Goal: Task Accomplishment & Management: Manage account settings

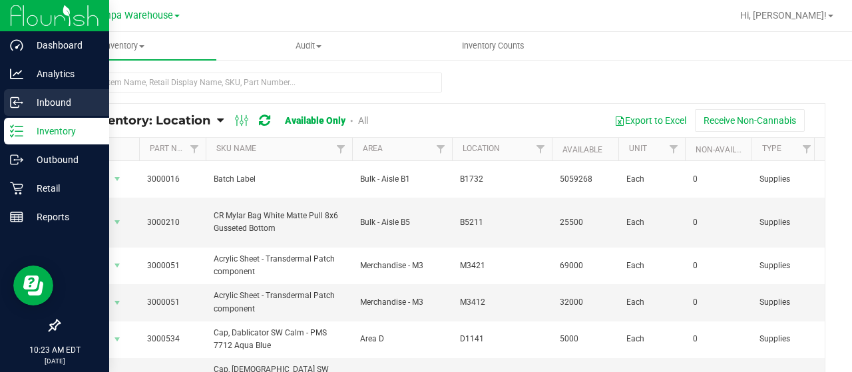
click at [9, 99] on div "Inbound" at bounding box center [56, 102] width 105 height 27
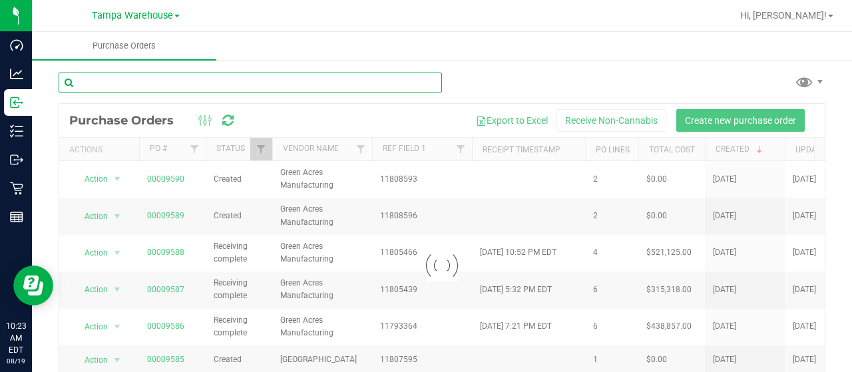
click at [198, 78] on input "text" at bounding box center [250, 83] width 383 height 20
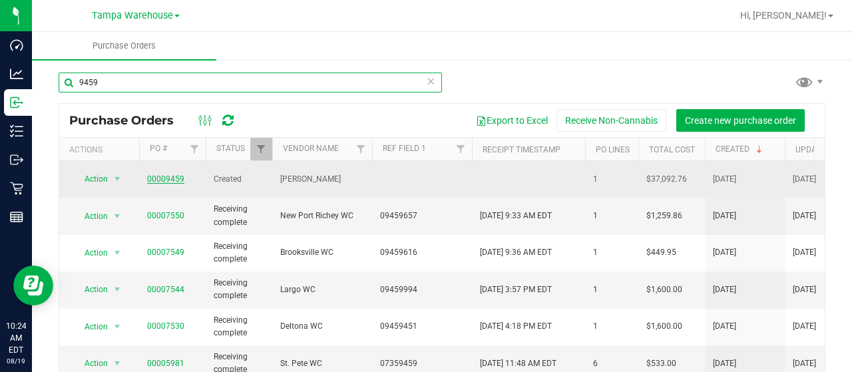
type input "9459"
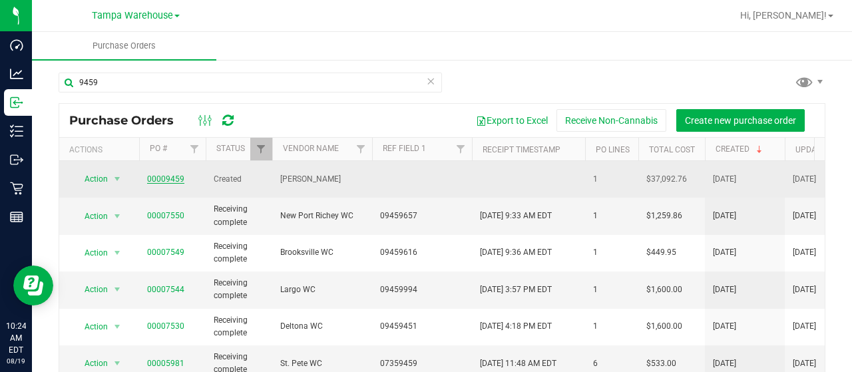
click at [161, 174] on link "00009459" at bounding box center [165, 178] width 37 height 9
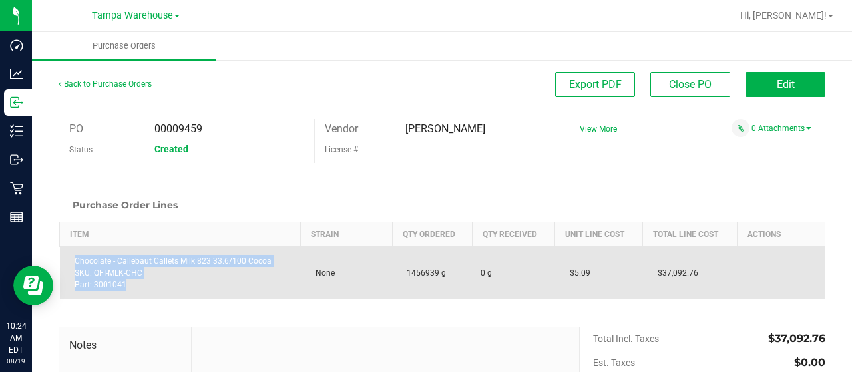
drag, startPoint x: 129, startPoint y: 281, endPoint x: 69, endPoint y: 262, distance: 63.1
click at [69, 262] on div "Chocolate - Callebaut Callets Milk 823 33.6/100 Cocoa SKU: QFI-MLK-CHC Part: 30…" at bounding box center [180, 273] width 225 height 36
copy div "Chocolate - Callebaut Callets Milk 823 33.6/100 Cocoa SKU: QFI-MLK-CHC Part: 30…"
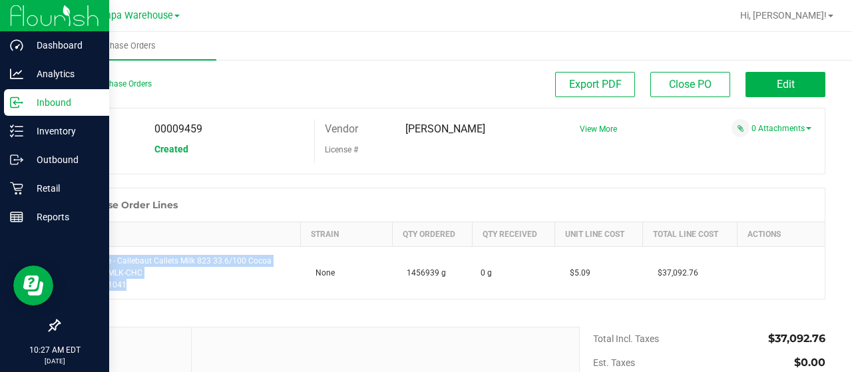
click at [7, 100] on div "Inbound" at bounding box center [56, 102] width 105 height 27
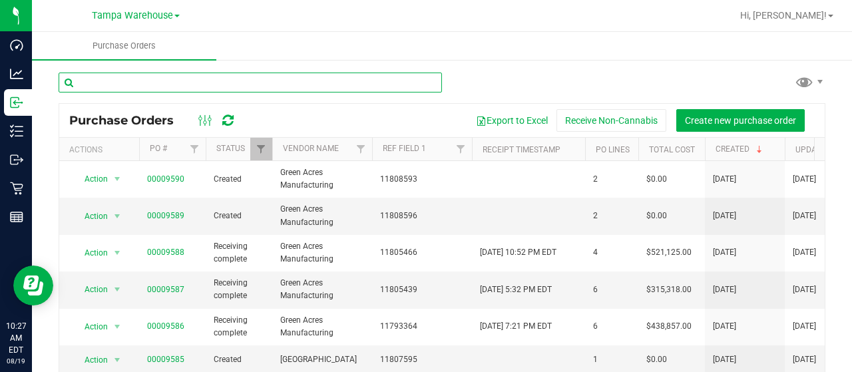
click at [294, 83] on input "text" at bounding box center [250, 83] width 383 height 20
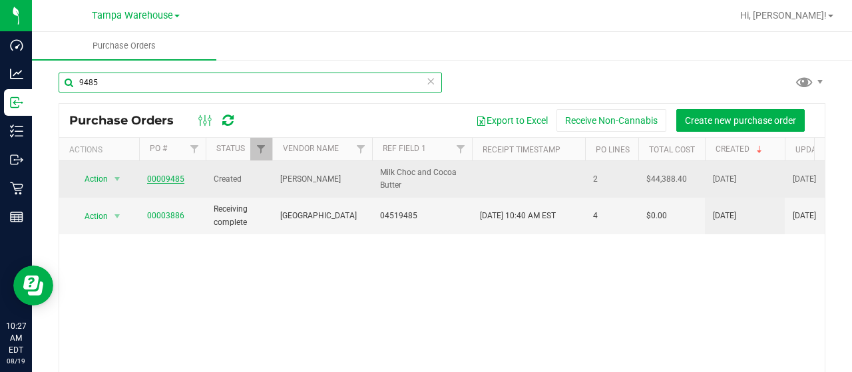
type input "9485"
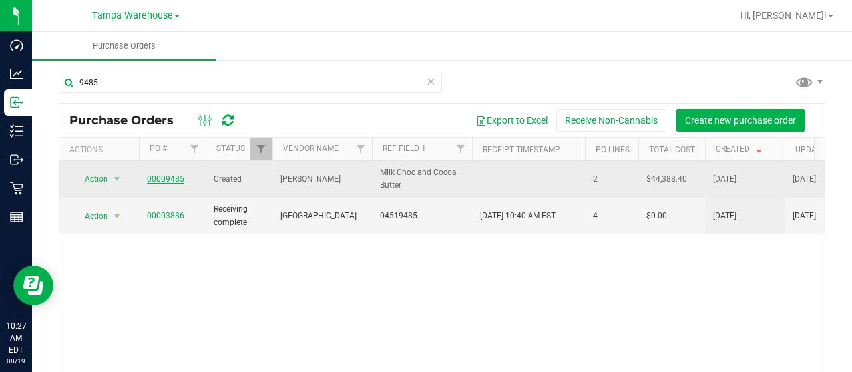
click at [174, 178] on link "00009485" at bounding box center [165, 178] width 37 height 9
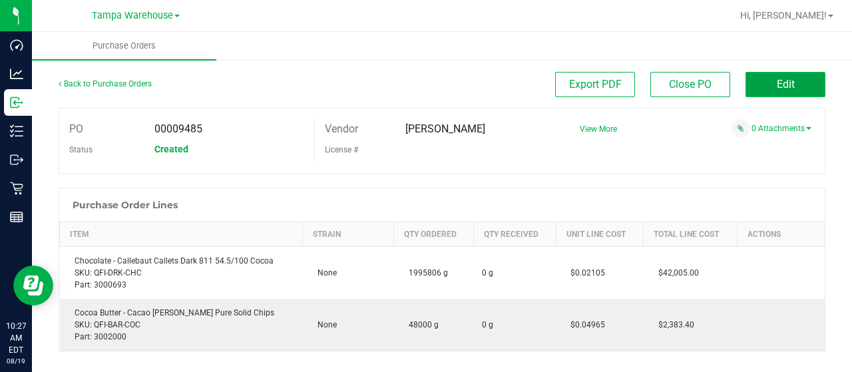
click at [777, 83] on span "Edit" at bounding box center [786, 84] width 18 height 13
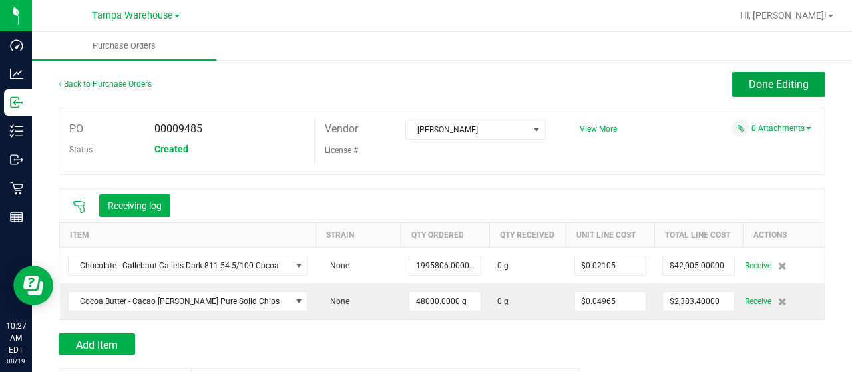
click at [769, 83] on span "Done Editing" at bounding box center [779, 84] width 60 height 13
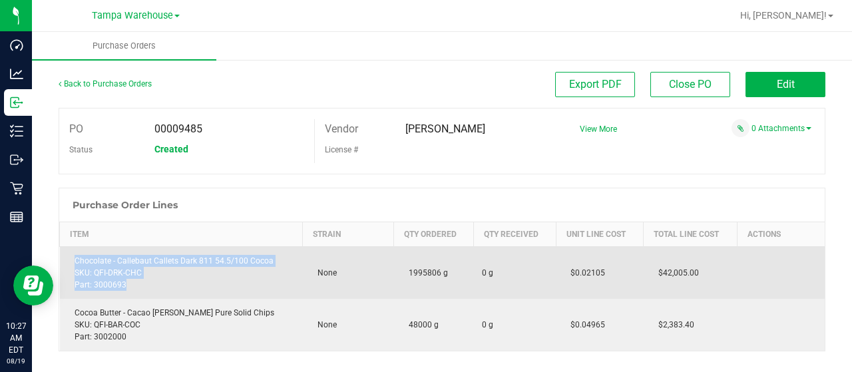
drag, startPoint x: 132, startPoint y: 285, endPoint x: 68, endPoint y: 259, distance: 69.2
click at [68, 259] on div "Chocolate - Callebaut Callets Dark 811 54.5/100 Cocoa SKU: QFI-DRK-CHC Part: 30…" at bounding box center [181, 273] width 227 height 36
copy div "Chocolate - Callebaut Callets Dark 811 54.5/100 Cocoa SKU: QFI-DRK-CHC Part: 30…"
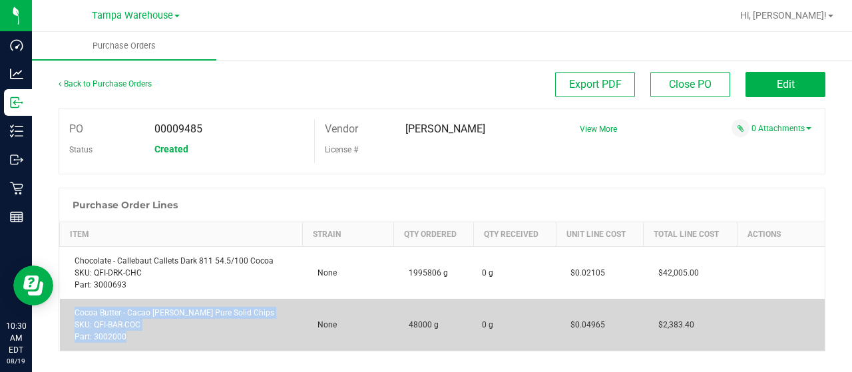
drag, startPoint x: 126, startPoint y: 340, endPoint x: 75, endPoint y: 310, distance: 59.9
click at [75, 310] on div "Cocoa Butter - Cacao [PERSON_NAME] Pure Solid Chips SKU: QFI-BAR-COC Part: 3002…" at bounding box center [181, 325] width 227 height 36
copy div "Cocoa Butter - Cacao [PERSON_NAME] Pure Solid Chips SKU: QFI-BAR-COC Part: 3002…"
click at [292, 324] on td "Cocoa Butter - Cacao [PERSON_NAME] Pure Solid Chips SKU: QFI-BAR-COC Part: 3002…" at bounding box center [181, 325] width 243 height 52
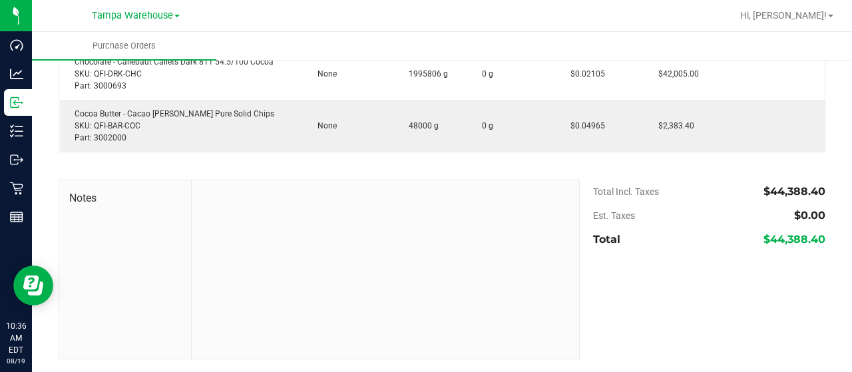
scroll to position [199, 0]
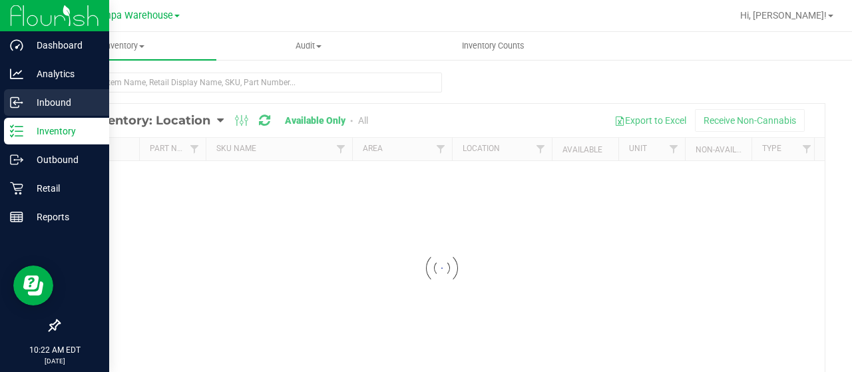
click at [72, 103] on p "Inbound" at bounding box center [63, 102] width 80 height 16
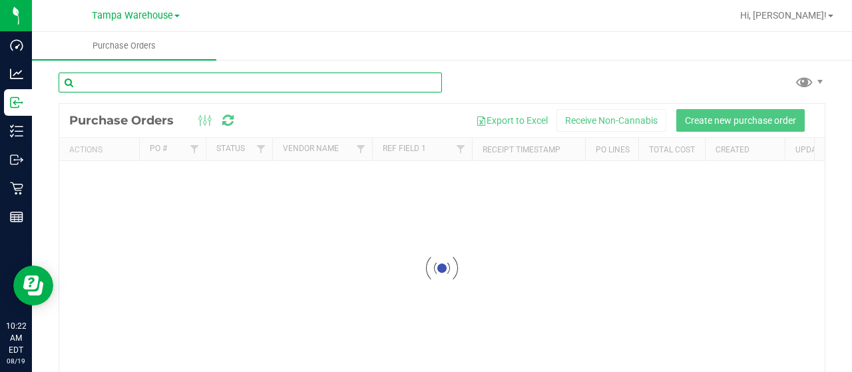
click at [234, 81] on input "text" at bounding box center [250, 83] width 383 height 20
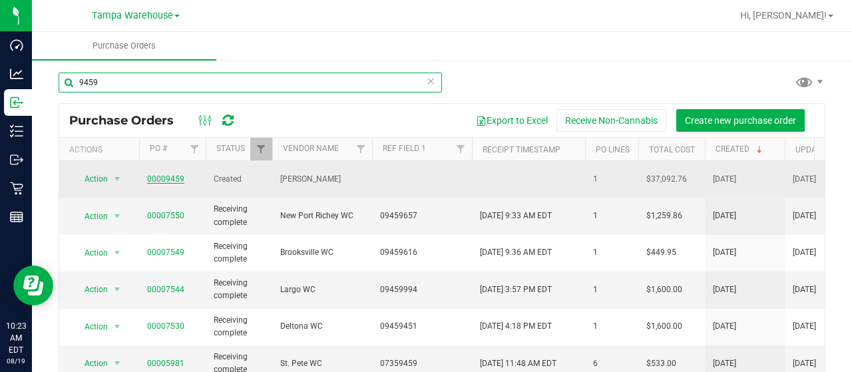
type input "9459"
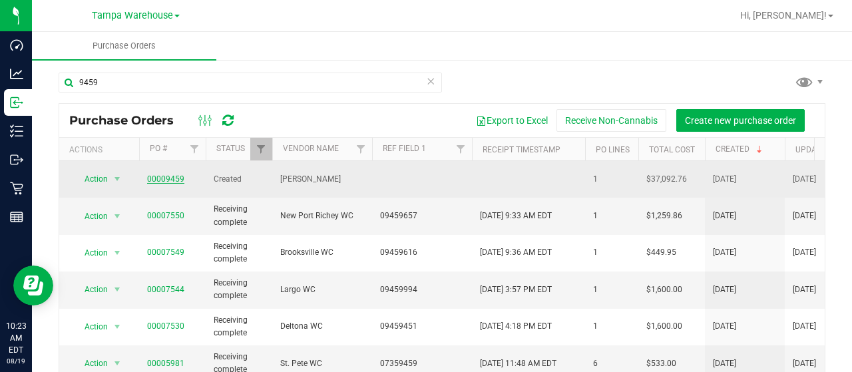
click at [165, 174] on link "00009459" at bounding box center [165, 178] width 37 height 9
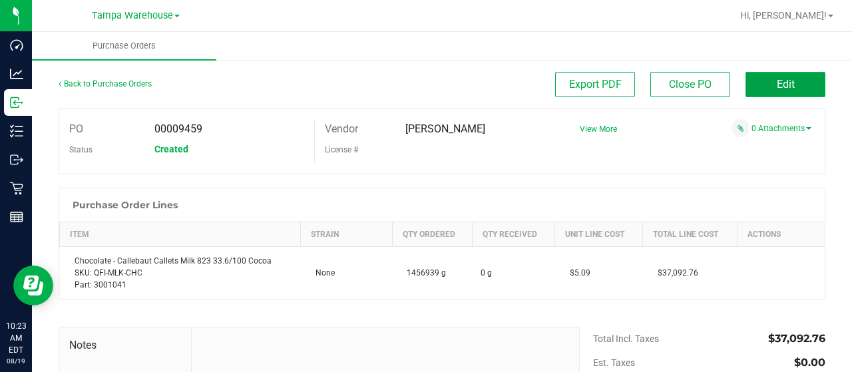
click at [800, 87] on button "Edit" at bounding box center [785, 84] width 80 height 25
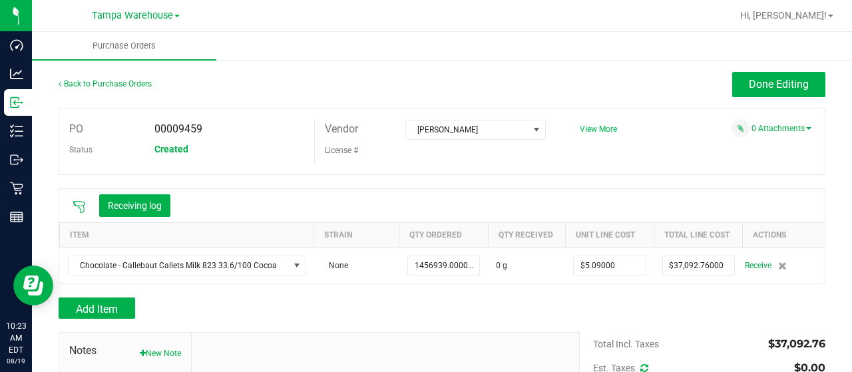
click at [591, 124] on span "View More" at bounding box center [598, 128] width 37 height 9
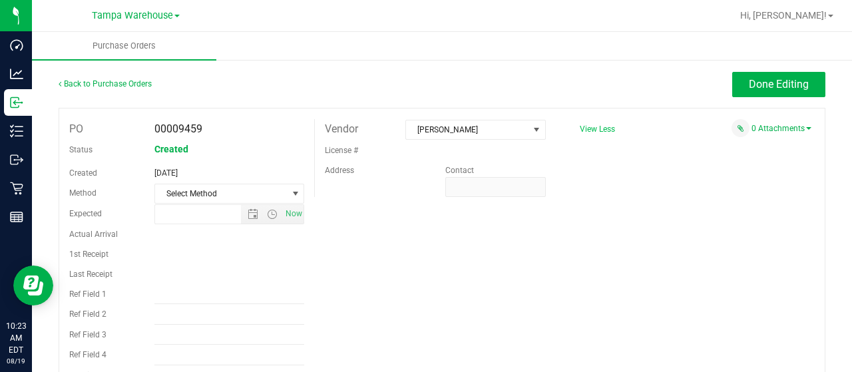
type input "7/24/2025 8:28 AM"
click at [180, 297] on input "Ref Field 1" at bounding box center [229, 294] width 150 height 20
type input "PO00009459"
click at [559, 243] on div "PO 00009459 Status Created Created Jul 24, 2025 Method Select Method Select Met…" at bounding box center [442, 252] width 767 height 289
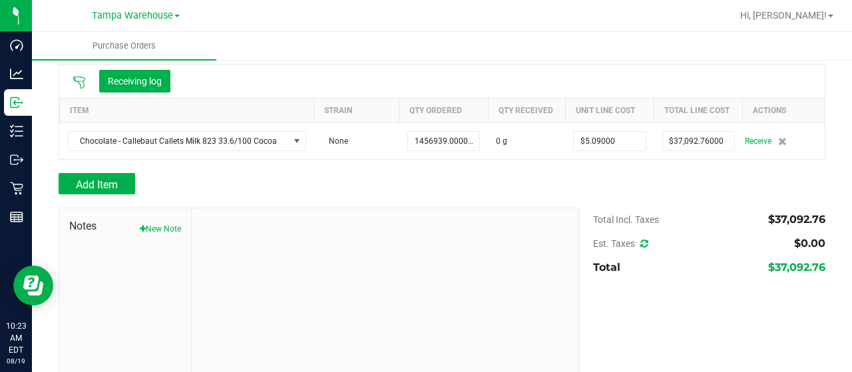
scroll to position [371, 0]
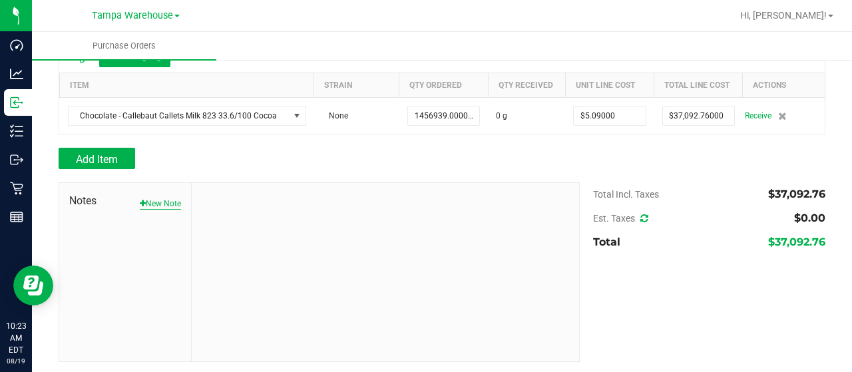
click at [152, 202] on button "New Note" at bounding box center [160, 204] width 41 height 12
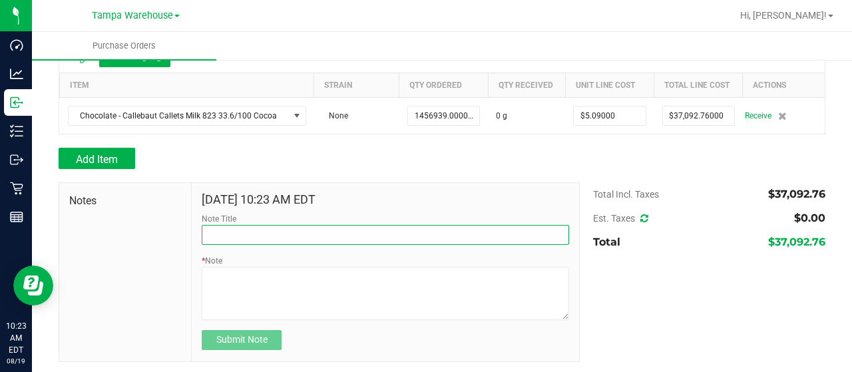
click at [243, 236] on input "Note Title" at bounding box center [385, 235] width 367 height 20
type input "RECEIVED #3001041"
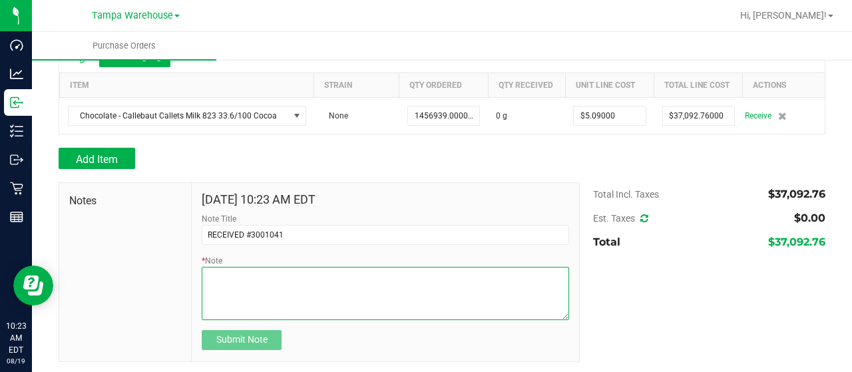
click at [258, 299] on textarea "* Note" at bounding box center [385, 293] width 367 height 53
paste textarea "Chocolate - Callebaut Callets Milk 823 33.6/100 Cocoa SKU: QFI-MLK-CHC Part: 30…"
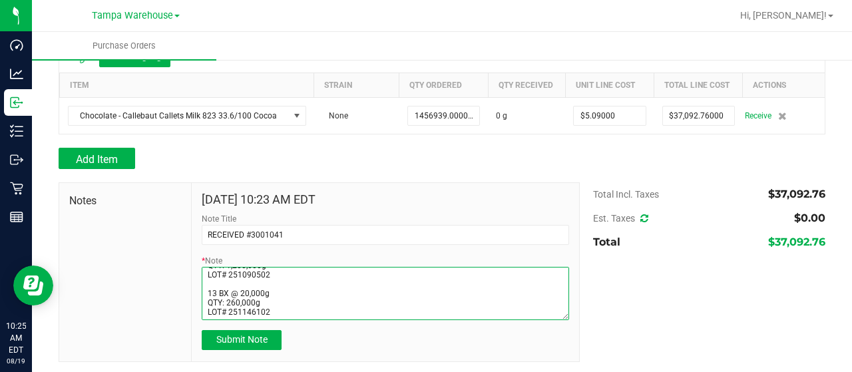
scroll to position [95, 0]
type textarea "PO00009459 Chocolate - Callebaut Callets Milk 823 33.6/100 Cocoa SKU: QFI-MLK-C…"
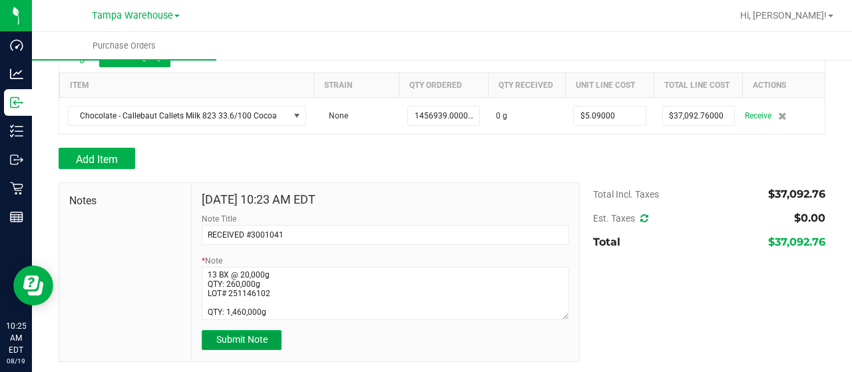
click at [244, 337] on span "Submit Note" at bounding box center [241, 339] width 51 height 11
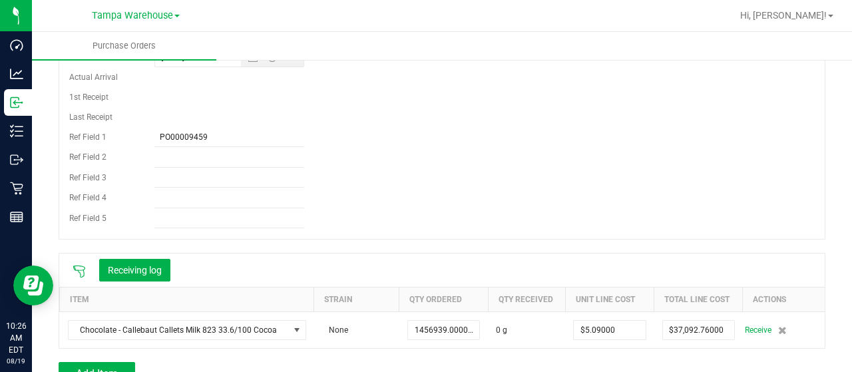
scroll to position [0, 0]
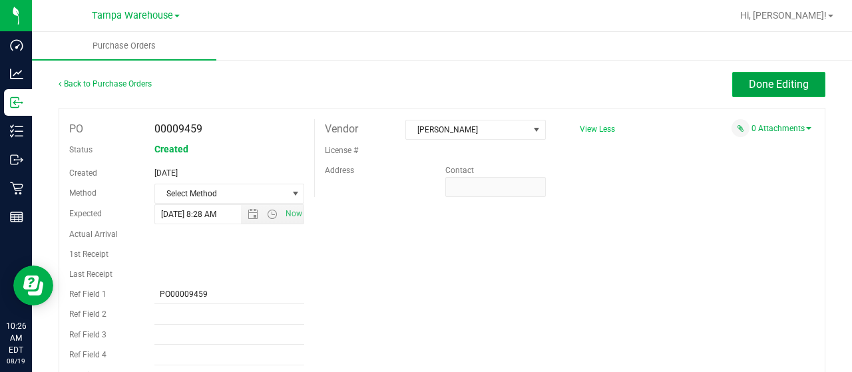
click at [755, 85] on span "Done Editing" at bounding box center [779, 84] width 60 height 13
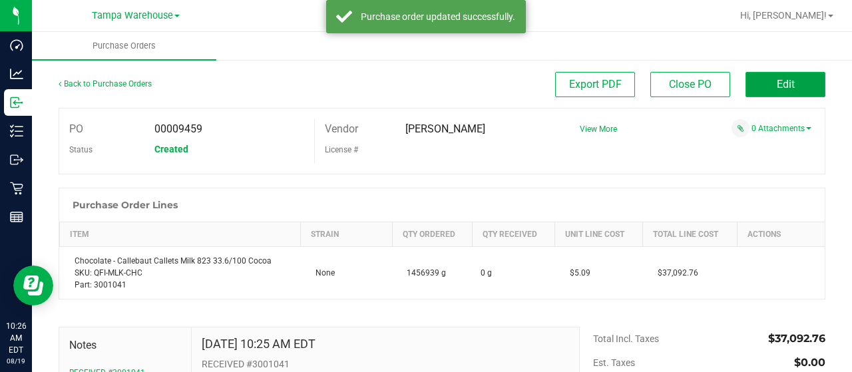
click at [777, 86] on span "Edit" at bounding box center [786, 84] width 18 height 13
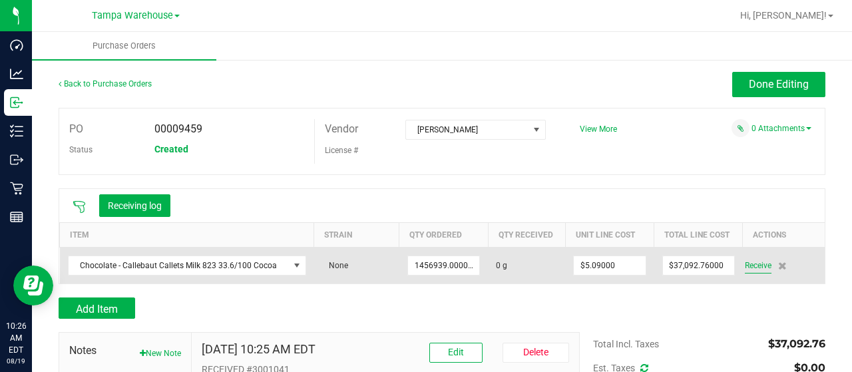
click at [745, 263] on span "Receive" at bounding box center [758, 266] width 27 height 16
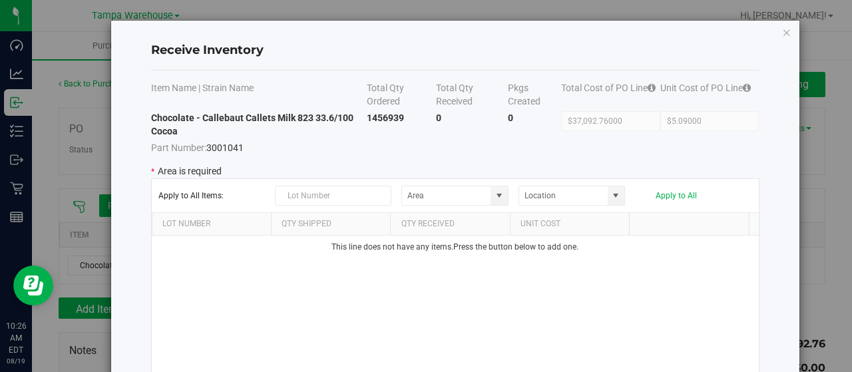
type input "State Pantry 1"
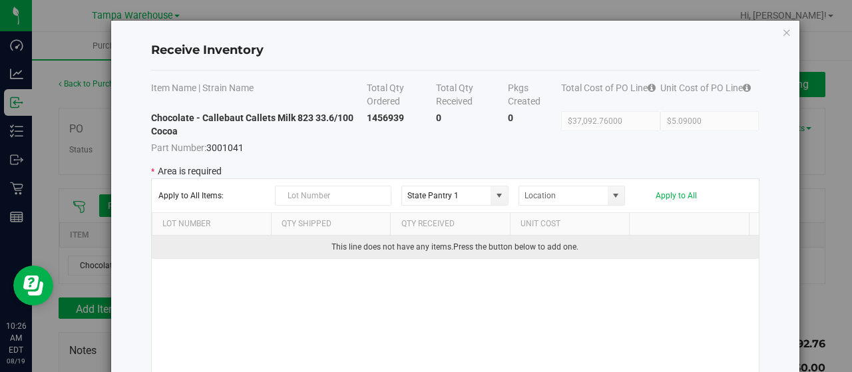
scroll to position [114, 0]
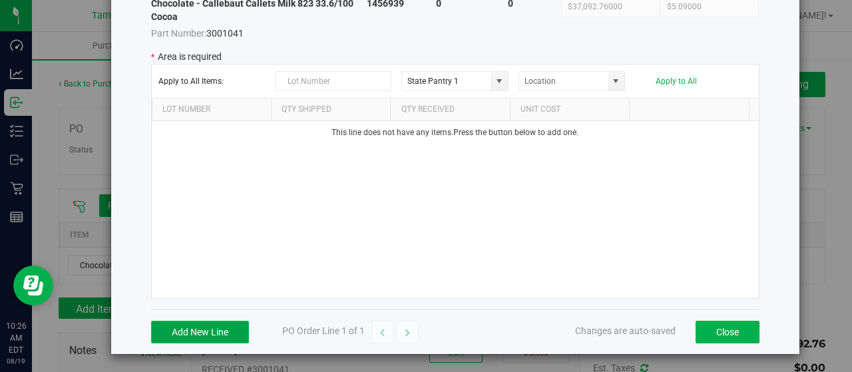
click at [206, 333] on button "Add New Line" at bounding box center [200, 332] width 98 height 23
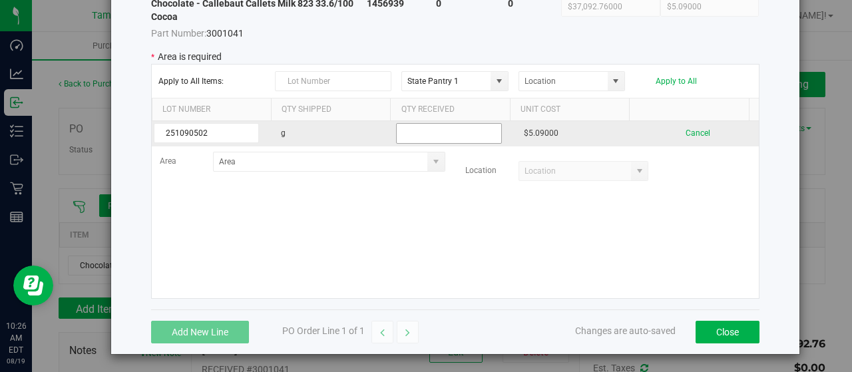
type input "251090502"
click at [445, 126] on input "text" at bounding box center [448, 133] width 105 height 21
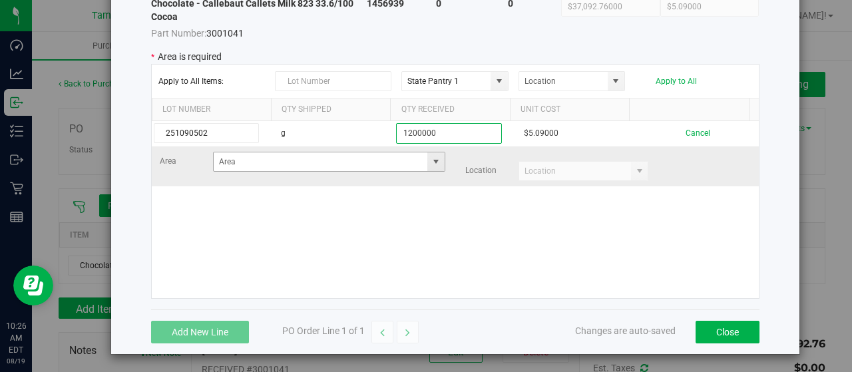
click at [431, 156] on span at bounding box center [436, 161] width 11 height 11
type input "1200000"
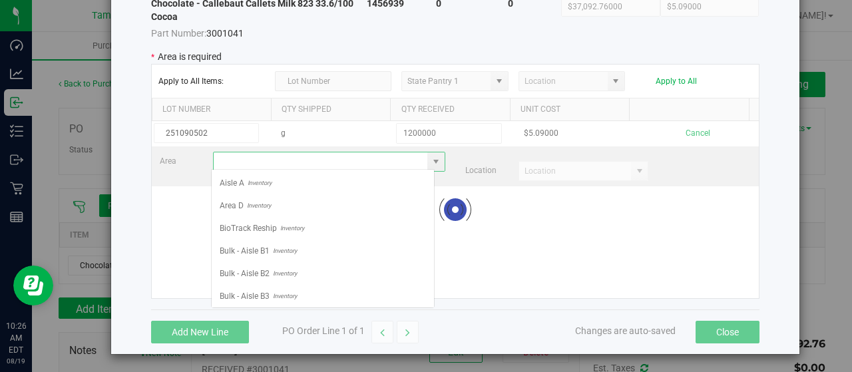
scroll to position [19, 224]
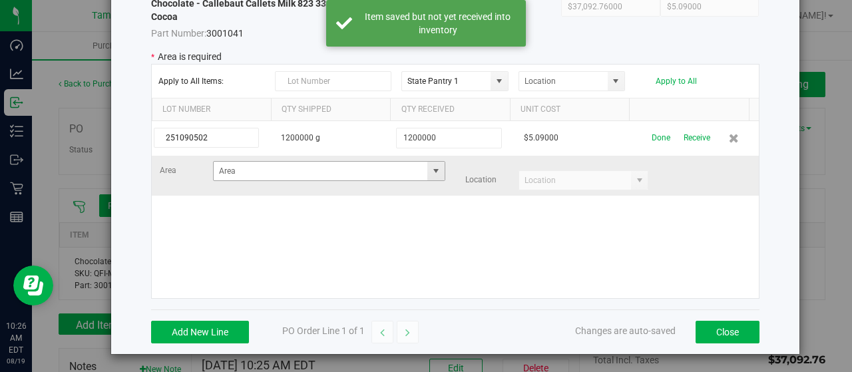
click at [431, 173] on span at bounding box center [436, 171] width 11 height 11
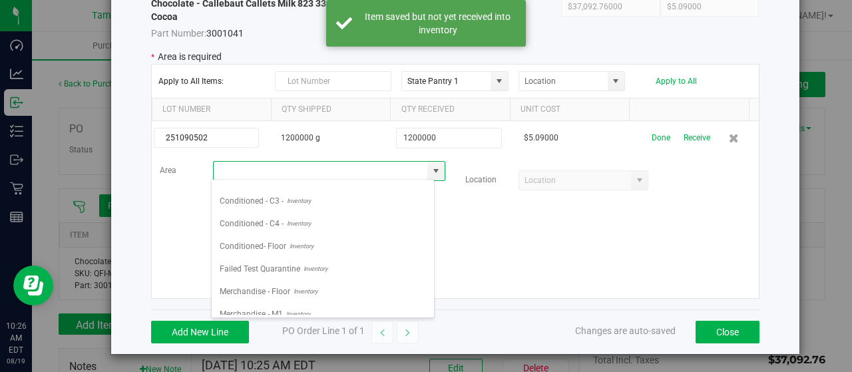
scroll to position [219, 0]
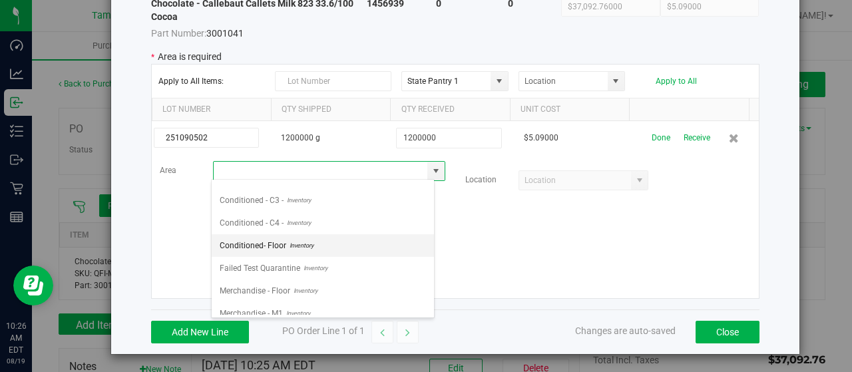
click at [283, 243] on span "Conditioned- Floor" at bounding box center [253, 246] width 67 height 20
type input "Conditioned- Floor"
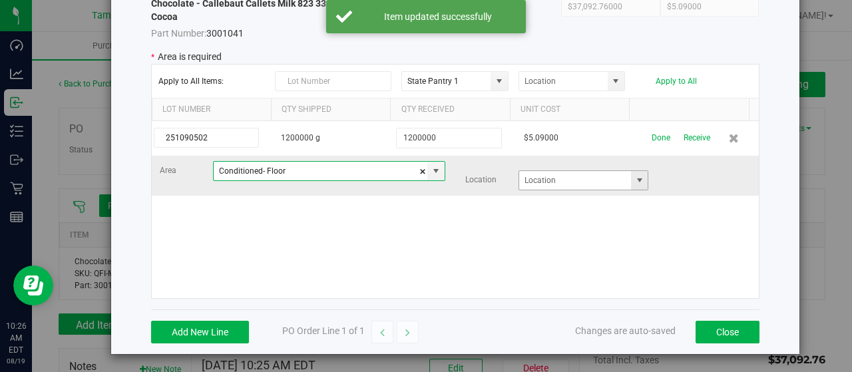
click at [634, 180] on span at bounding box center [639, 180] width 11 height 11
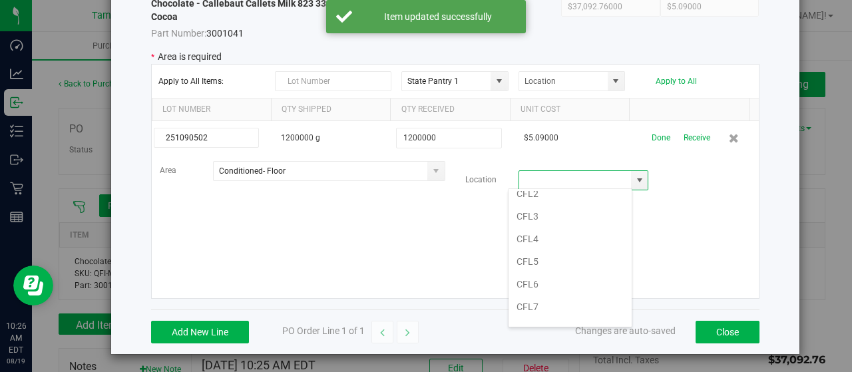
scroll to position [244, 0]
click at [545, 311] on li "Cooler" at bounding box center [569, 320] width 123 height 23
type input "Cooler"
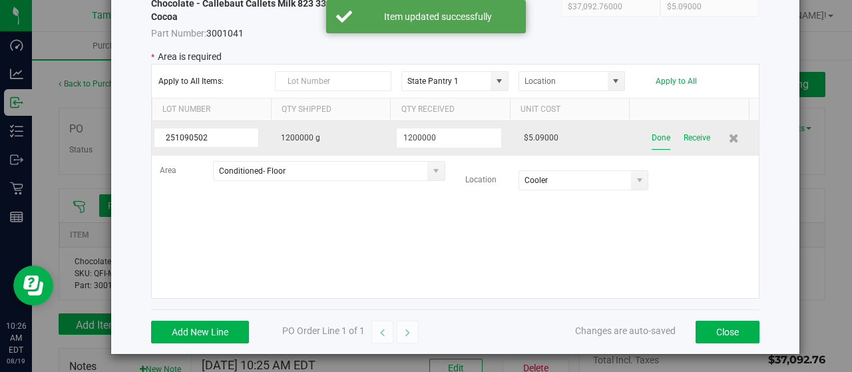
click at [651, 139] on button "Done" at bounding box center [660, 137] width 19 height 23
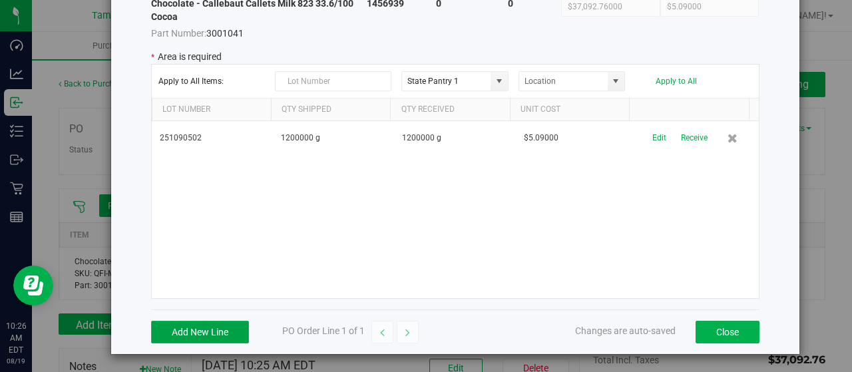
click at [196, 334] on button "Add New Line" at bounding box center [200, 332] width 98 height 23
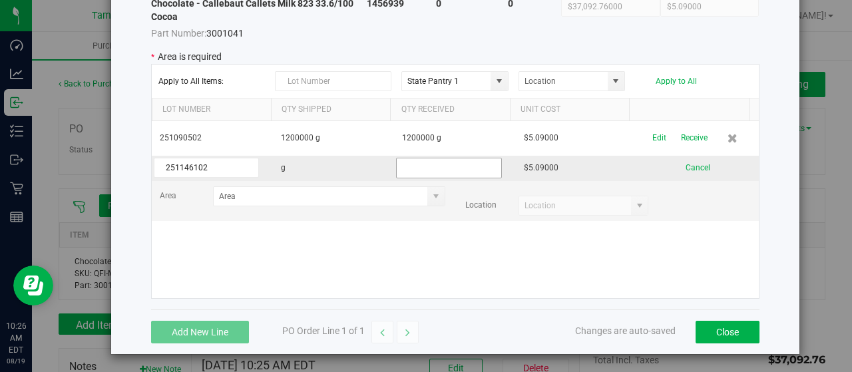
type input "251146102"
click at [433, 166] on input "text" at bounding box center [448, 168] width 105 height 21
type input "260000"
click at [410, 188] on kendo-grid-list "251090502 1200000 g 1200000 g $5.09000 Edit Receive 251146102 g 260000 $5.09000…" at bounding box center [455, 209] width 607 height 177
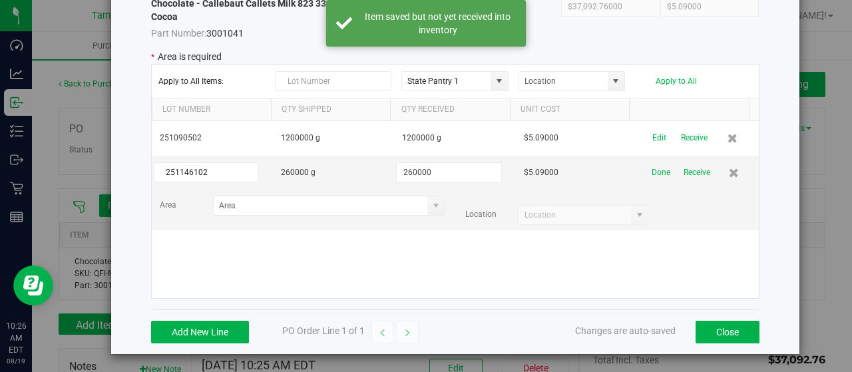
click at [427, 208] on span at bounding box center [435, 205] width 17 height 19
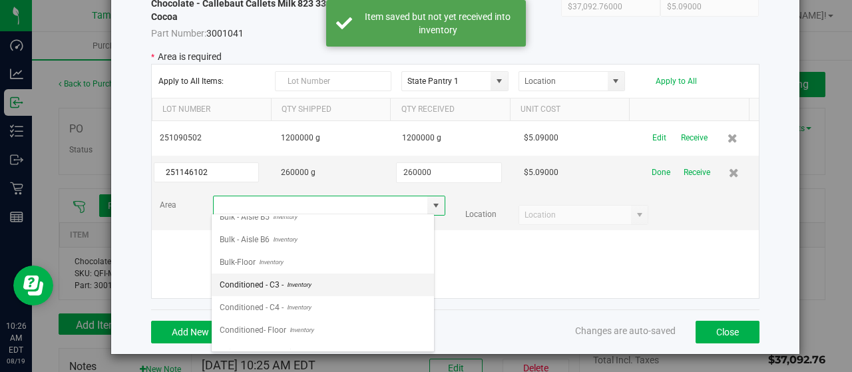
scroll to position [172, 0]
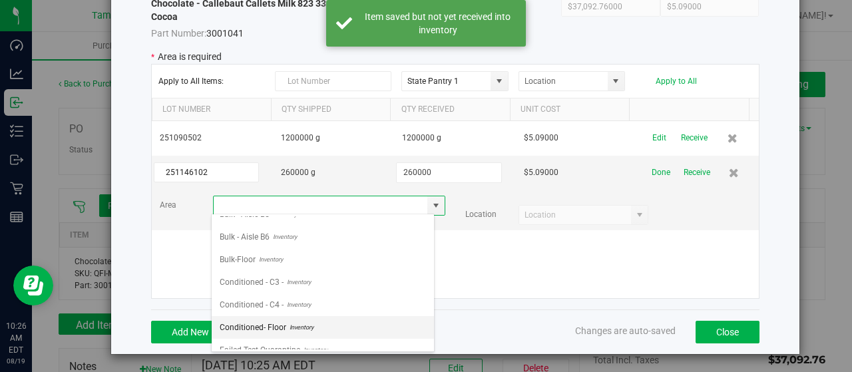
click at [292, 321] on span "Inventory" at bounding box center [299, 327] width 27 height 20
type input "Conditioned- Floor"
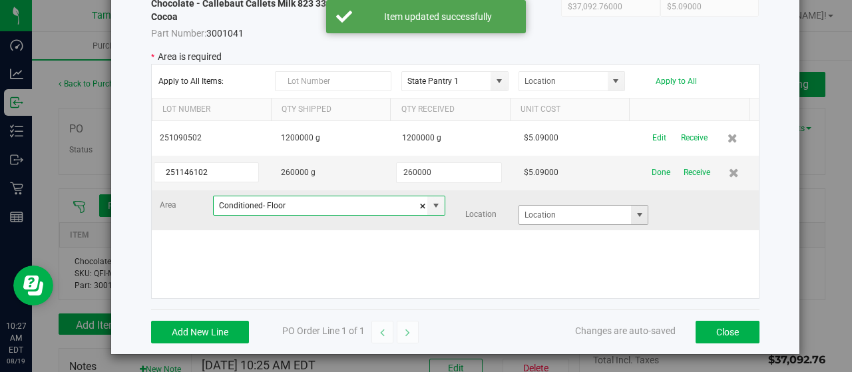
click at [634, 216] on span at bounding box center [639, 215] width 11 height 11
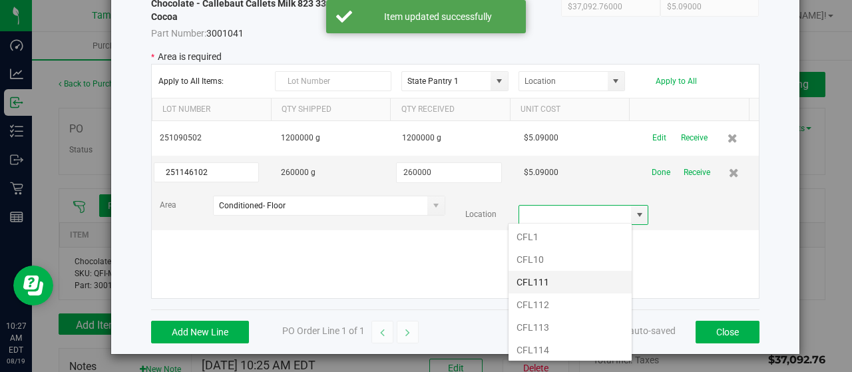
scroll to position [244, 0]
click at [531, 349] on li "Cooler" at bounding box center [569, 355] width 123 height 23
type input "Cooler"
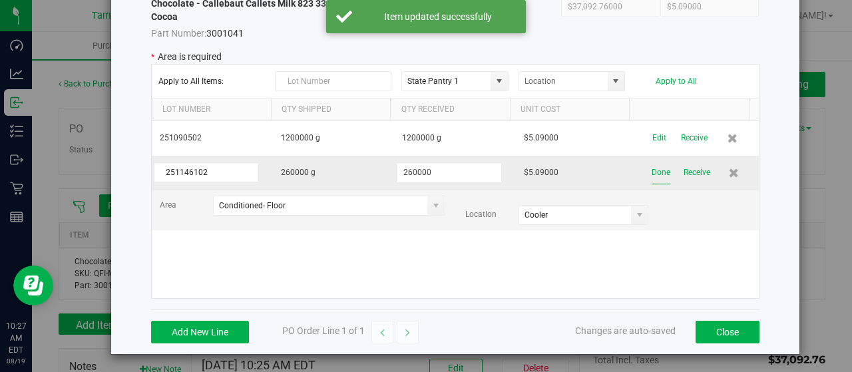
click at [651, 175] on button "Done" at bounding box center [660, 172] width 19 height 23
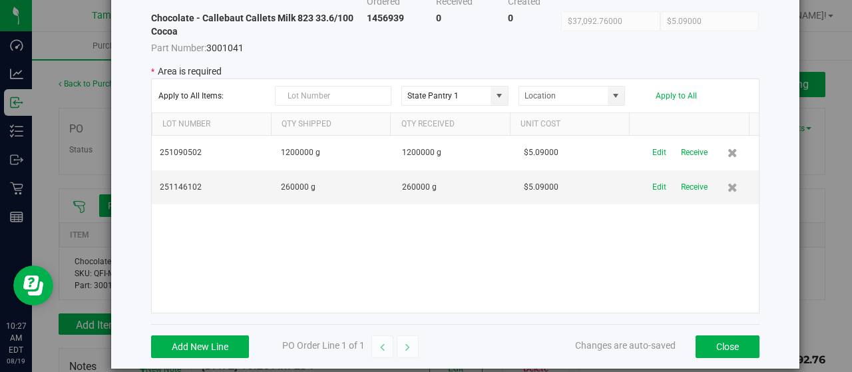
scroll to position [114, 0]
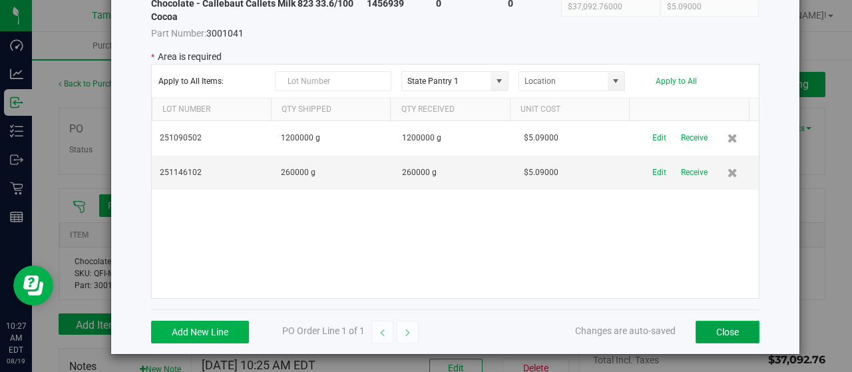
click at [699, 327] on button "Close" at bounding box center [727, 332] width 64 height 23
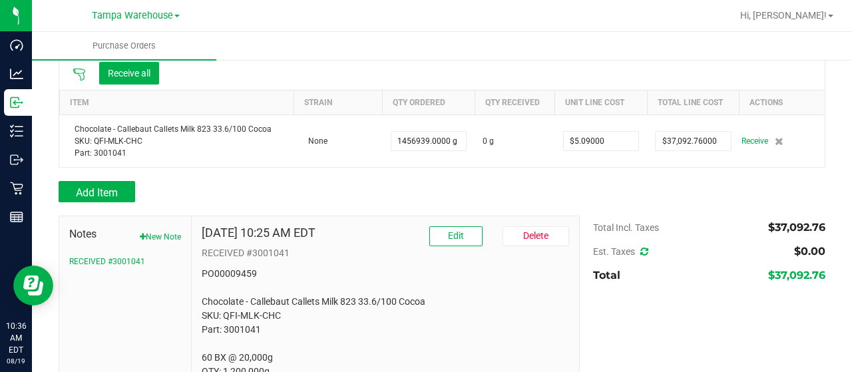
scroll to position [260, 0]
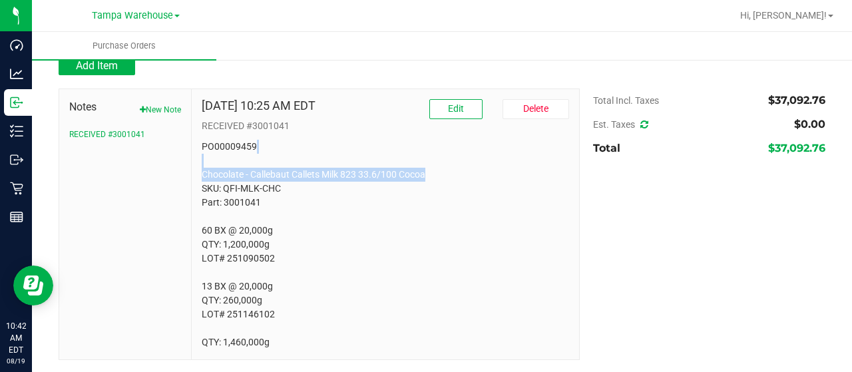
drag, startPoint x: 432, startPoint y: 176, endPoint x: 379, endPoint y: 150, distance: 59.5
click at [379, 150] on p "PO00009459 Chocolate - Callebaut Callets Milk 823 33.6/100 Cocoa SKU: QFI-MLK-C…" at bounding box center [385, 245] width 367 height 210
click at [412, 160] on p "PO00009459 Chocolate - Callebaut Callets Milk 823 33.6/100 Cocoa SKU: QFI-MLK-C…" at bounding box center [385, 245] width 367 height 210
drag, startPoint x: 429, startPoint y: 174, endPoint x: 200, endPoint y: 170, distance: 229.6
click at [202, 170] on p "PO00009459 Chocolate - Callebaut Callets Milk 823 33.6/100 Cocoa SKU: QFI-MLK-C…" at bounding box center [385, 245] width 367 height 210
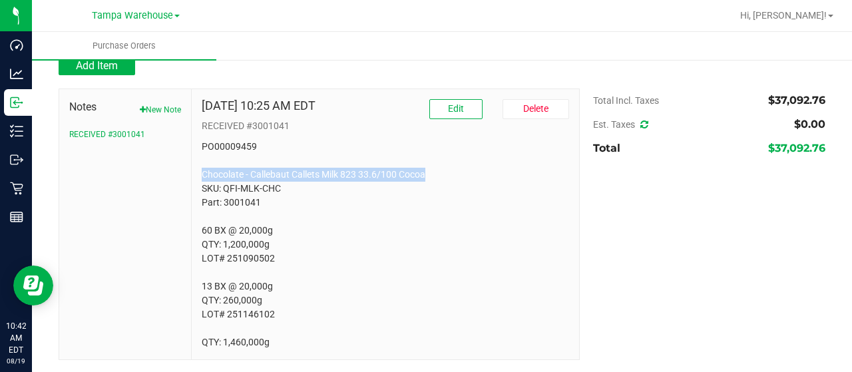
copy p "Chocolate - Callebaut Callets Milk 823 33.6/100 Cocoa"
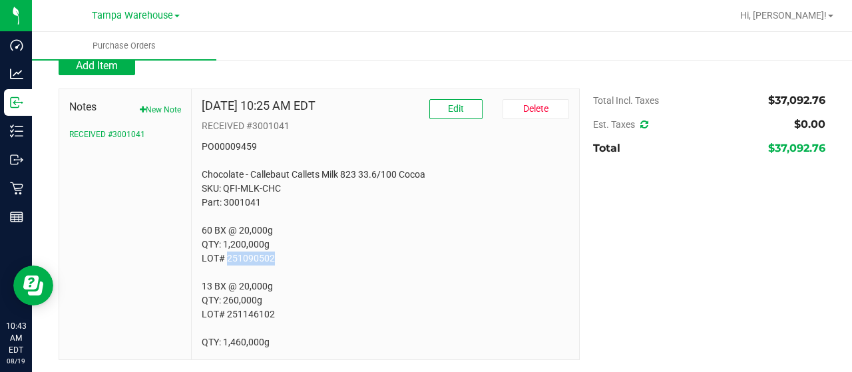
drag, startPoint x: 285, startPoint y: 262, endPoint x: 226, endPoint y: 261, distance: 58.6
click at [226, 261] on p "PO00009459 Chocolate - Callebaut Callets Milk 823 33.6/100 Cocoa SKU: QFI-MLK-C…" at bounding box center [385, 245] width 367 height 210
copy p "251090502"
drag, startPoint x: 279, startPoint y: 313, endPoint x: 225, endPoint y: 317, distance: 54.1
click at [225, 317] on p "PO00009459 Chocolate - Callebaut Callets Milk 823 33.6/100 Cocoa SKU: QFI-MLK-C…" at bounding box center [385, 245] width 367 height 210
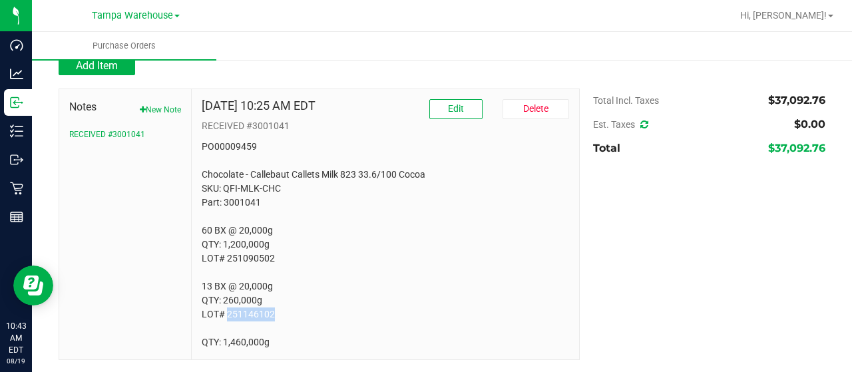
copy p "251146102"
click at [415, 242] on p "PO00009459 Chocolate - Callebaut Callets Milk 823 33.6/100 Cocoa SKU: QFI-MLK-C…" at bounding box center [385, 245] width 367 height 210
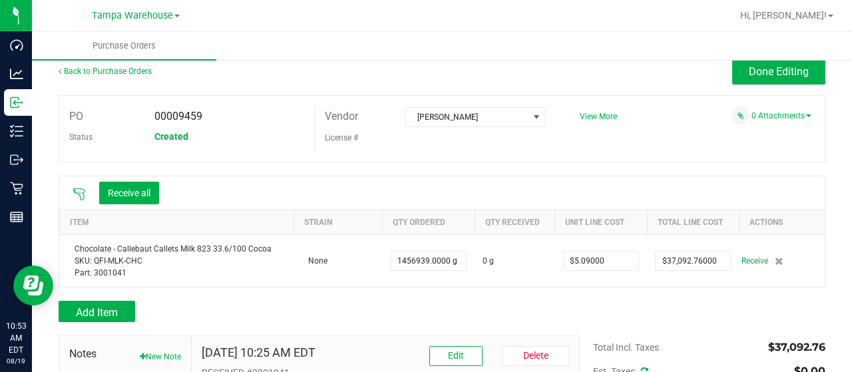
scroll to position [0, 0]
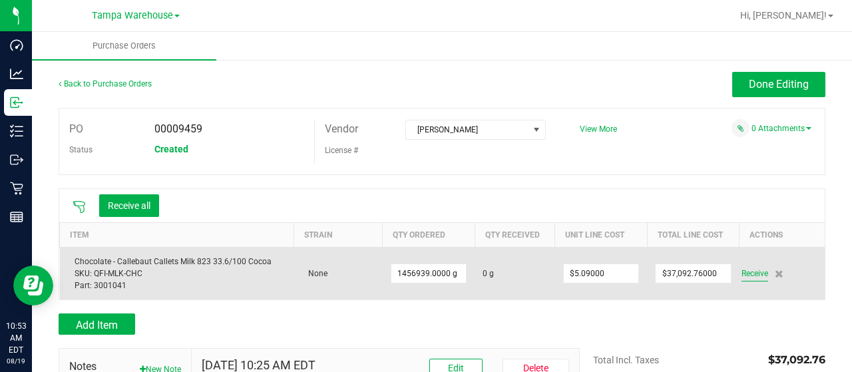
click at [748, 276] on span "Receive" at bounding box center [754, 274] width 27 height 16
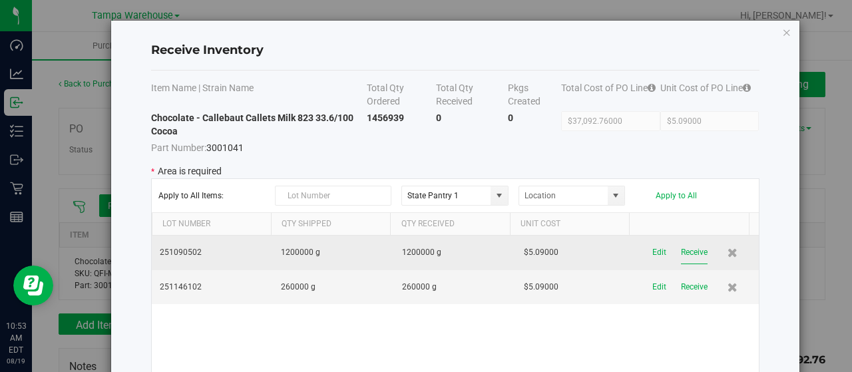
click at [681, 258] on button "Receive" at bounding box center [694, 252] width 27 height 23
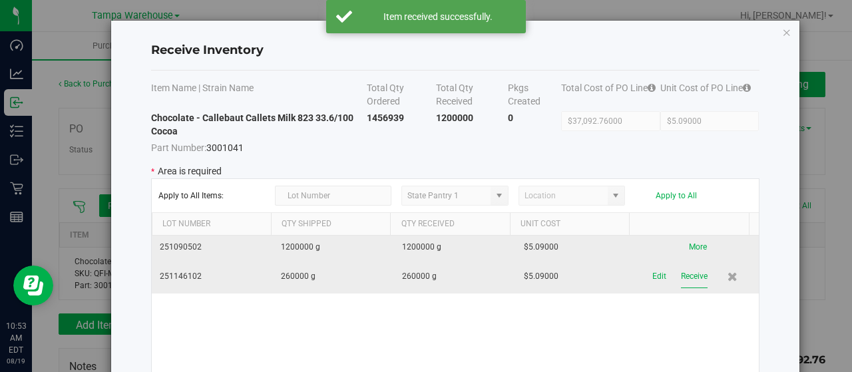
click at [681, 279] on button "Receive" at bounding box center [694, 276] width 27 height 23
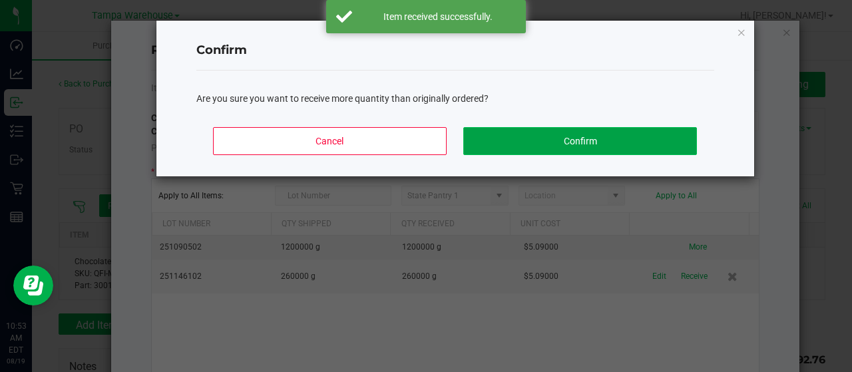
click at [522, 132] on button "Confirm" at bounding box center [579, 141] width 233 height 28
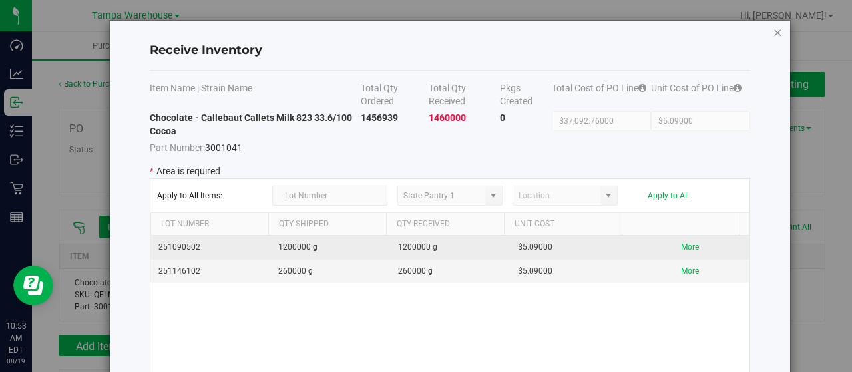
click at [777, 33] on icon "Close modal" at bounding box center [777, 32] width 9 height 16
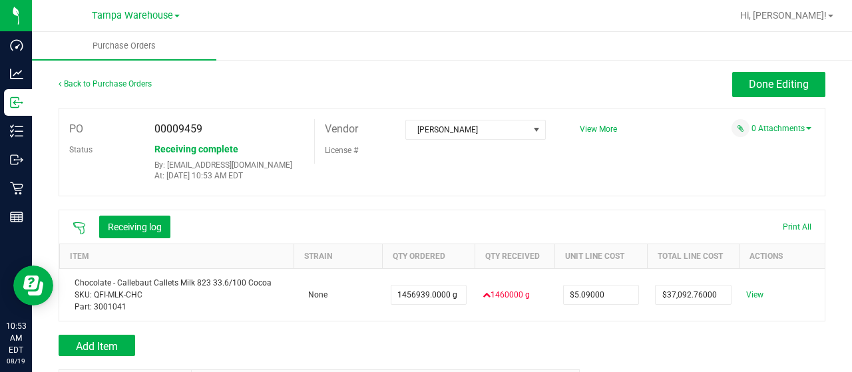
click at [599, 134] on span "View More" at bounding box center [598, 129] width 37 height 20
click at [588, 126] on span "View More" at bounding box center [598, 128] width 37 height 9
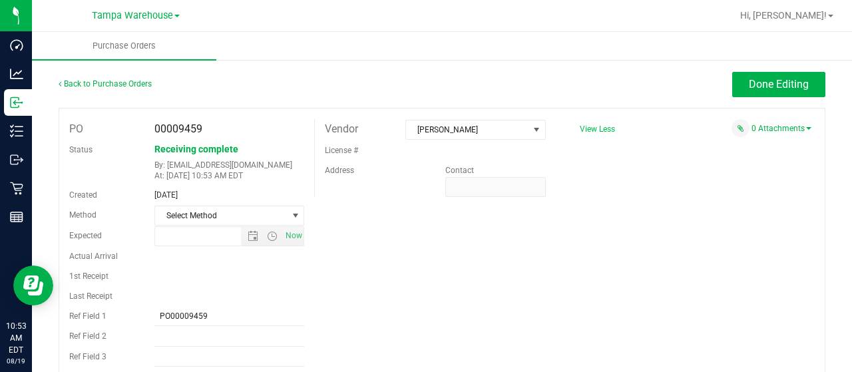
type input "7/24/2025 8:28 AM"
click at [764, 92] on button "Done Editing" at bounding box center [778, 84] width 93 height 25
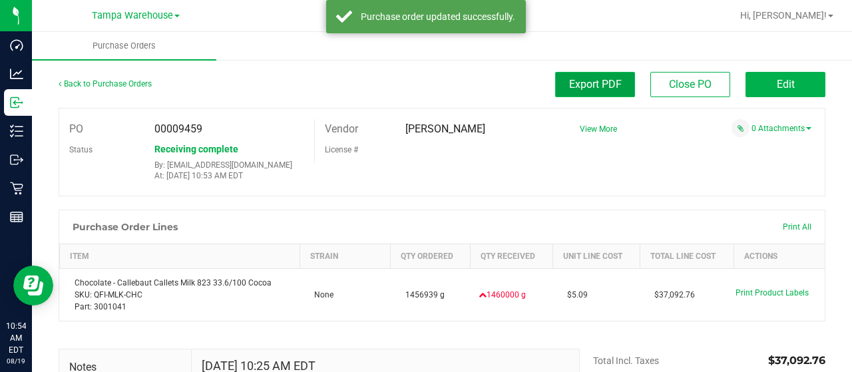
click at [589, 91] on button "Export PDF" at bounding box center [595, 84] width 80 height 25
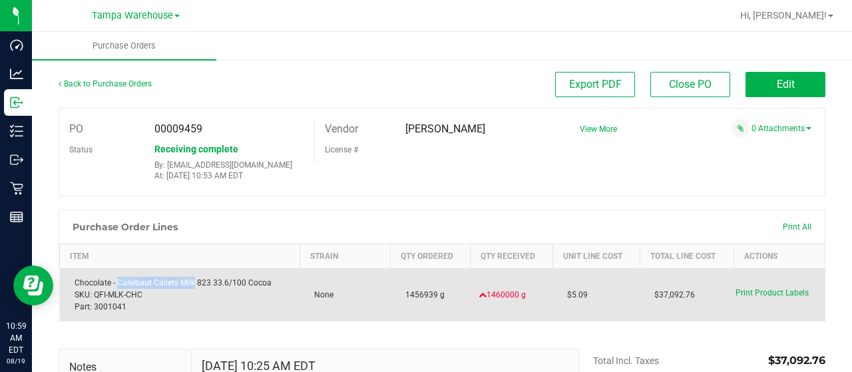
drag, startPoint x: 117, startPoint y: 277, endPoint x: 192, endPoint y: 284, distance: 75.5
click at [192, 284] on div "Chocolate - Callebaut Callets Milk 823 33.6/100 Cocoa SKU: QFI-MLK-CHC Part: 30…" at bounding box center [180, 295] width 224 height 36
copy div "Callebaut Callets Milk"
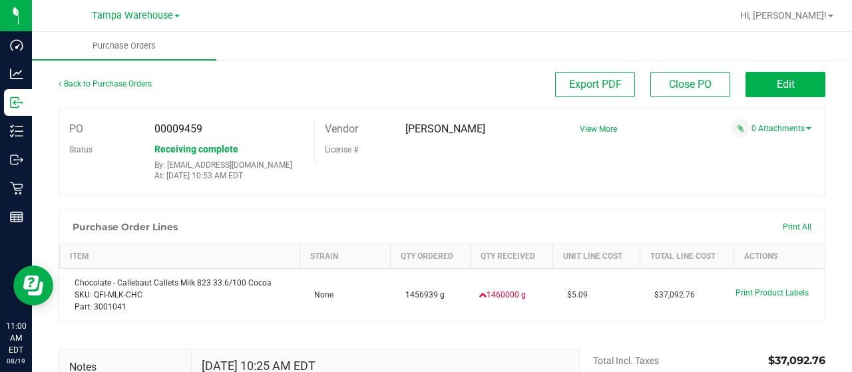
click at [378, 320] on div "Purchase Order Lines Print All Item Strain Qty Ordered Qty Received Unit Line C…" at bounding box center [442, 266] width 767 height 112
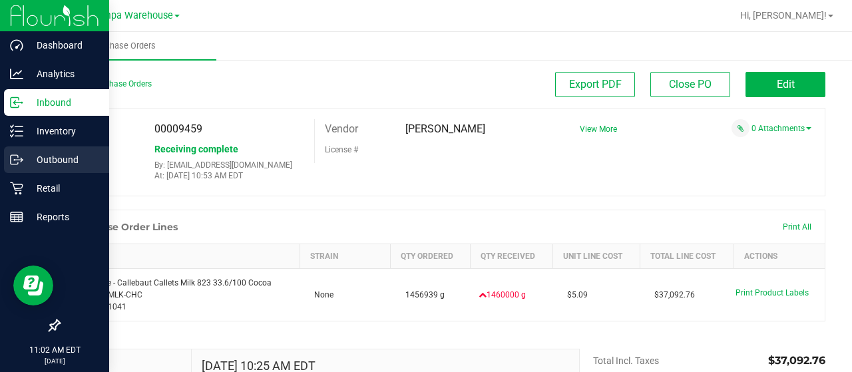
click at [53, 155] on p "Outbound" at bounding box center [63, 160] width 80 height 16
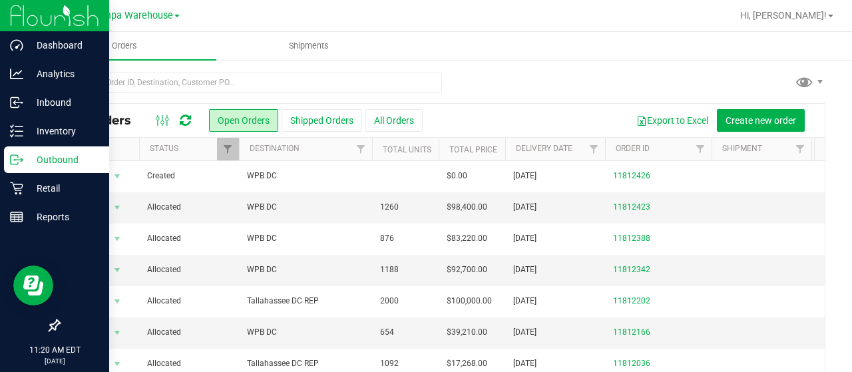
click at [71, 158] on p "Outbound" at bounding box center [63, 160] width 80 height 16
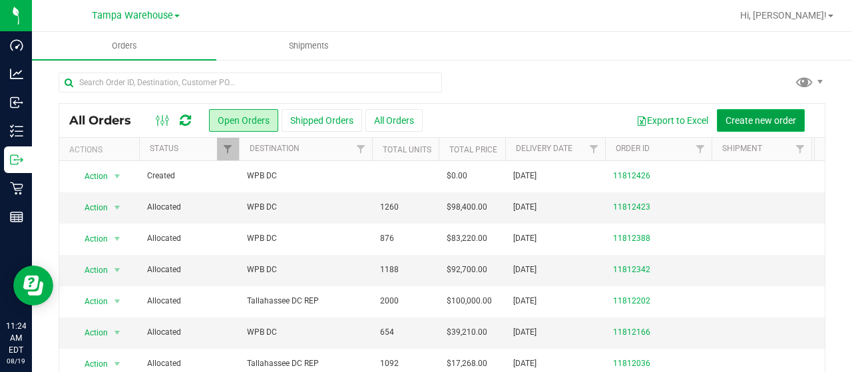
click at [765, 115] on span "Create new order" at bounding box center [760, 120] width 71 height 11
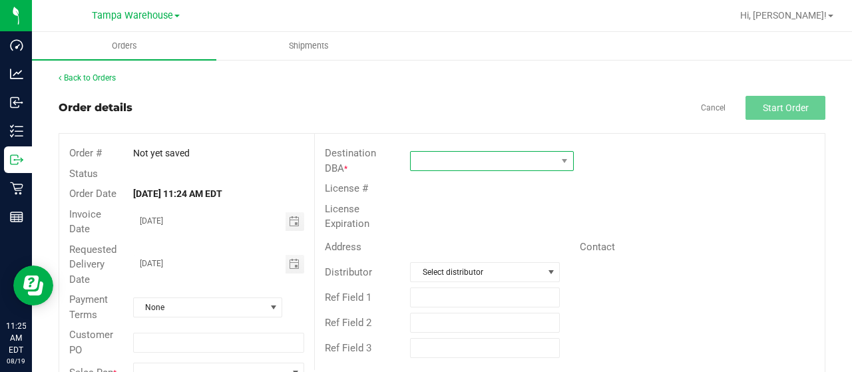
click at [524, 156] on span at bounding box center [484, 161] width 146 height 19
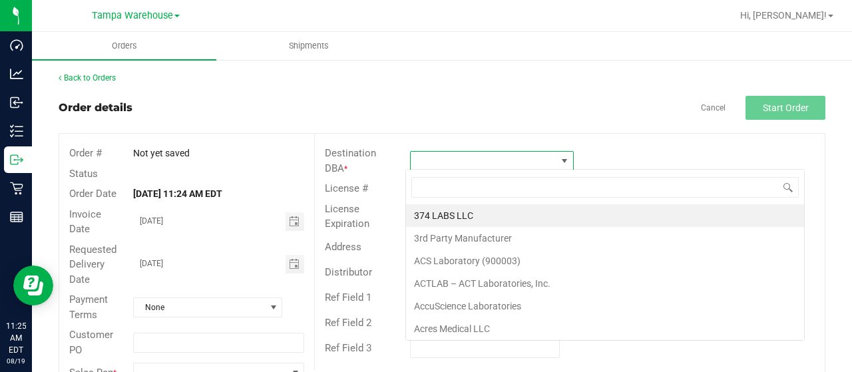
scroll to position [19, 161]
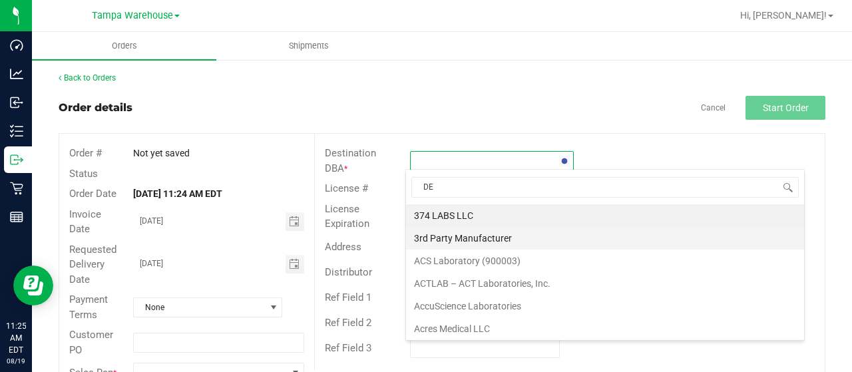
type input "DEL"
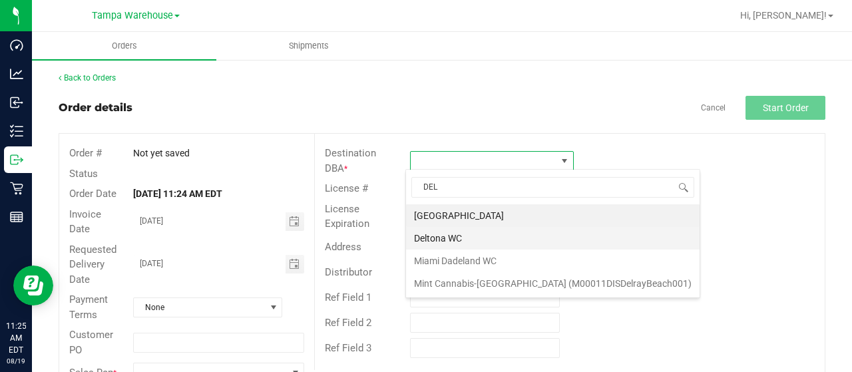
click at [479, 231] on li "Deltona WC" at bounding box center [552, 238] width 293 height 23
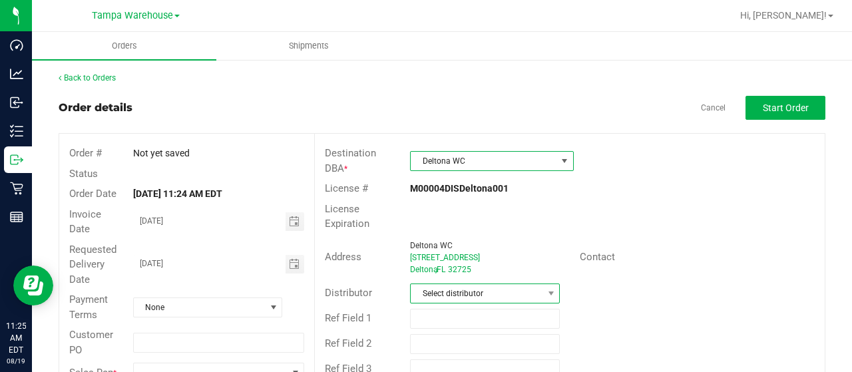
click at [482, 287] on span "Select distributor" at bounding box center [477, 293] width 132 height 19
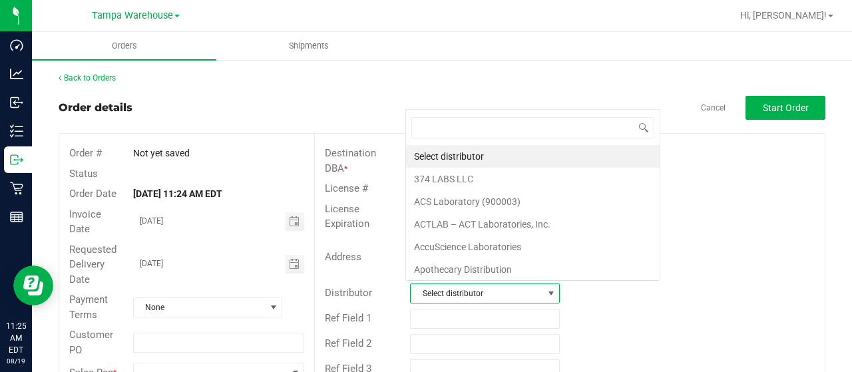
scroll to position [19, 145]
type input "TAMPA"
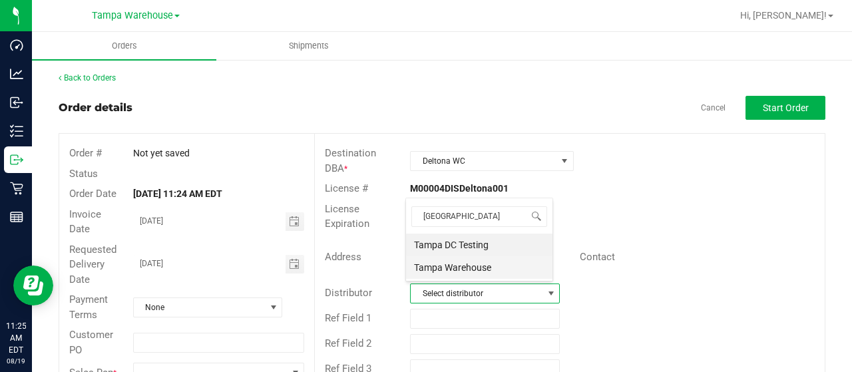
click at [491, 265] on li "Tampa Warehouse" at bounding box center [479, 267] width 146 height 23
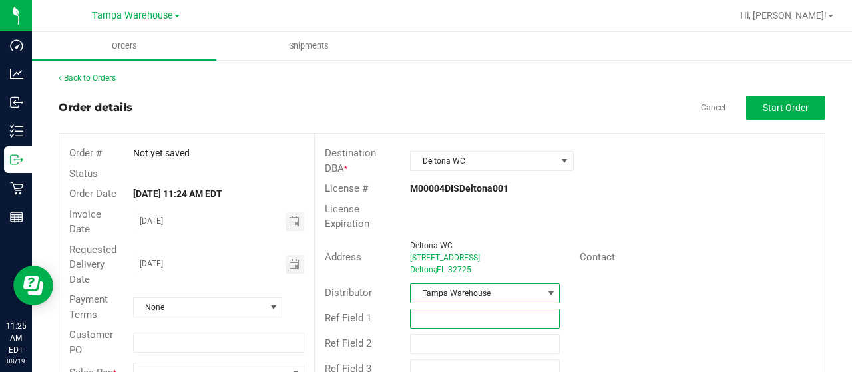
click at [488, 311] on input "text" at bounding box center [485, 319] width 150 height 20
type input "UNIFORMS 8.19.25"
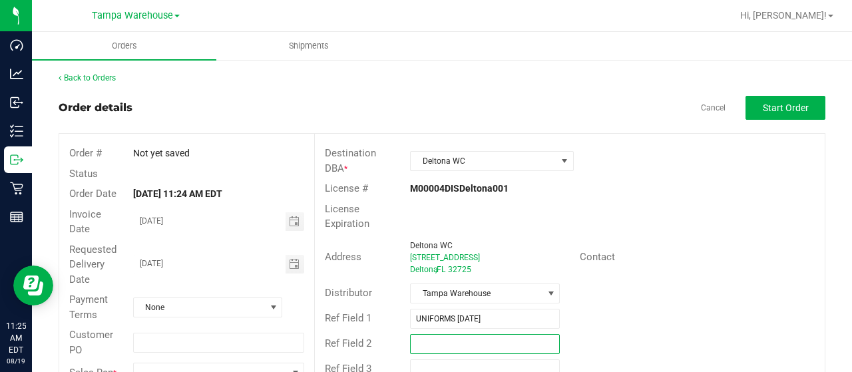
click at [453, 334] on input "text" at bounding box center [485, 344] width 150 height 20
click at [287, 258] on span "Toggle calendar" at bounding box center [294, 264] width 19 height 19
type input "Adriana Mazadiego-Gonzalez,Kendra Olivo Berrios,Miles Mimms"
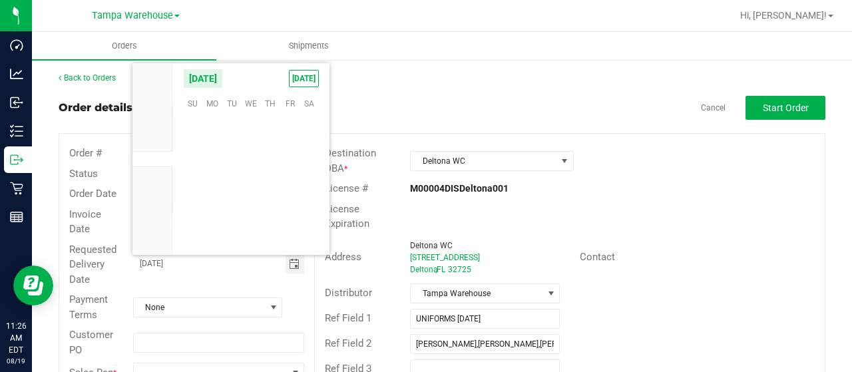
scroll to position [215675, 0]
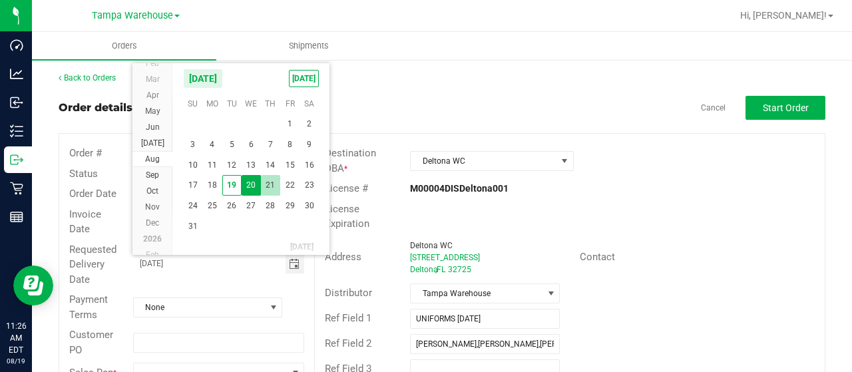
click at [276, 184] on span "21" at bounding box center [270, 185] width 19 height 21
type input "08/21/2025"
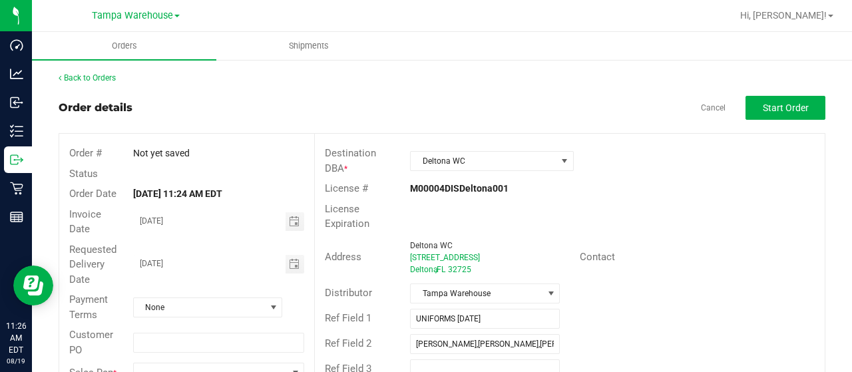
click at [681, 213] on div "License Expiration" at bounding box center [570, 216] width 510 height 35
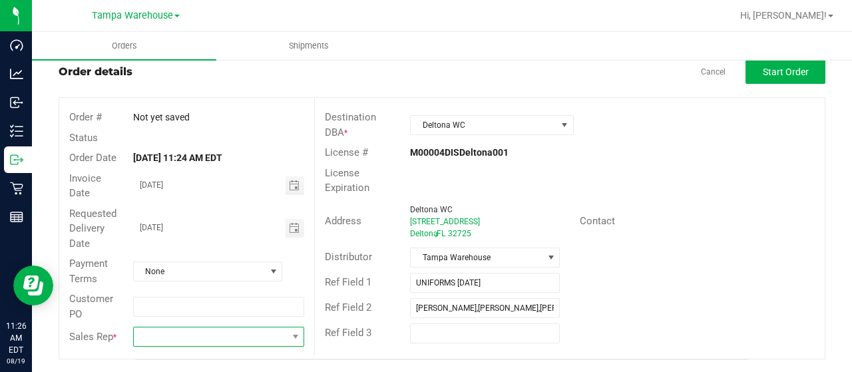
click at [214, 341] on span at bounding box center [210, 336] width 153 height 19
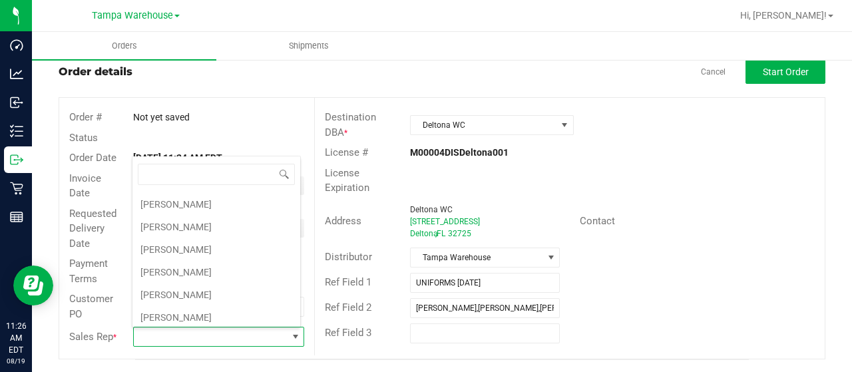
scroll to position [137, 0]
click at [198, 261] on li "Zach Morales" at bounding box center [216, 269] width 168 height 23
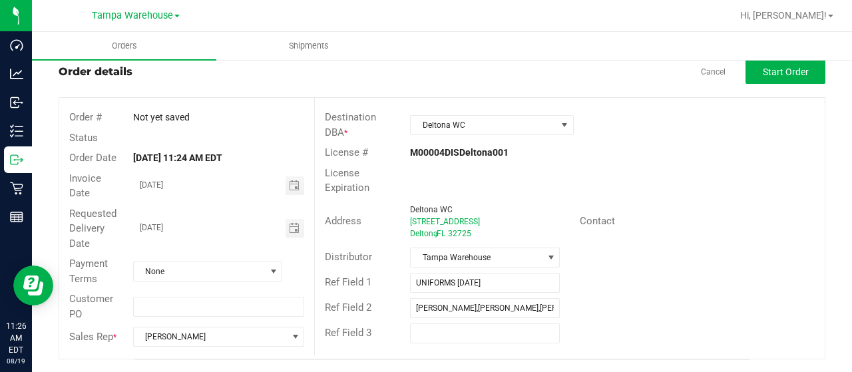
click at [742, 184] on div "License Expiration" at bounding box center [570, 180] width 510 height 35
click at [289, 230] on span "Toggle calendar" at bounding box center [294, 228] width 11 height 11
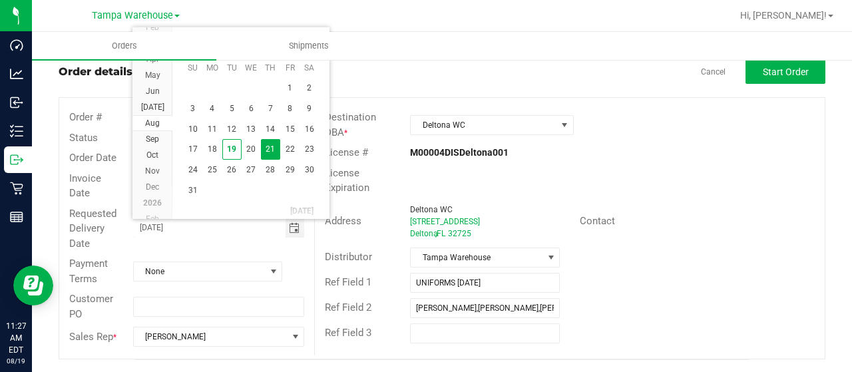
click at [272, 151] on span "21" at bounding box center [270, 149] width 19 height 21
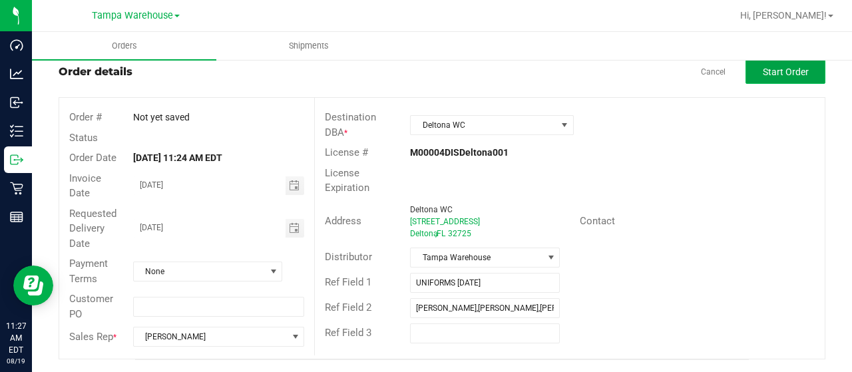
click at [780, 72] on span "Start Order" at bounding box center [786, 72] width 46 height 11
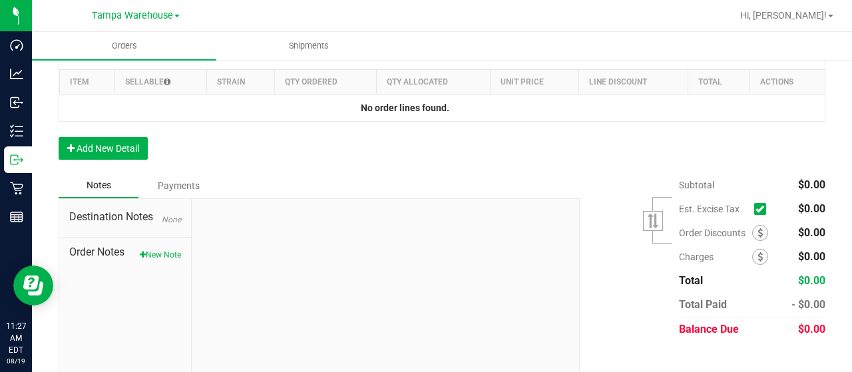
scroll to position [412, 0]
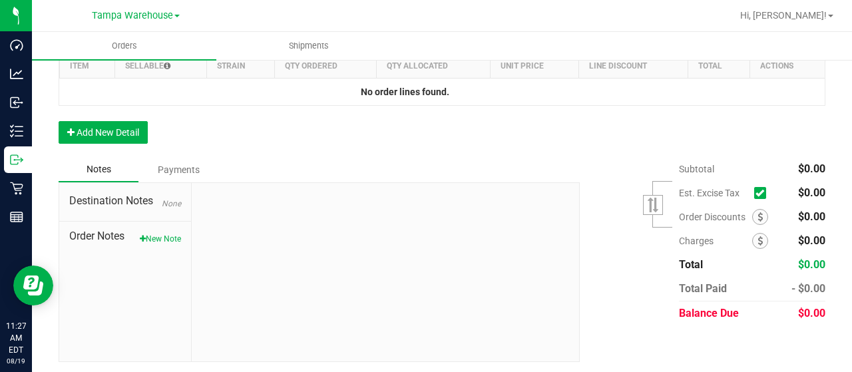
click at [132, 141] on div "Order Details Print All Labels Item Sellable Strain Qty Ordered Qty Allocated U…" at bounding box center [442, 88] width 767 height 138
click at [116, 134] on button "Add New Detail" at bounding box center [103, 132] width 89 height 23
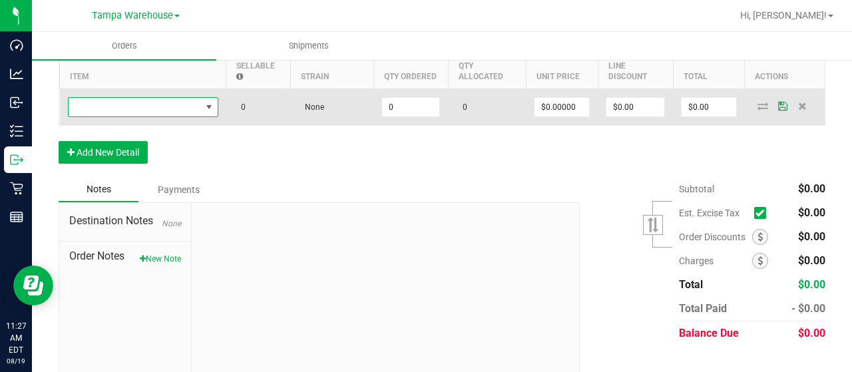
click at [196, 112] on span "NO DATA FOUND" at bounding box center [135, 107] width 132 height 19
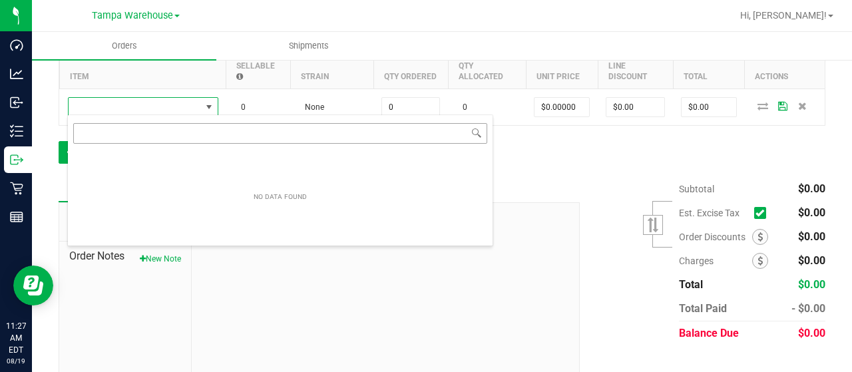
scroll to position [19, 150]
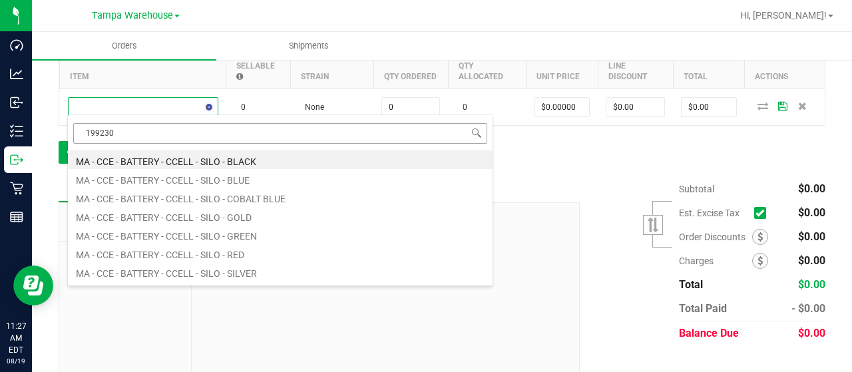
type input "1992302"
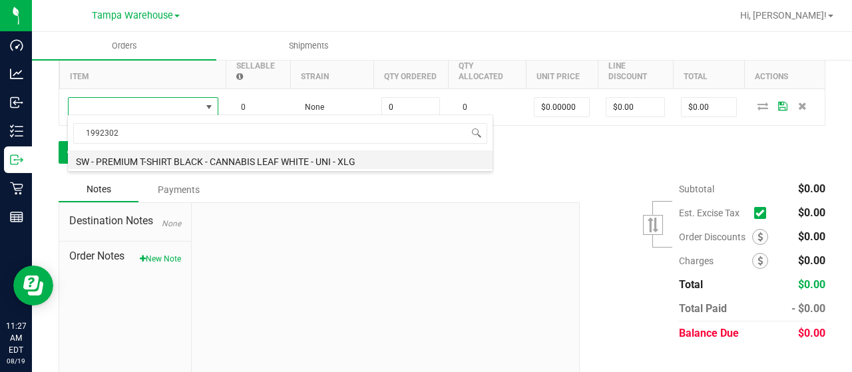
click at [264, 160] on li "SW - PREMIUM T-SHIRT BLACK - CANNABIS LEAF WHITE - UNI - XLG" at bounding box center [280, 159] width 425 height 19
type input "0 ea"
type input "$10.45000"
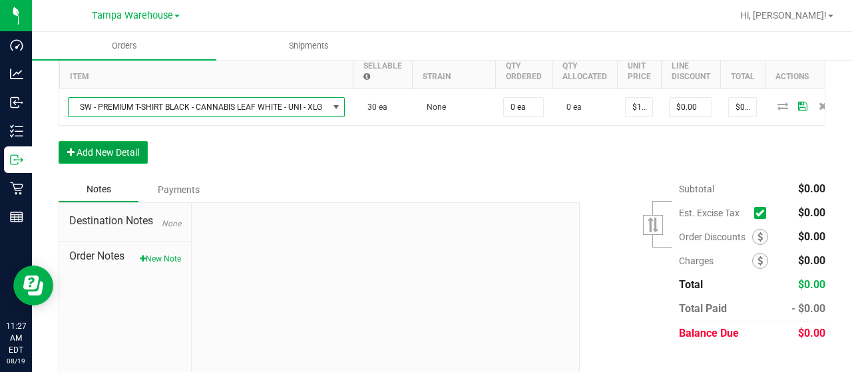
click at [102, 158] on button "Add New Detail" at bounding box center [103, 152] width 89 height 23
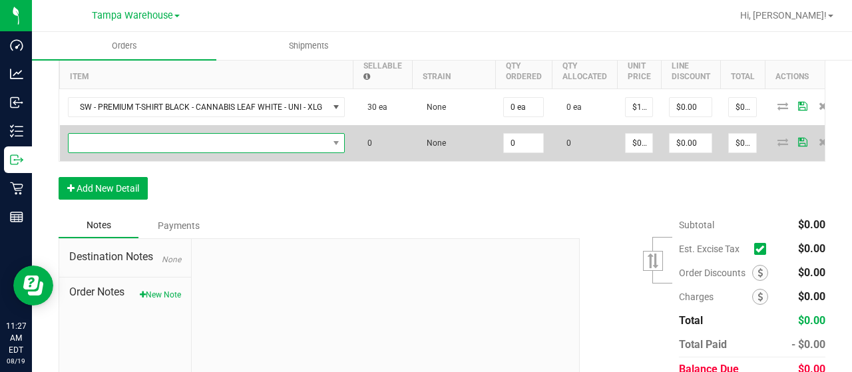
click at [302, 140] on span "NO DATA FOUND" at bounding box center [199, 143] width 260 height 19
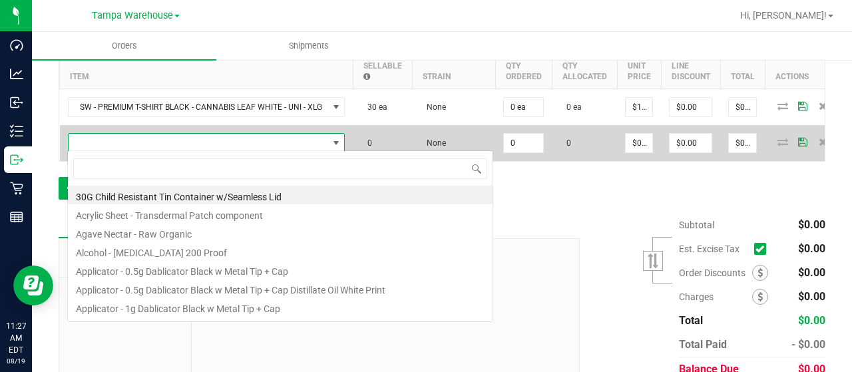
scroll to position [19, 276]
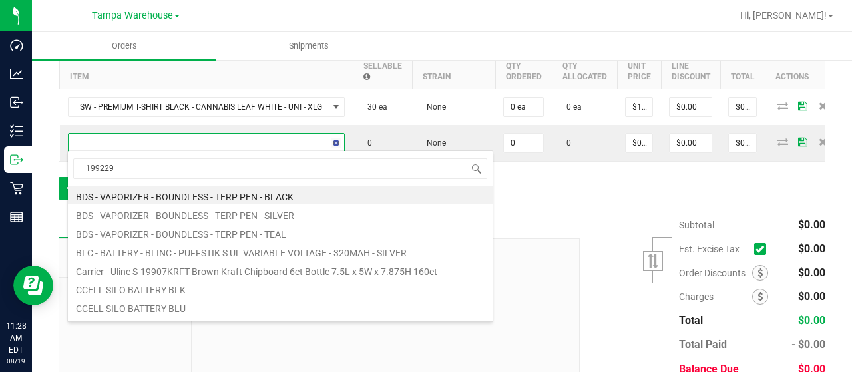
type input "1992299"
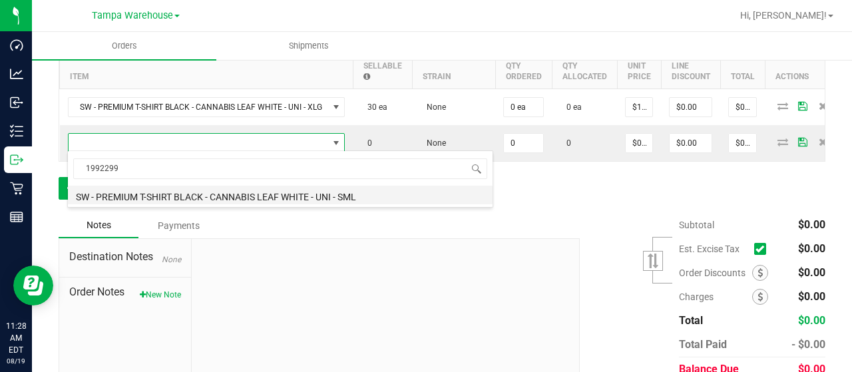
click at [397, 200] on li "SW - PREMIUM T-SHIRT BLACK - CANNABIS LEAF WHITE - UNI - SML" at bounding box center [280, 195] width 425 height 19
type input "0 ea"
type input "$10.45000"
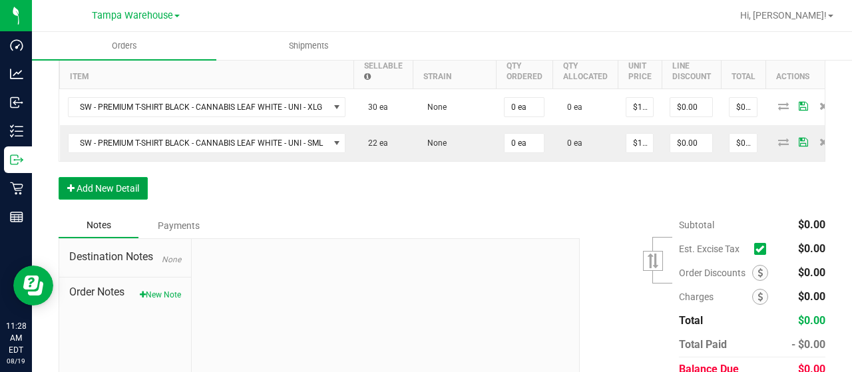
click at [133, 198] on button "Add New Detail" at bounding box center [103, 188] width 89 height 23
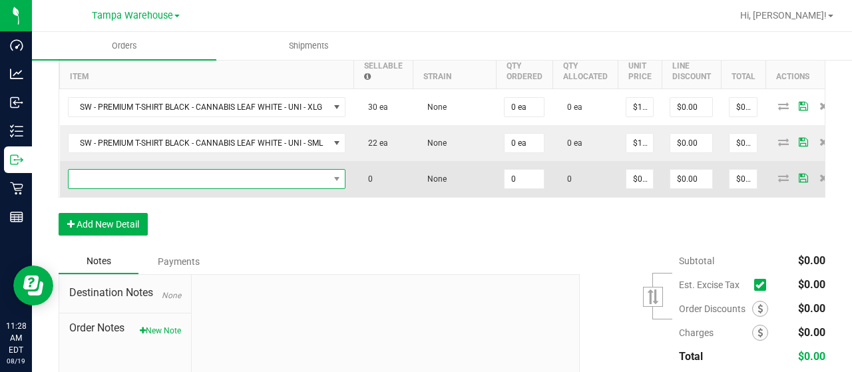
click at [212, 173] on span "NO DATA FOUND" at bounding box center [199, 179] width 260 height 19
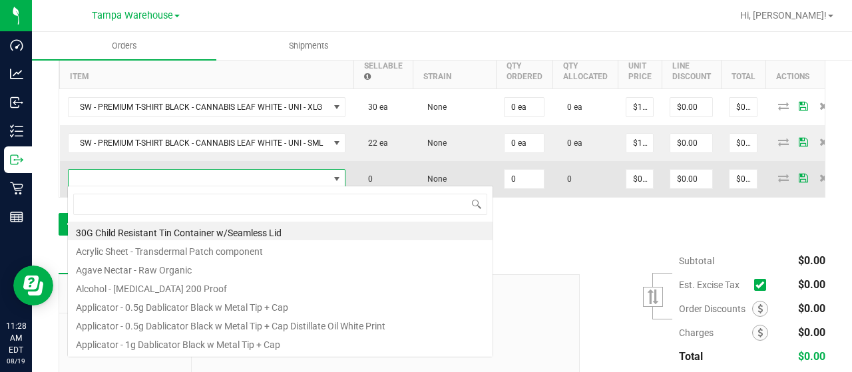
scroll to position [19, 278]
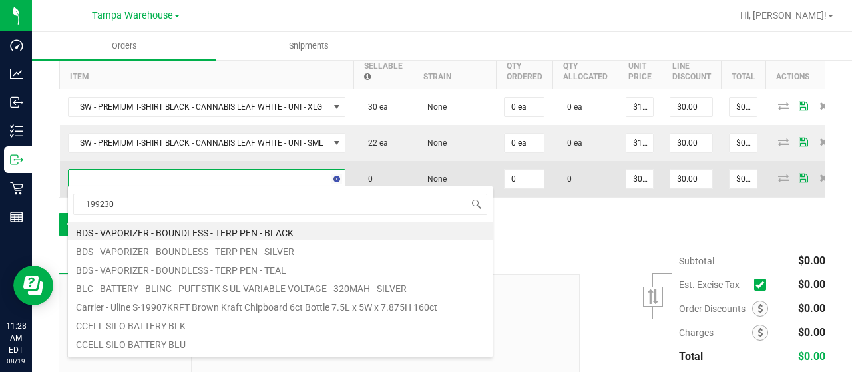
type input "1992305"
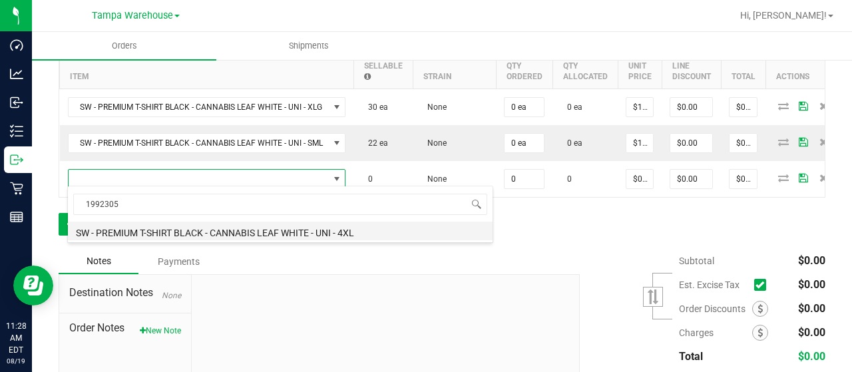
click at [390, 230] on li "SW - PREMIUM T-SHIRT BLACK - CANNABIS LEAF WHITE - UNI - 4XL" at bounding box center [280, 231] width 425 height 19
type input "0 ea"
type input "$16.15000"
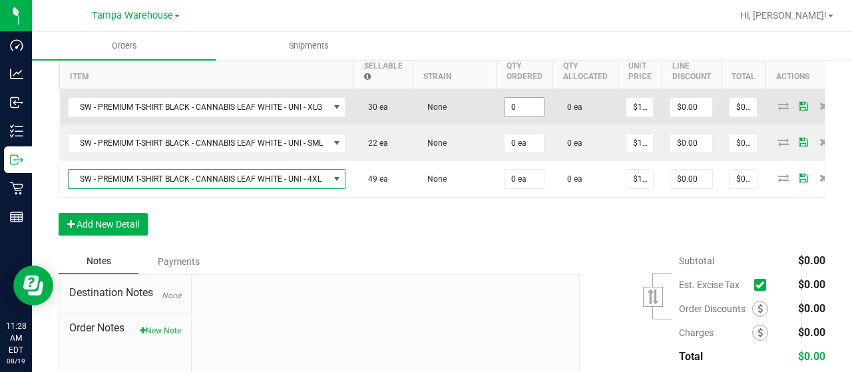
click at [522, 106] on input "0" at bounding box center [523, 107] width 39 height 19
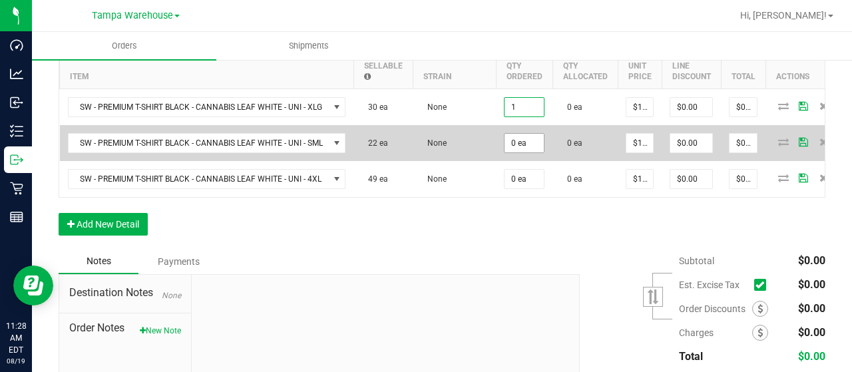
type input "1 ea"
type input "$10.45"
click at [523, 148] on input "0" at bounding box center [523, 143] width 39 height 19
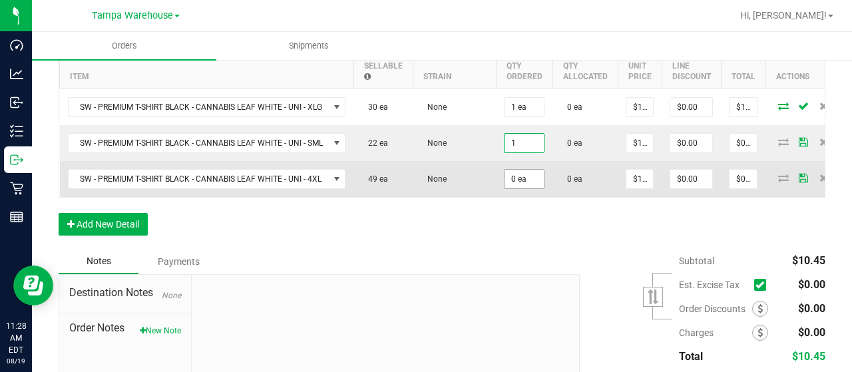
type input "1 ea"
type input "$10.45"
click at [524, 184] on input "0" at bounding box center [523, 179] width 39 height 19
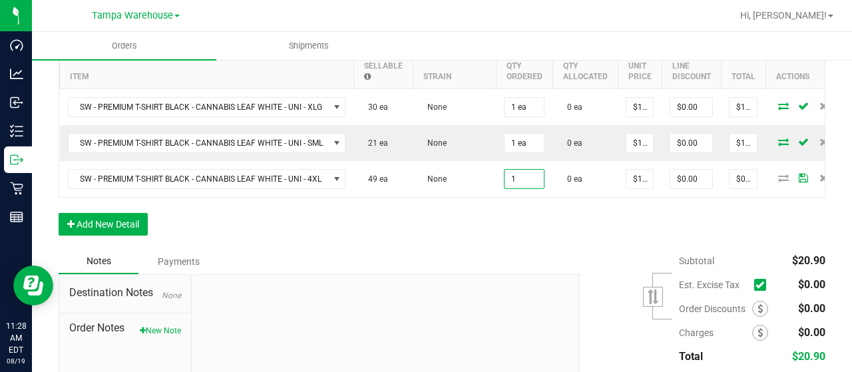
type input "1 ea"
type input "$16.15"
click at [541, 228] on div "Order Details Print All Labels Item Sellable Strain Qty Ordered Qty Allocated U…" at bounding box center [442, 134] width 767 height 230
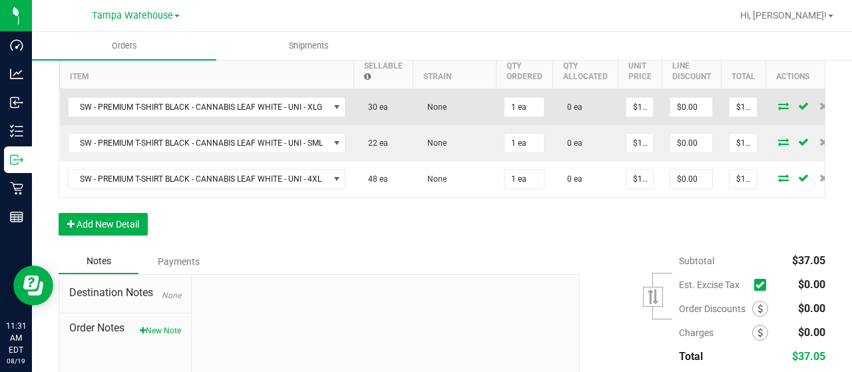
click at [773, 104] on span at bounding box center [783, 106] width 20 height 8
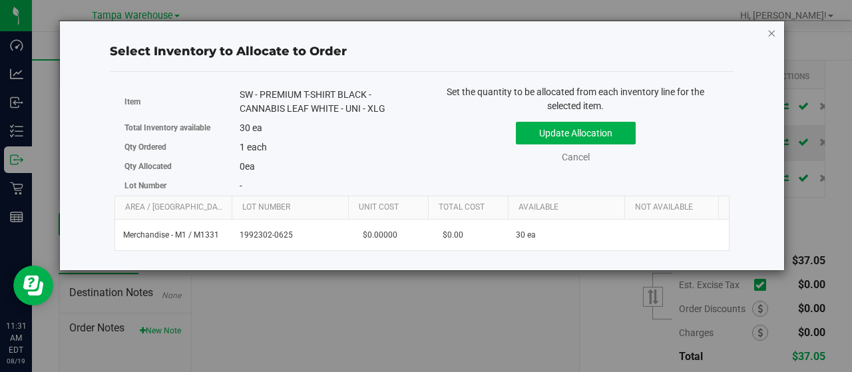
click at [771, 37] on icon "button" at bounding box center [771, 33] width 9 height 16
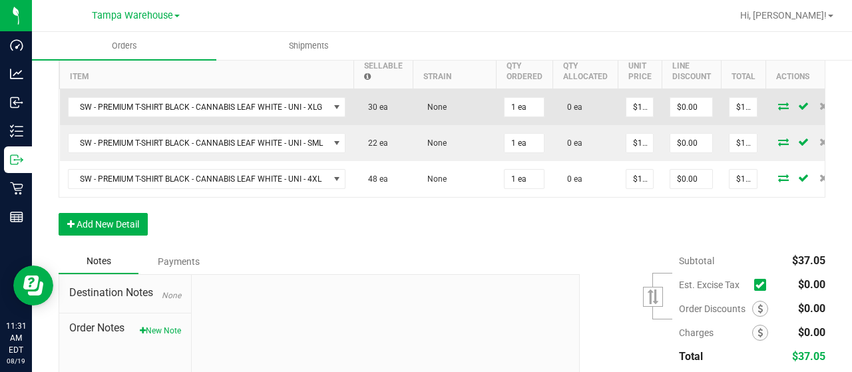
click at [778, 104] on icon at bounding box center [783, 106] width 11 height 8
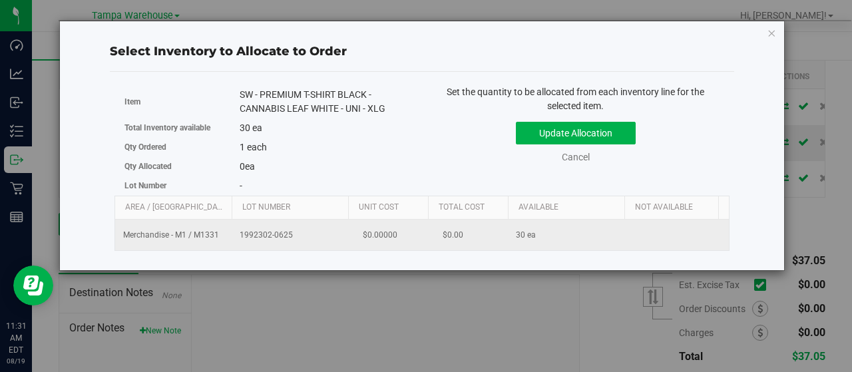
scroll to position [0, 137]
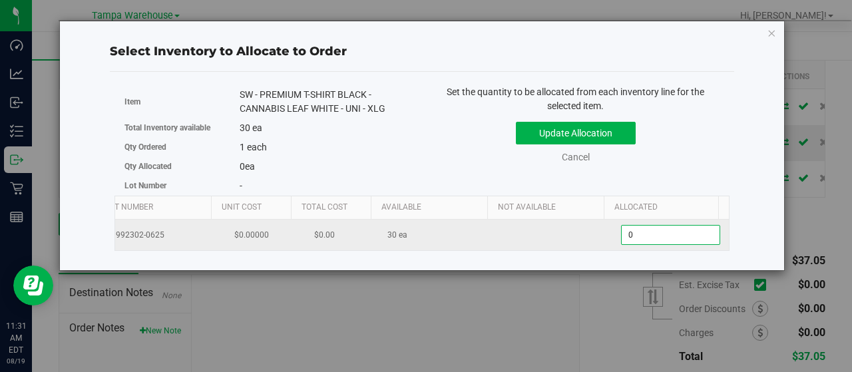
click at [638, 238] on span "0 0" at bounding box center [670, 235] width 99 height 20
click at [638, 238] on input "0" at bounding box center [671, 235] width 98 height 19
type input "1"
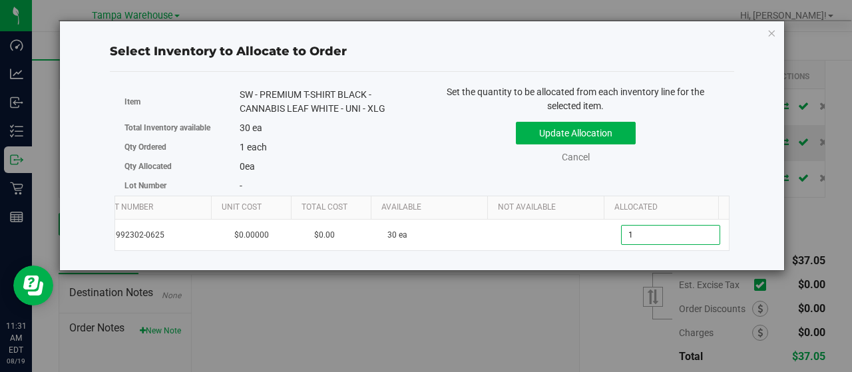
type input "1"
click at [445, 174] on div "Set the quantity to be allocated from each inventory line for the selected item…" at bounding box center [575, 131] width 307 height 92
click at [602, 127] on button "Update Allocation" at bounding box center [576, 133] width 120 height 23
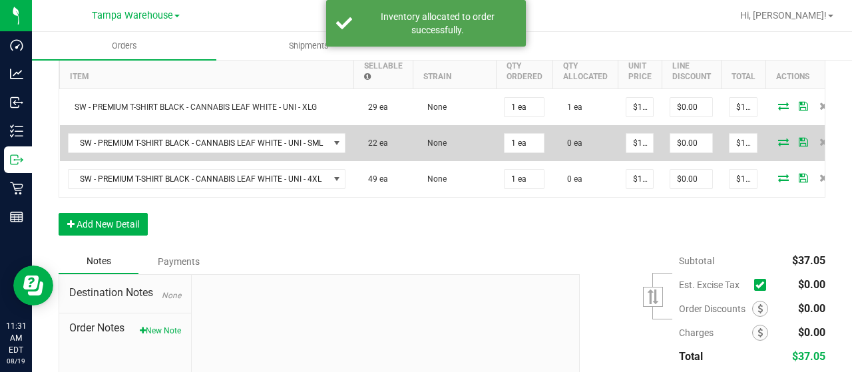
click at [778, 144] on icon at bounding box center [783, 142] width 11 height 8
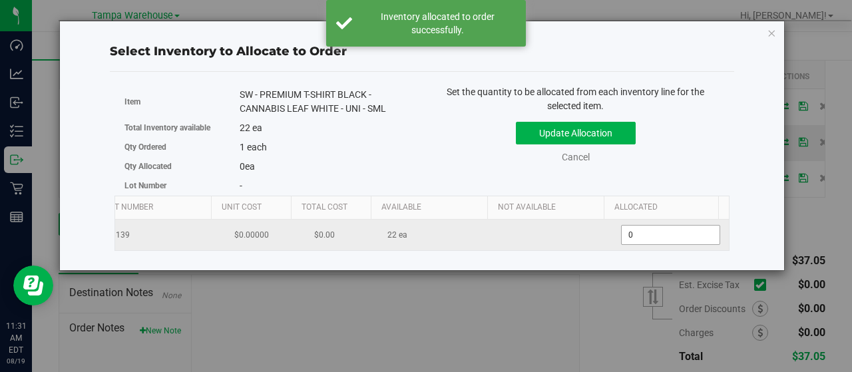
click at [645, 230] on span "0 0" at bounding box center [670, 235] width 99 height 20
click at [645, 230] on input "0" at bounding box center [671, 235] width 98 height 19
type input "1"
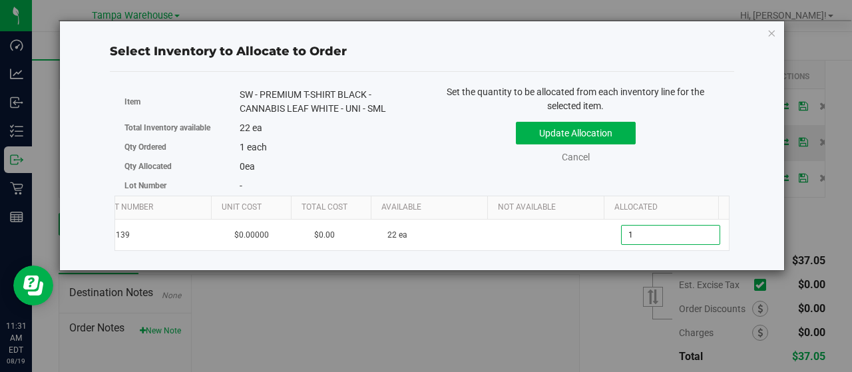
type input "1"
click at [498, 174] on div "Set the quantity to be allocated from each inventory line for the selected item…" at bounding box center [575, 131] width 307 height 92
click at [611, 133] on button "Update Allocation" at bounding box center [576, 133] width 120 height 23
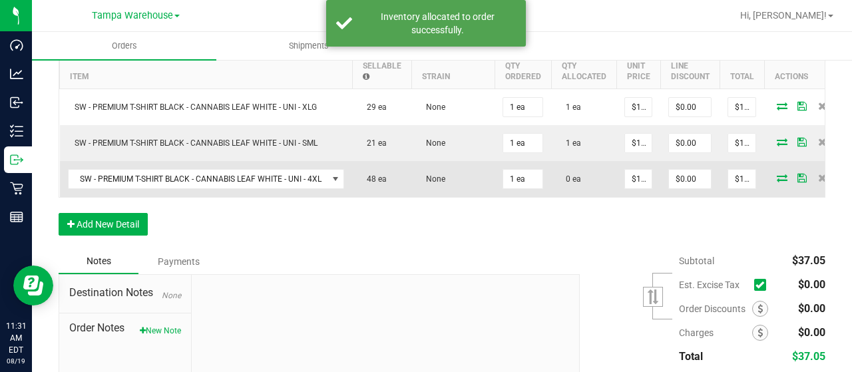
click at [777, 175] on icon at bounding box center [782, 178] width 11 height 8
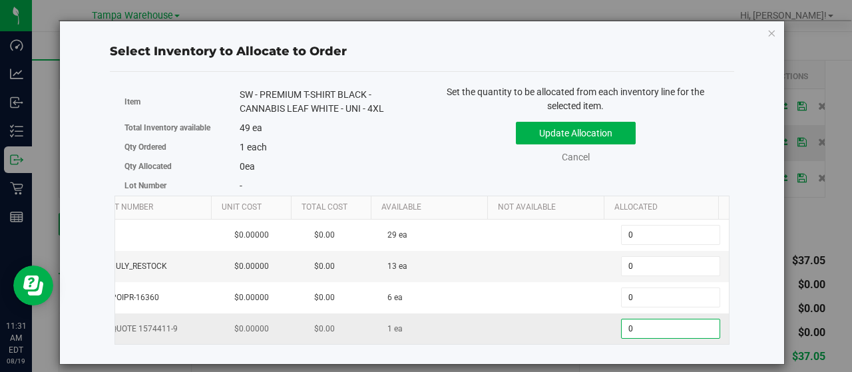
click at [645, 328] on span "0 0" at bounding box center [670, 329] width 99 height 20
click at [645, 328] on input "0" at bounding box center [671, 328] width 98 height 19
type input "1"
click at [411, 145] on div "1 each" at bounding box center [326, 147] width 172 height 14
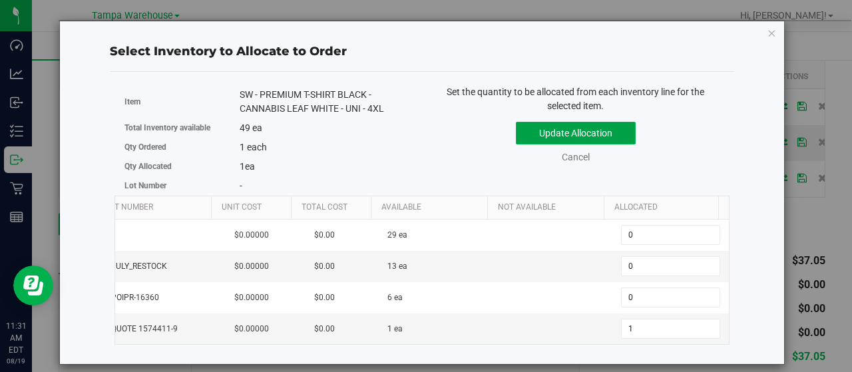
click at [557, 134] on button "Update Allocation" at bounding box center [576, 133] width 120 height 23
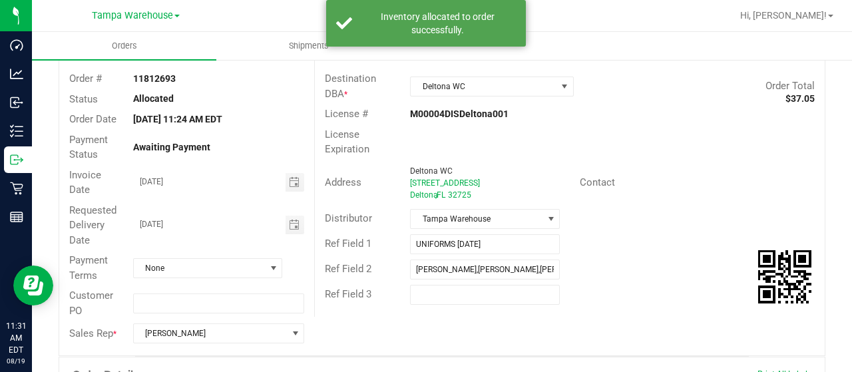
scroll to position [0, 0]
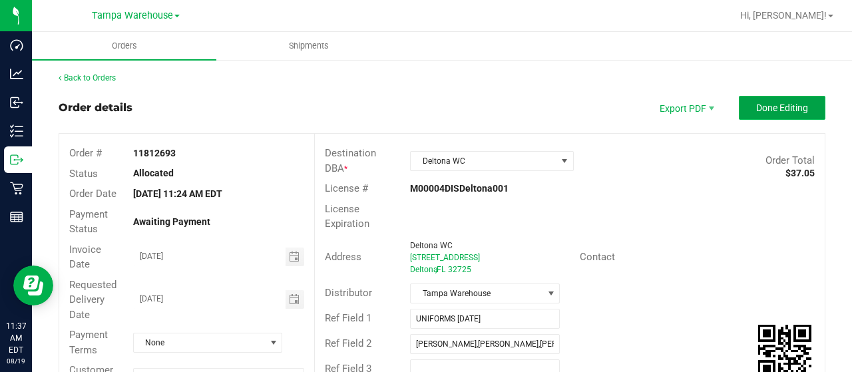
click at [767, 112] on span "Done Editing" at bounding box center [782, 107] width 52 height 11
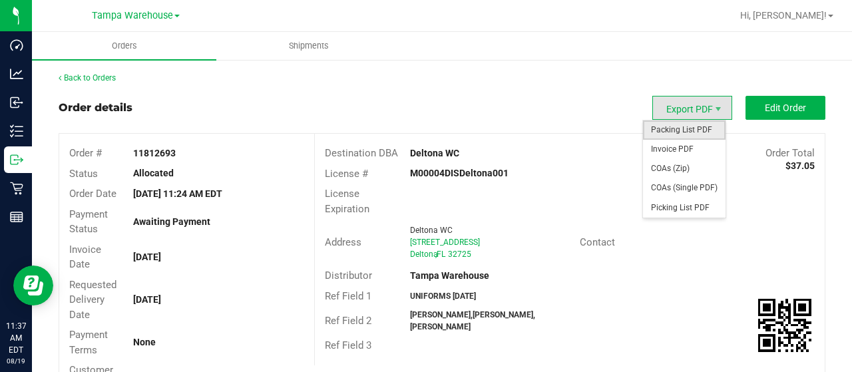
click at [699, 134] on span "Packing List PDF" at bounding box center [684, 129] width 83 height 19
click at [693, 150] on span "Invoice PDF" at bounding box center [684, 149] width 83 height 19
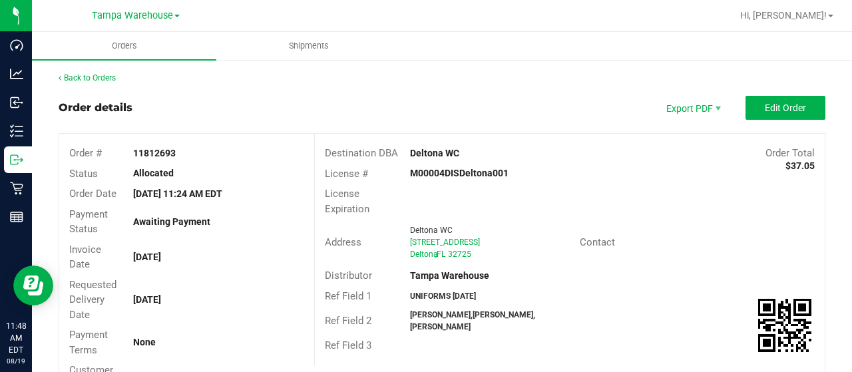
click at [84, 83] on div "Back to Orders" at bounding box center [442, 78] width 767 height 12
click at [96, 80] on link "Back to Orders" at bounding box center [87, 77] width 57 height 9
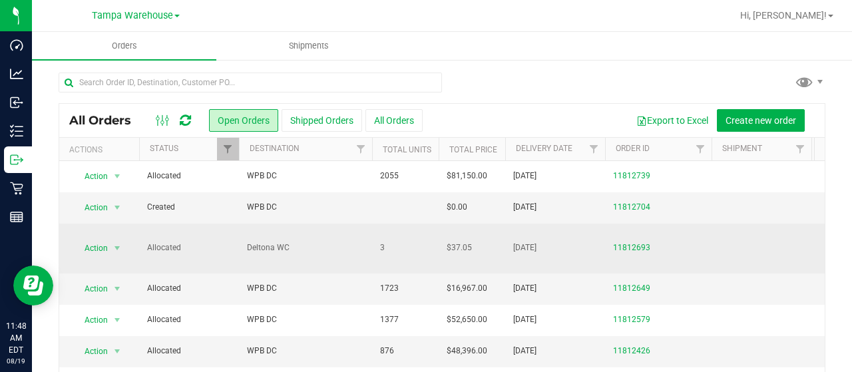
click at [297, 242] on span "Deltona WC" at bounding box center [305, 248] width 117 height 13
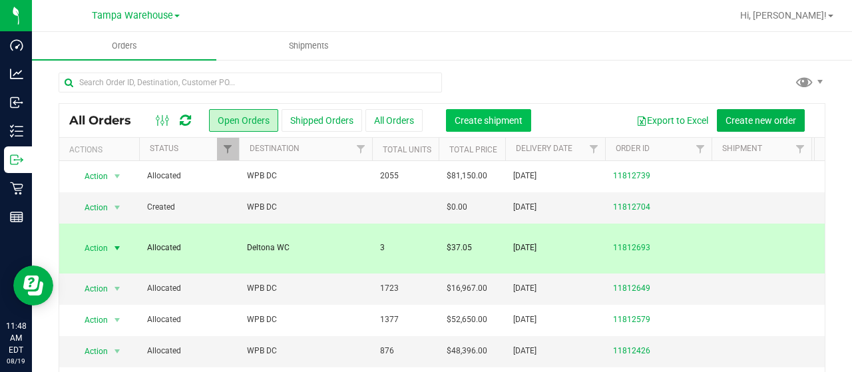
click at [486, 122] on span "Create shipment" at bounding box center [489, 120] width 68 height 11
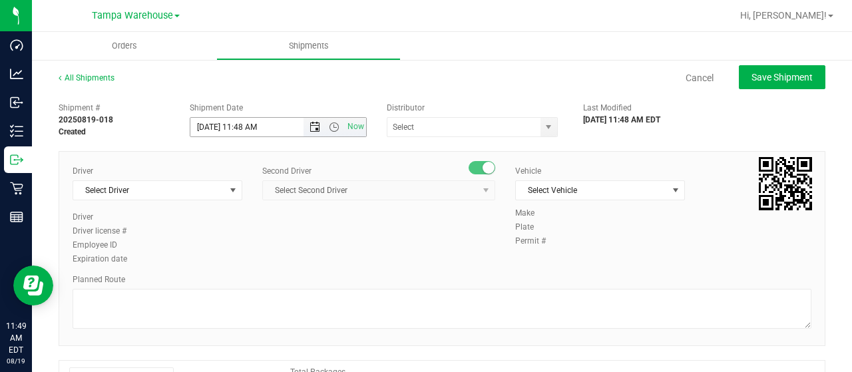
click at [314, 122] on span "Open the date view" at bounding box center [314, 127] width 11 height 11
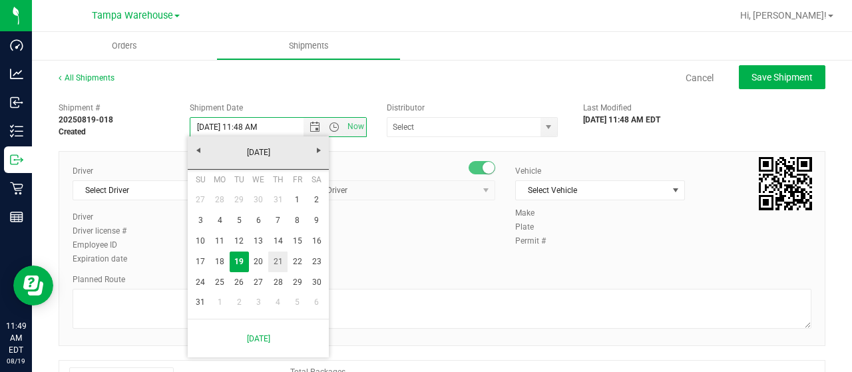
click at [278, 260] on link "21" at bounding box center [277, 262] width 19 height 21
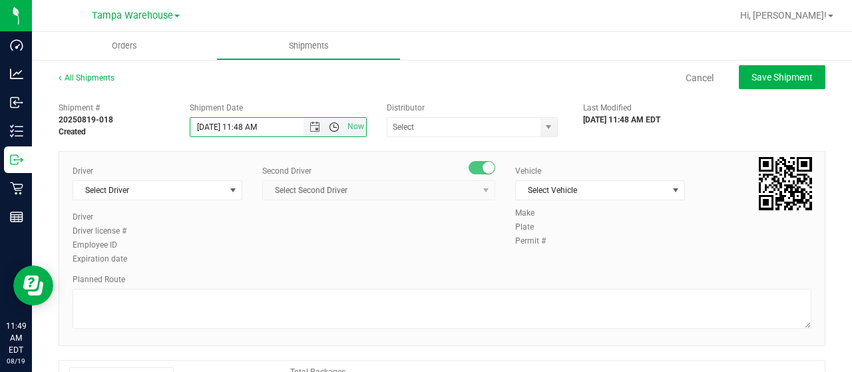
click at [331, 126] on span "Open the time view" at bounding box center [334, 127] width 11 height 11
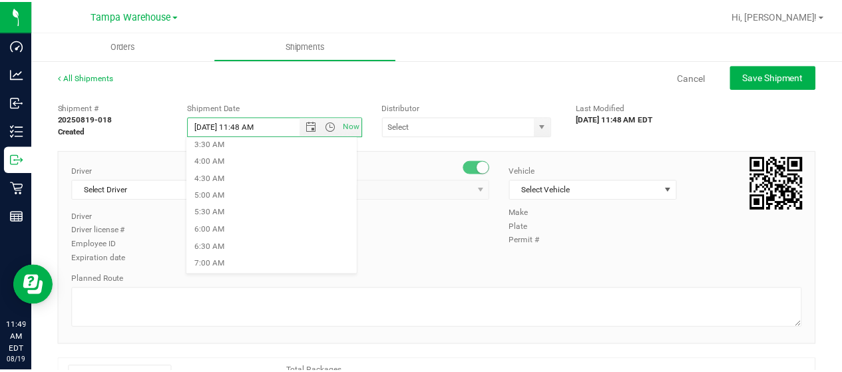
scroll to position [125, 0]
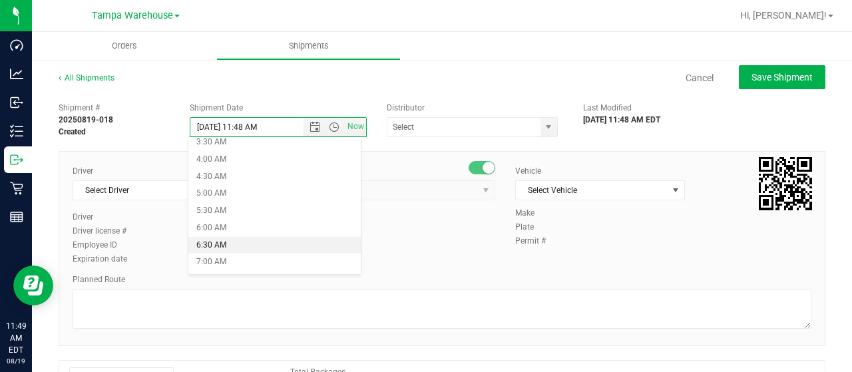
click at [234, 243] on li "6:30 AM" at bounding box center [274, 245] width 172 height 17
type input "8/21/2025 6:30 AM"
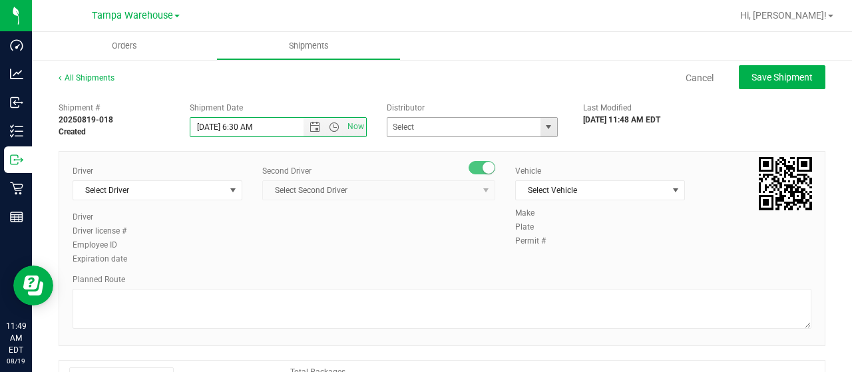
click at [548, 126] on span "select" at bounding box center [548, 127] width 17 height 19
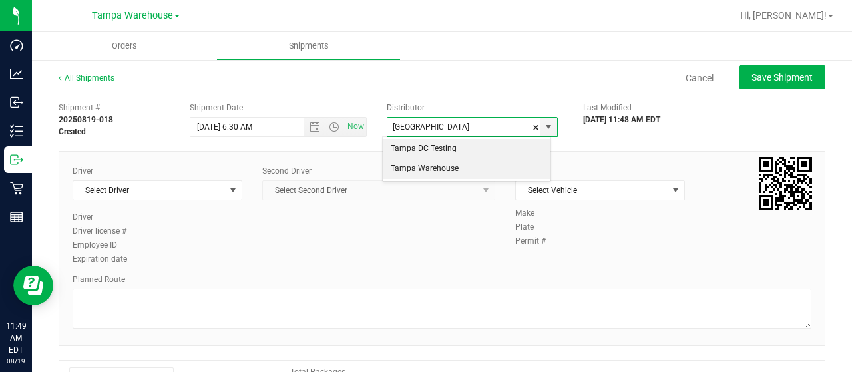
click at [478, 163] on li "Tampa Warehouse" at bounding box center [467, 169] width 168 height 20
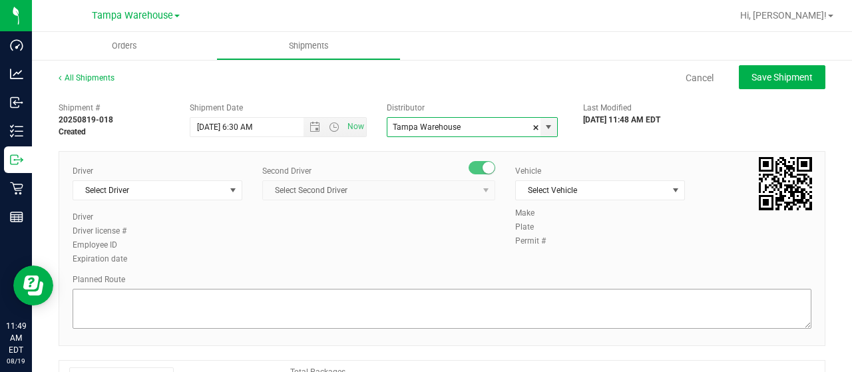
type input "Tampa Warehouse"
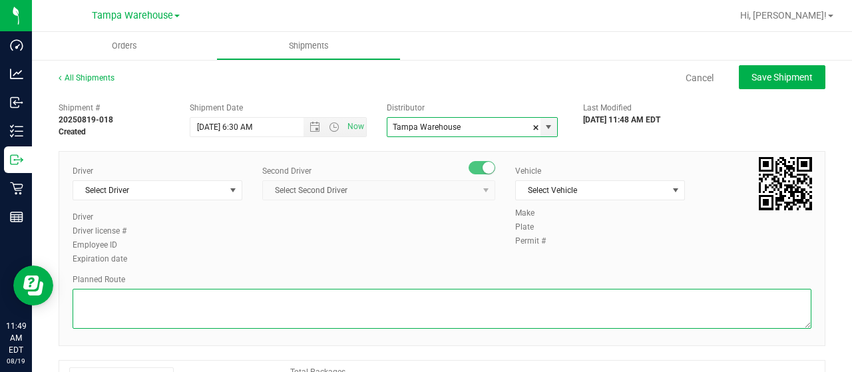
click at [274, 308] on textarea at bounding box center [442, 309] width 739 height 40
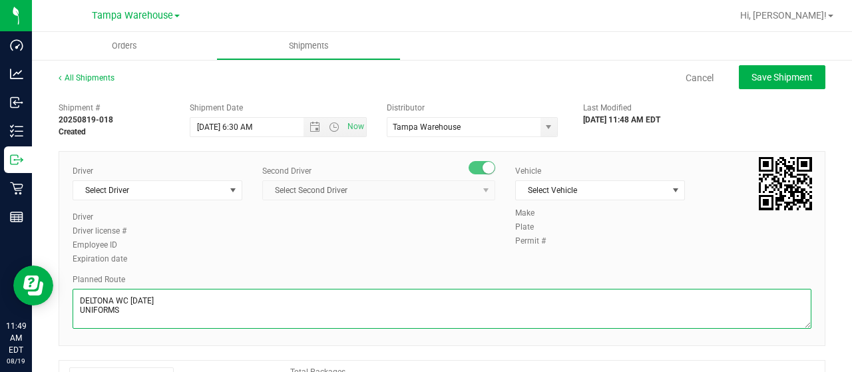
type textarea "DELTONA WC 8.19.25 UNIFORMS"
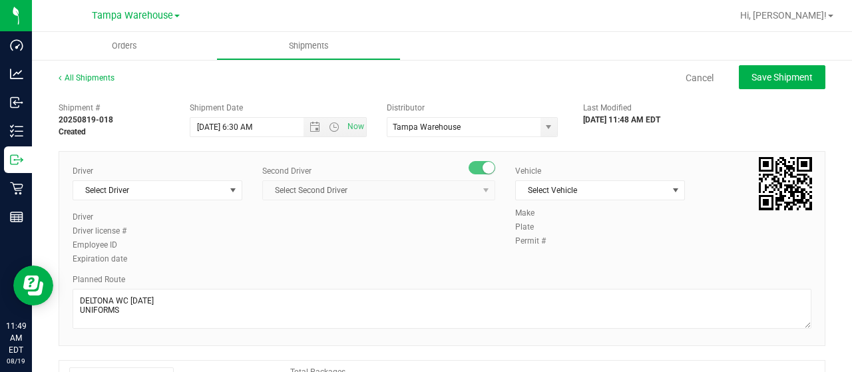
click at [331, 262] on div "Driver Select Driver Select Driver Ian Albritton - 100006559 LOGAN ALLEN - 1000…" at bounding box center [442, 216] width 759 height 102
click at [182, 191] on span "Select Driver" at bounding box center [149, 190] width 152 height 19
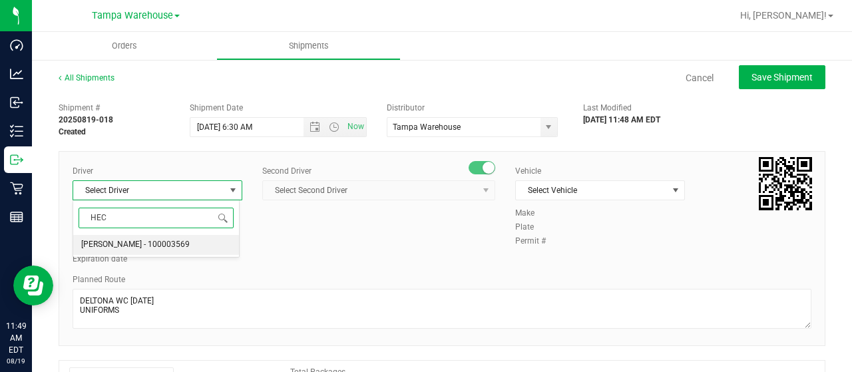
click at [136, 248] on span "Hector Ayala - 100003569" at bounding box center [135, 244] width 108 height 17
type input "HEC"
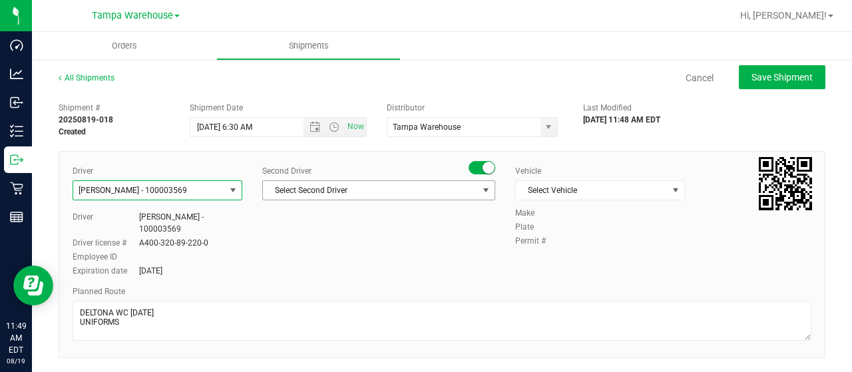
click at [319, 194] on span "Select Second Driver" at bounding box center [370, 190] width 215 height 19
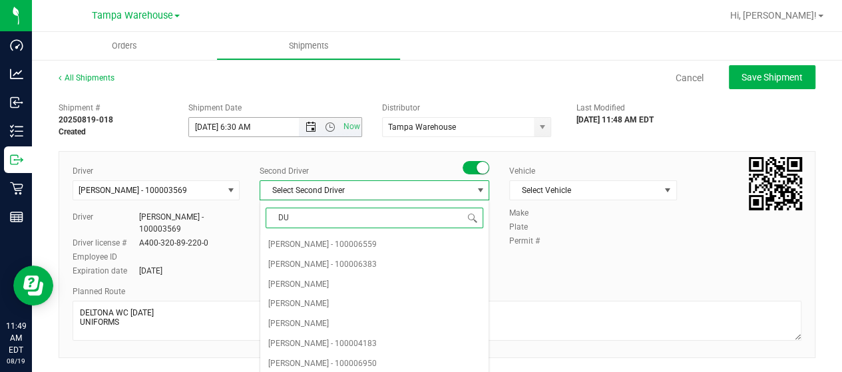
type input "DUS"
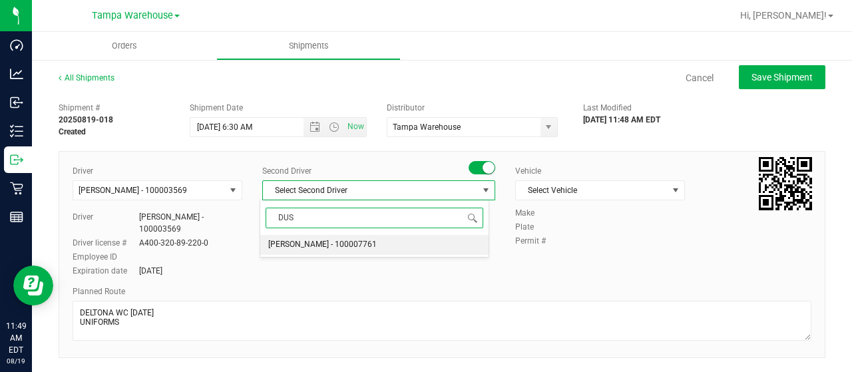
click at [351, 248] on span "Dustin Zonneville - 100007761" at bounding box center [322, 244] width 108 height 17
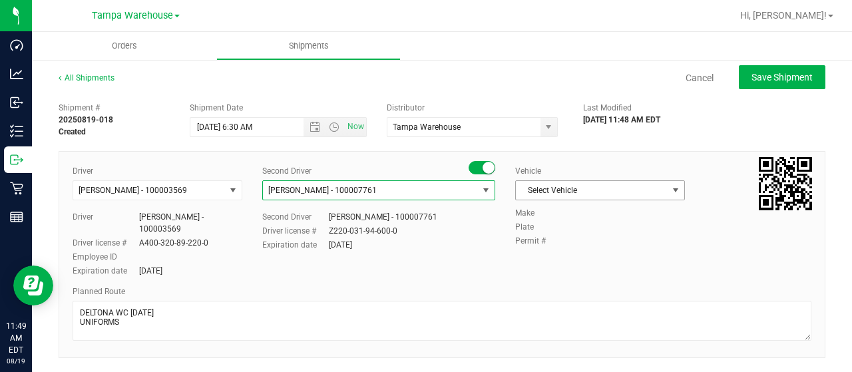
click at [555, 190] on span "Select Vehicle" at bounding box center [592, 190] width 152 height 19
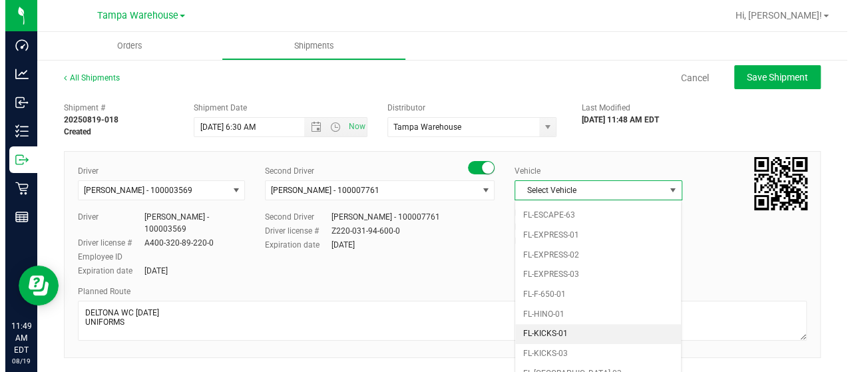
scroll to position [275, 0]
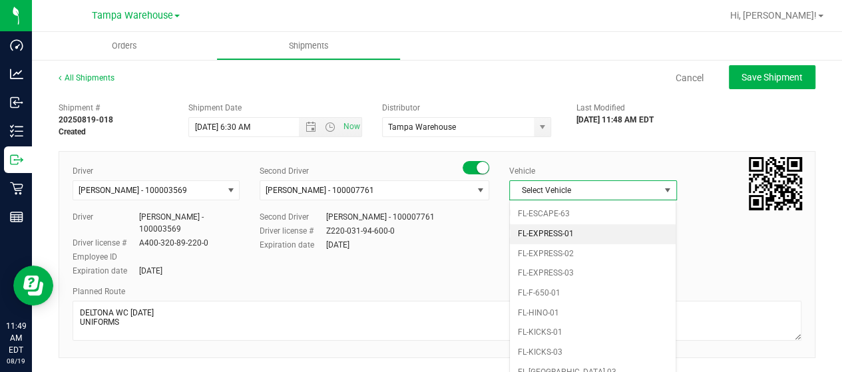
click at [572, 226] on li "FL-EXPRESS-01" at bounding box center [593, 234] width 166 height 20
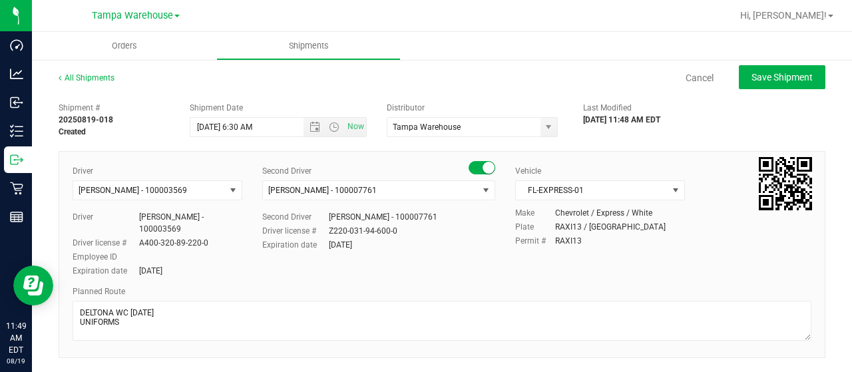
click at [515, 242] on label "Permit #" at bounding box center [535, 241] width 40 height 12
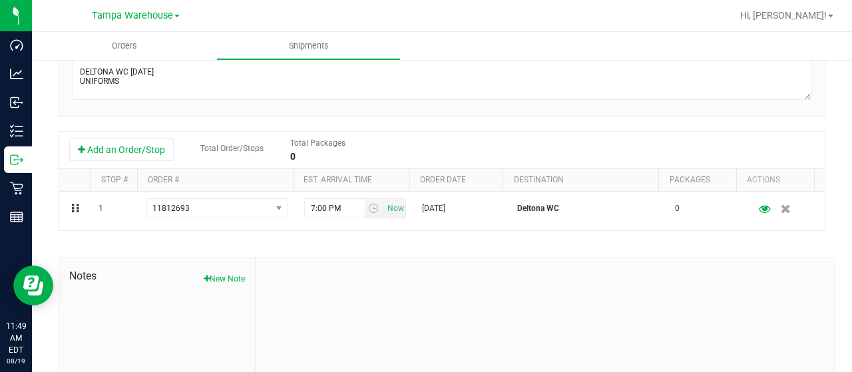
scroll to position [242, 0]
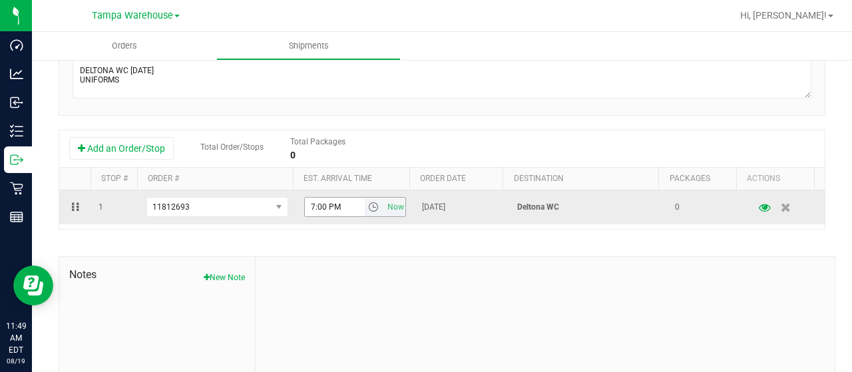
click at [366, 201] on span "select" at bounding box center [374, 207] width 19 height 19
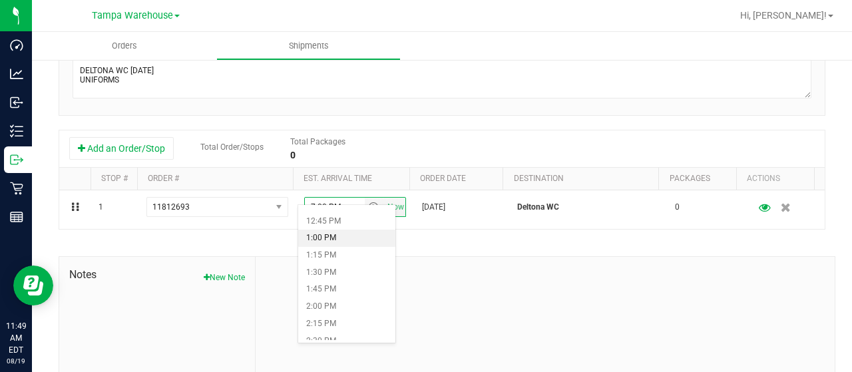
scroll to position [868, 0]
click at [333, 270] on li "1:30 PM" at bounding box center [346, 272] width 97 height 17
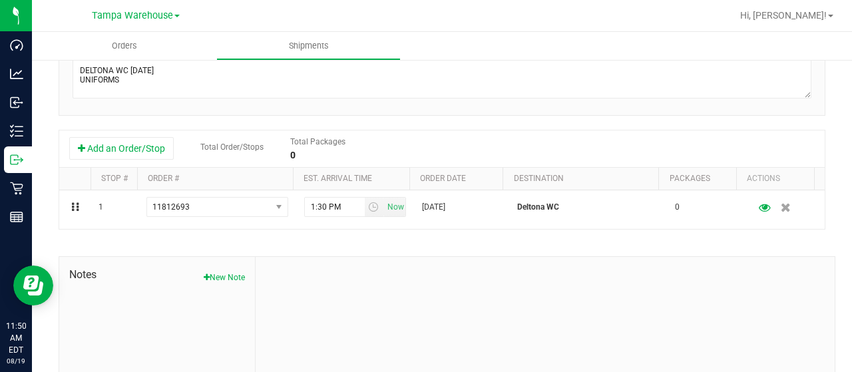
click at [572, 130] on div "Add an Order/Stop Total Order/Stops Total Packages 0" at bounding box center [441, 148] width 765 height 37
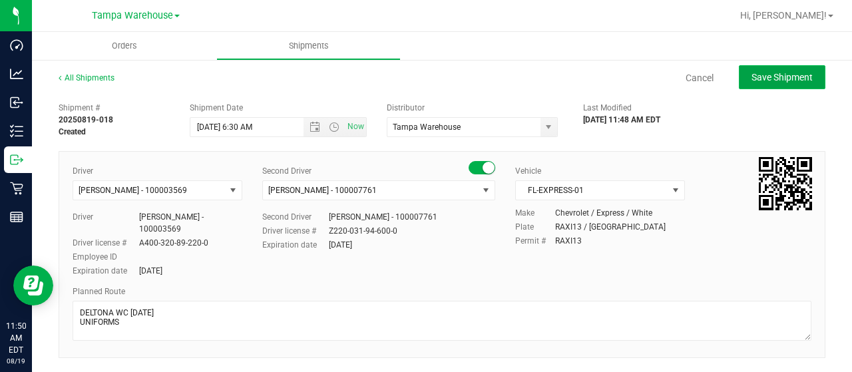
click at [796, 85] on button "Save Shipment" at bounding box center [782, 77] width 87 height 24
type input "8/21/2025 10:30 AM"
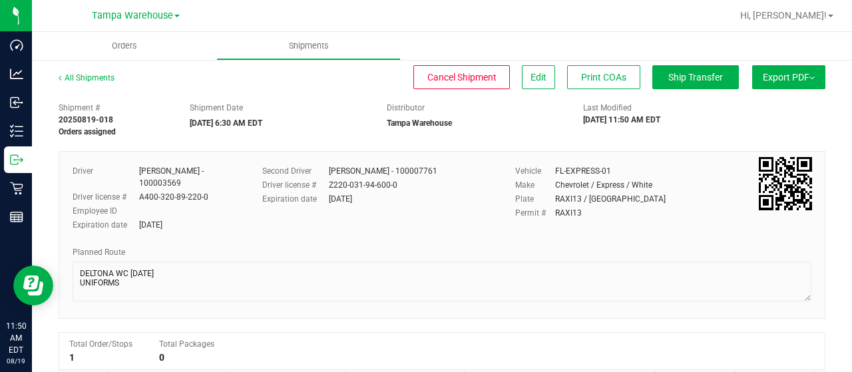
click at [800, 82] on button "Export PDF" at bounding box center [788, 77] width 73 height 24
click at [775, 130] on div "Manifest by Lot" at bounding box center [788, 126] width 122 height 9
click at [677, 77] on span "Ship Transfer" at bounding box center [695, 77] width 55 height 11
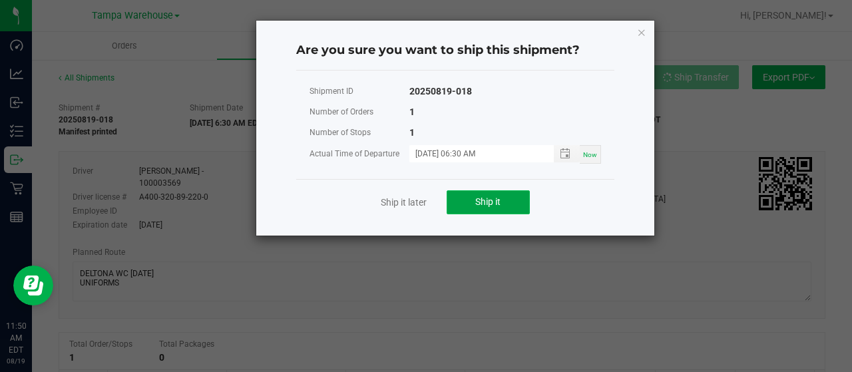
click at [516, 195] on button "Ship it" at bounding box center [488, 202] width 83 height 24
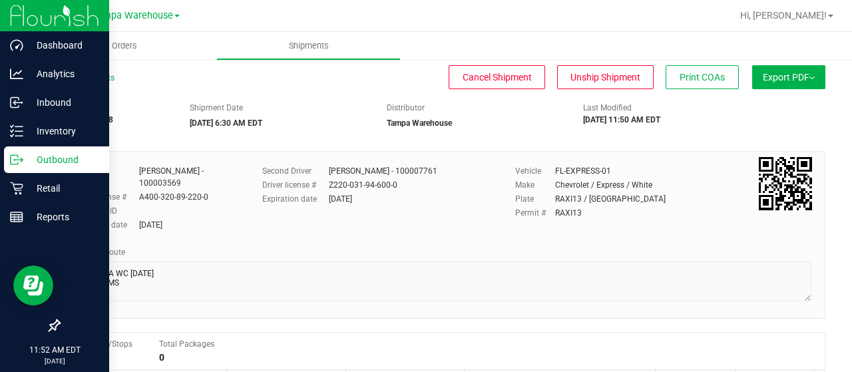
click at [35, 158] on p "Outbound" at bounding box center [63, 160] width 80 height 16
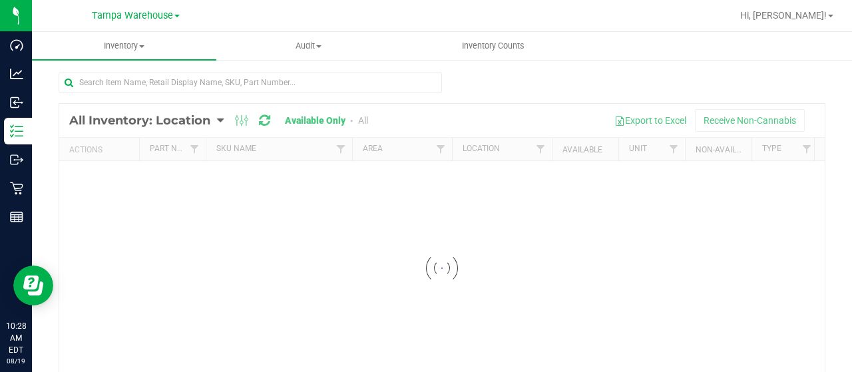
click at [301, 69] on div "Loading... All Inventory: Location Item Summary Item (default) Item by Strain I…" at bounding box center [442, 267] width 820 height 416
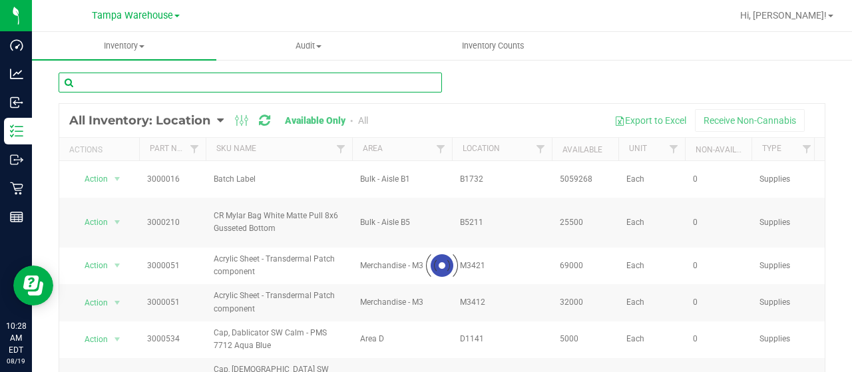
click at [295, 81] on input "text" at bounding box center [250, 83] width 383 height 20
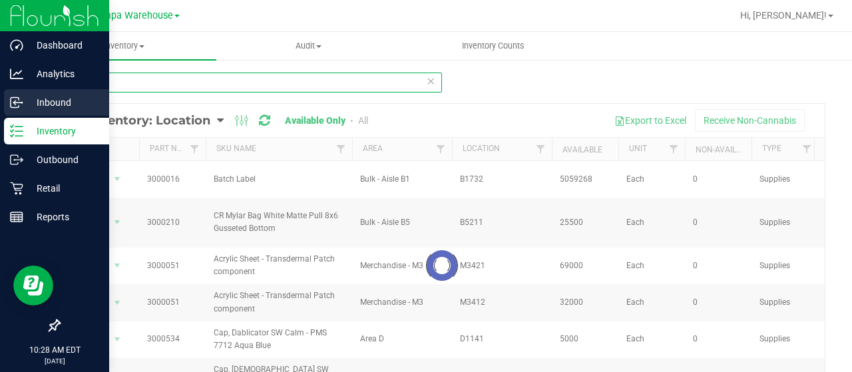
type input "9485"
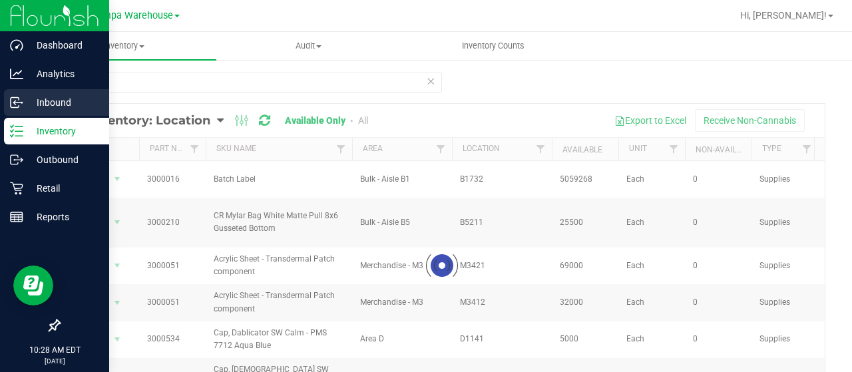
click at [21, 104] on icon at bounding box center [16, 102] width 13 height 13
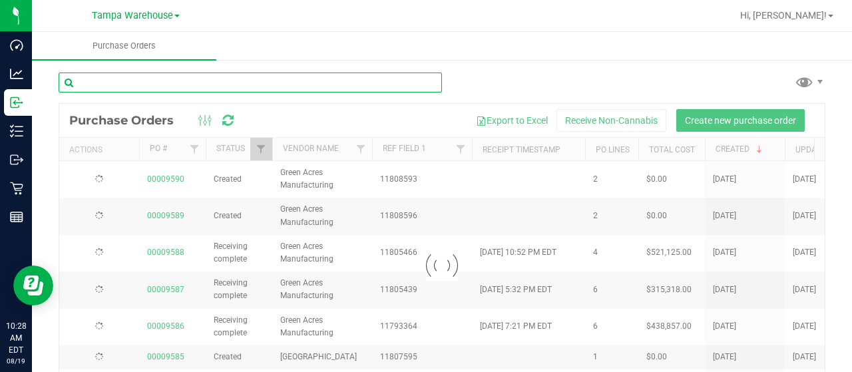
click at [188, 84] on input "text" at bounding box center [250, 83] width 383 height 20
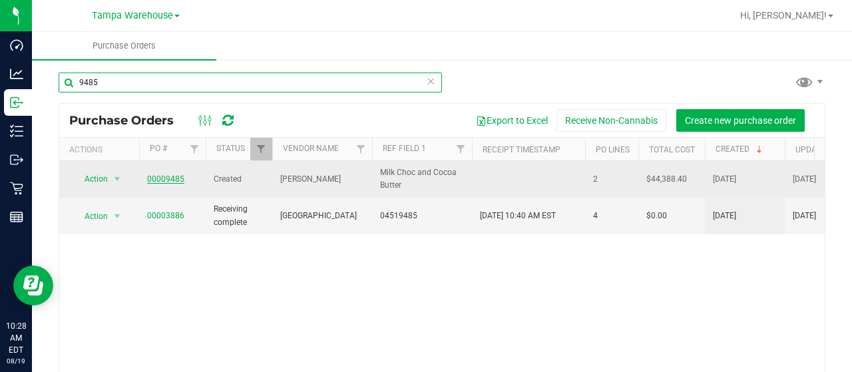
type input "9485"
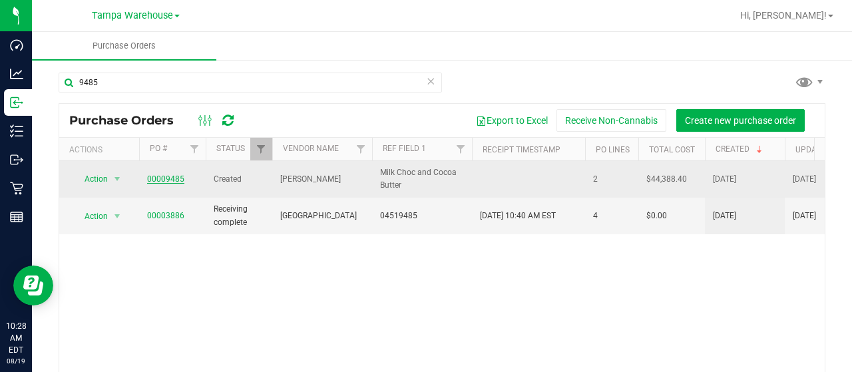
click at [160, 178] on link "00009485" at bounding box center [165, 178] width 37 height 9
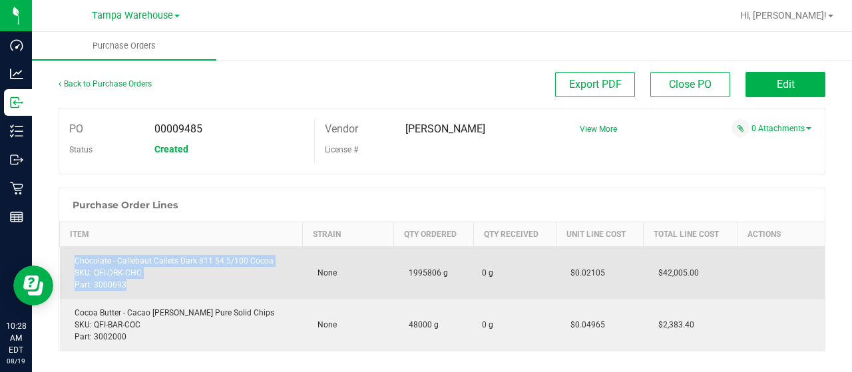
drag, startPoint x: 141, startPoint y: 285, endPoint x: 75, endPoint y: 263, distance: 69.7
click at [75, 263] on div "Chocolate - Callebaut Callets Dark 811 54.5/100 Cocoa SKU: QFI-DRK-CHC Part: 30…" at bounding box center [181, 273] width 227 height 36
copy div "Chocolate - Callebaut Callets Dark 811 54.5/100 Cocoa SKU: QFI-DRK-CHC Part: 30…"
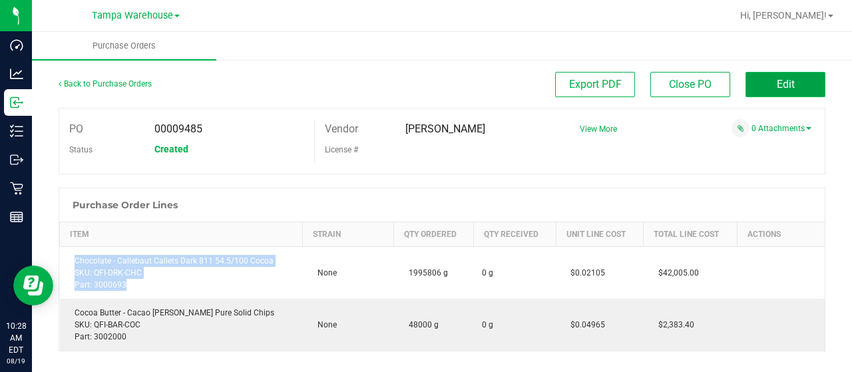
click at [799, 76] on button "Edit" at bounding box center [785, 84] width 80 height 25
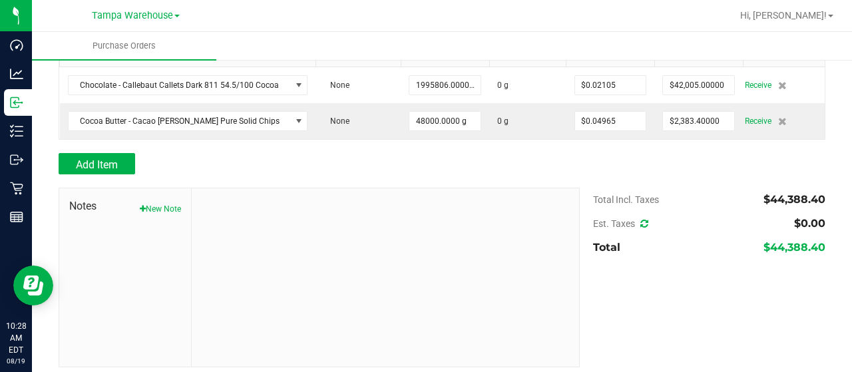
scroll to position [187, 0]
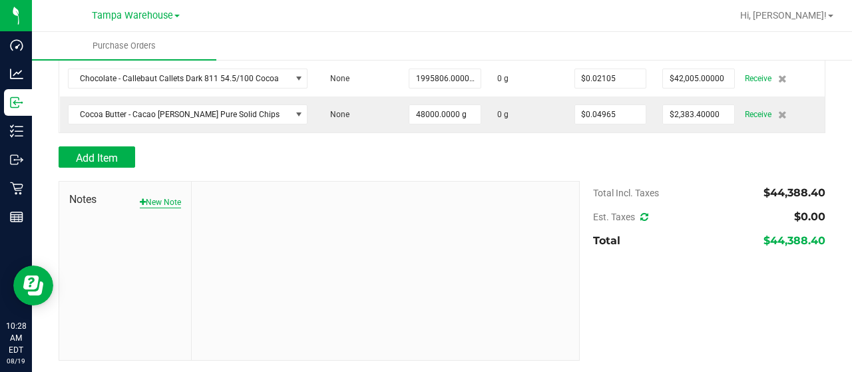
click at [158, 196] on button "New Note" at bounding box center [160, 202] width 41 height 12
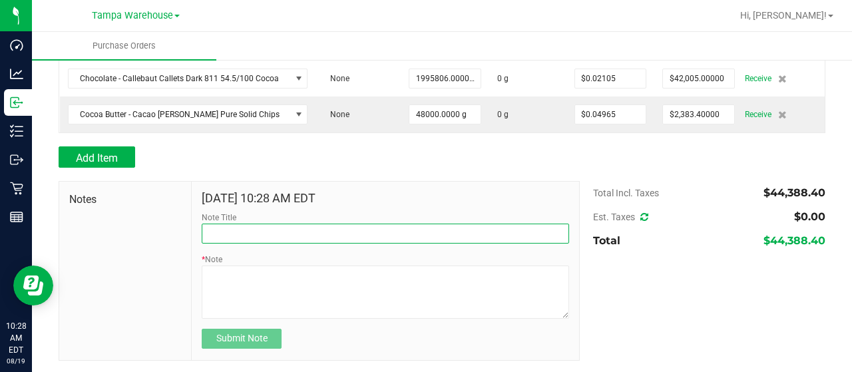
click at [265, 236] on input "Note Title" at bounding box center [385, 234] width 367 height 20
type input "r"
type input "RECEIVED #3000693"
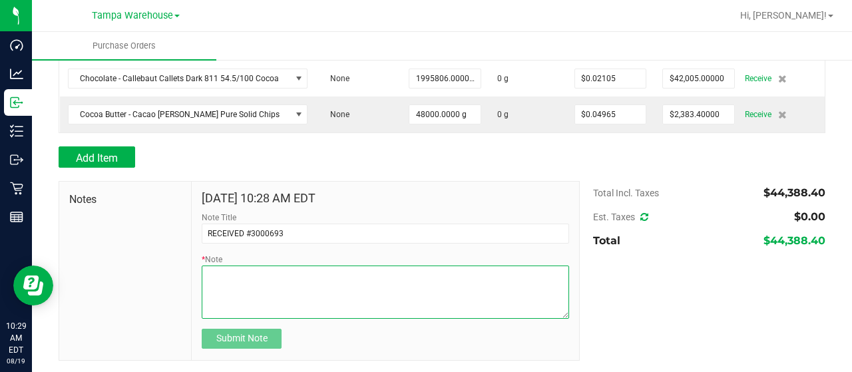
click at [300, 303] on textarea "* Note" at bounding box center [385, 292] width 367 height 53
paste textarea "Chocolate - Callebaut Callets Dark 811 54.5/100 Cocoa SKU: QFI-DRK-CHC Part: 30…"
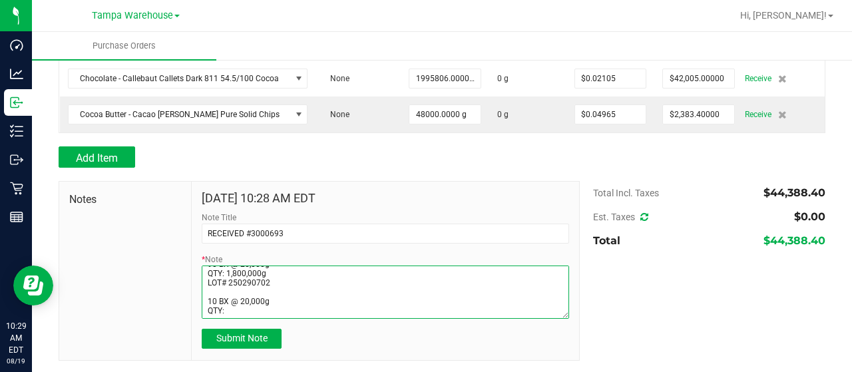
scroll to position [76, 0]
drag, startPoint x: 268, startPoint y: 303, endPoint x: 224, endPoint y: 304, distance: 44.6
click at [224, 304] on textarea "* Note" at bounding box center [385, 292] width 367 height 53
click at [268, 301] on textarea "* Note" at bounding box center [385, 292] width 367 height 53
drag, startPoint x: 268, startPoint y: 301, endPoint x: 229, endPoint y: 303, distance: 38.6
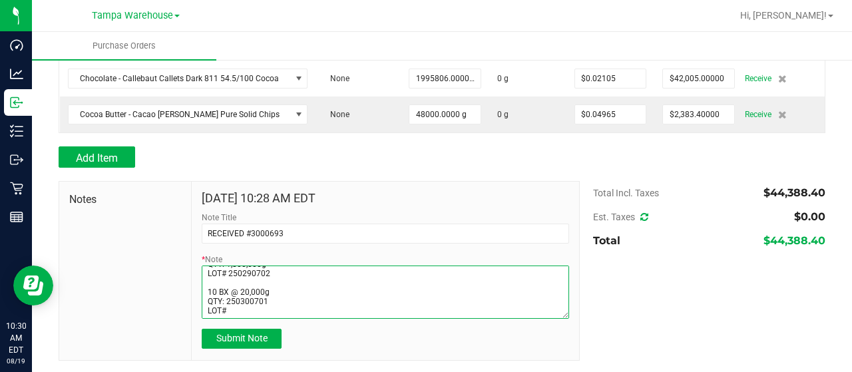
click at [229, 303] on textarea "* Note" at bounding box center [385, 292] width 367 height 53
click at [244, 314] on textarea "* Note" at bounding box center [385, 292] width 367 height 53
paste textarea "250300701"
drag, startPoint x: 265, startPoint y: 292, endPoint x: 226, endPoint y: 293, distance: 38.6
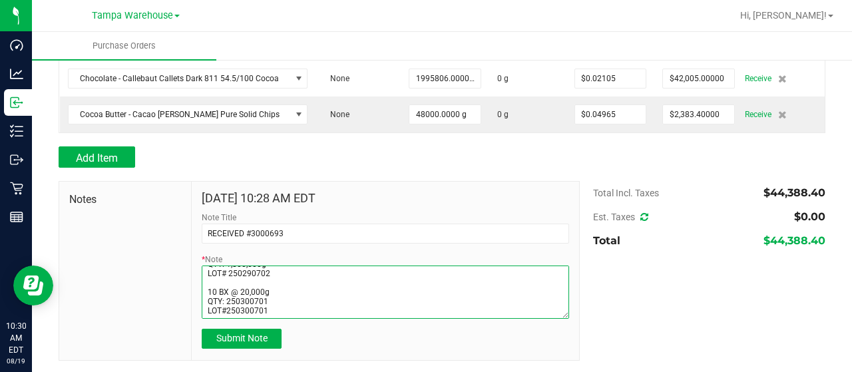
click at [226, 293] on textarea "* Note" at bounding box center [385, 292] width 367 height 53
click at [281, 306] on textarea "* Note" at bounding box center [385, 292] width 367 height 53
type textarea "PO00009485 Chocolate - Callebaut Callets Dark 811 54.5/100 Cocoa SKU: QFI-DRK-C…"
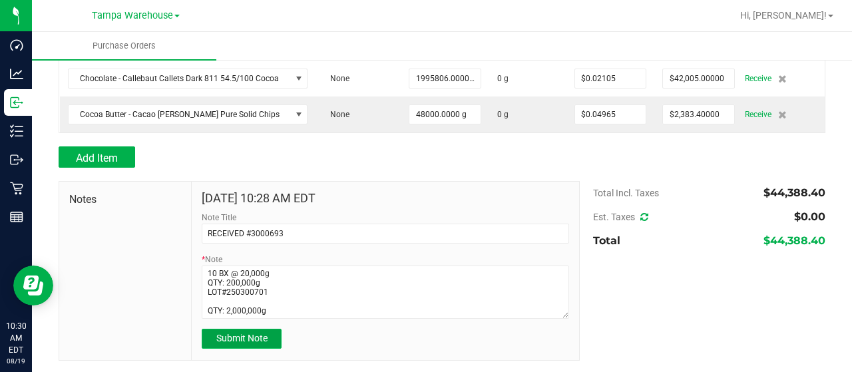
click at [236, 341] on span "Submit Note" at bounding box center [241, 338] width 51 height 11
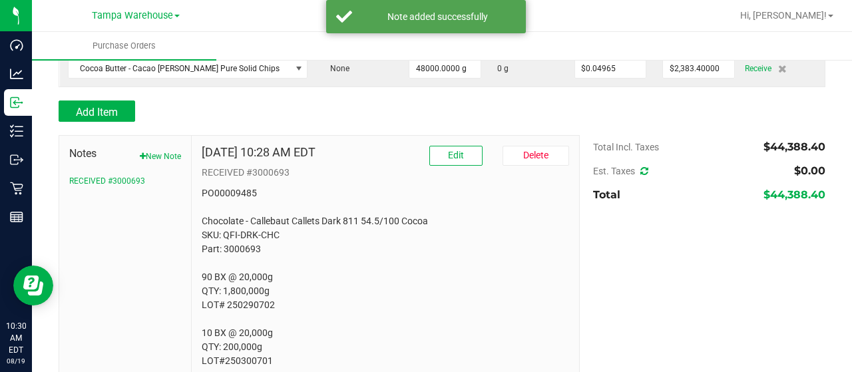
scroll to position [278, 0]
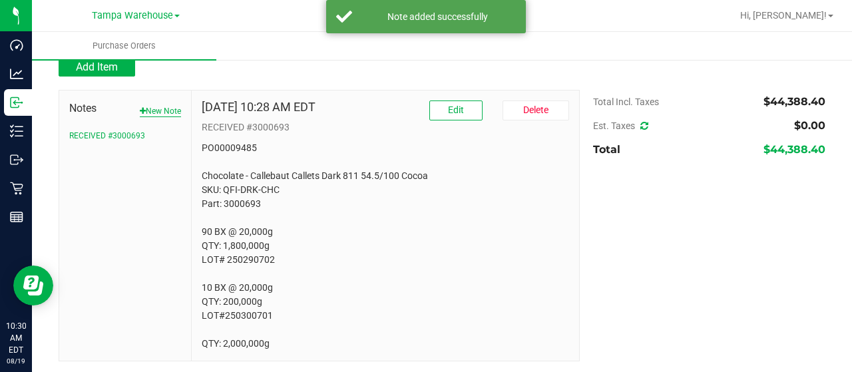
click at [154, 109] on button "New Note" at bounding box center [160, 111] width 41 height 12
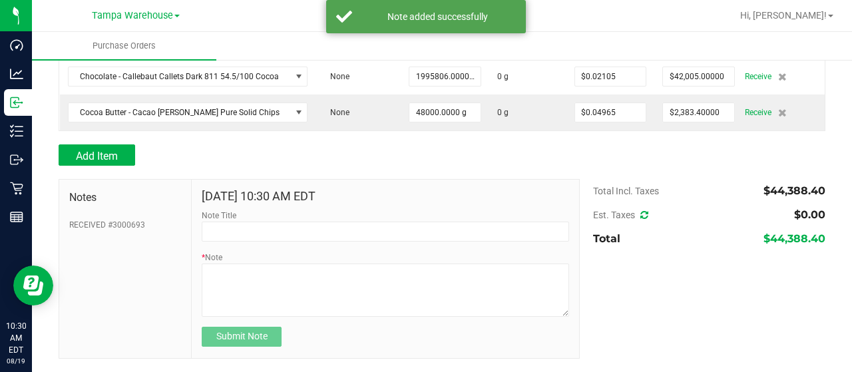
scroll to position [187, 0]
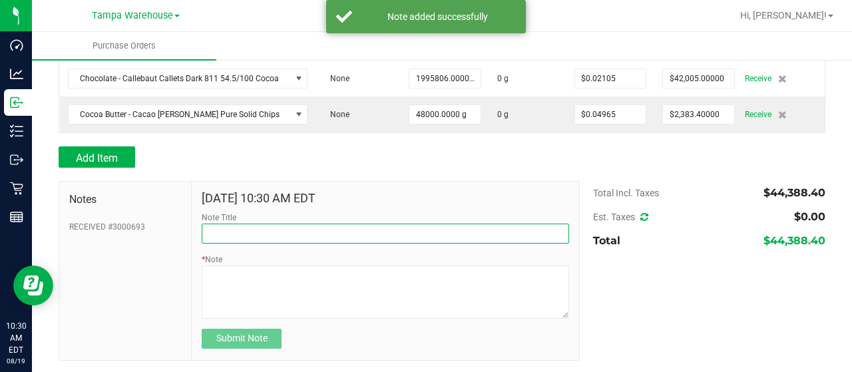
click at [276, 238] on input "Note Title" at bounding box center [385, 234] width 367 height 20
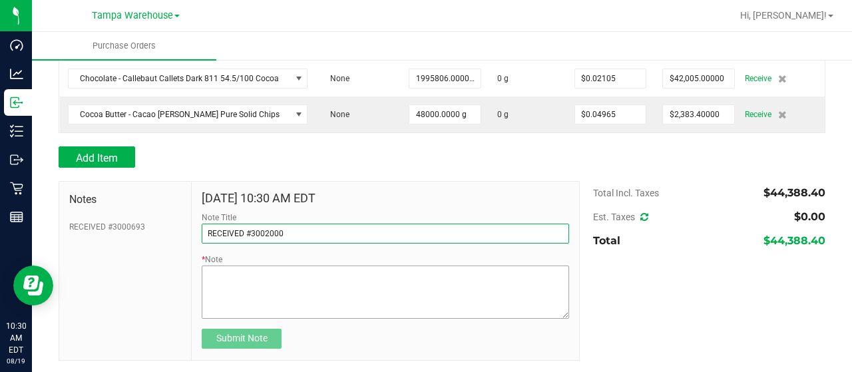
type input "RECEIVED #3002000"
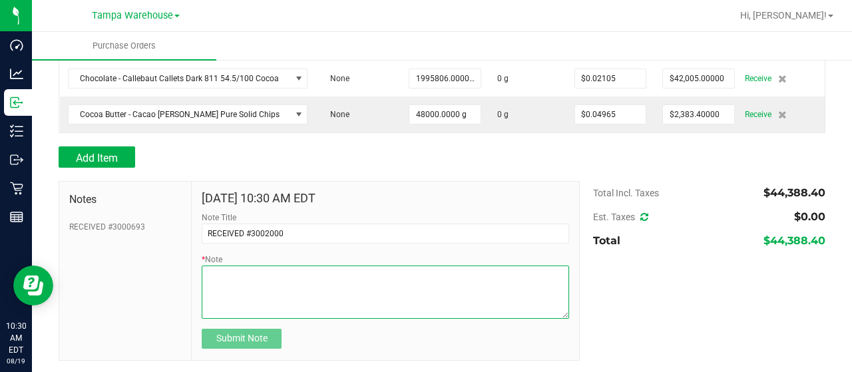
click at [301, 271] on textarea "* Note" at bounding box center [385, 292] width 367 height 53
paste textarea "Cocoa Butter - Cacao [PERSON_NAME] Pure Solid Chips SKU: QFI-BAR-COC Part: 3002…"
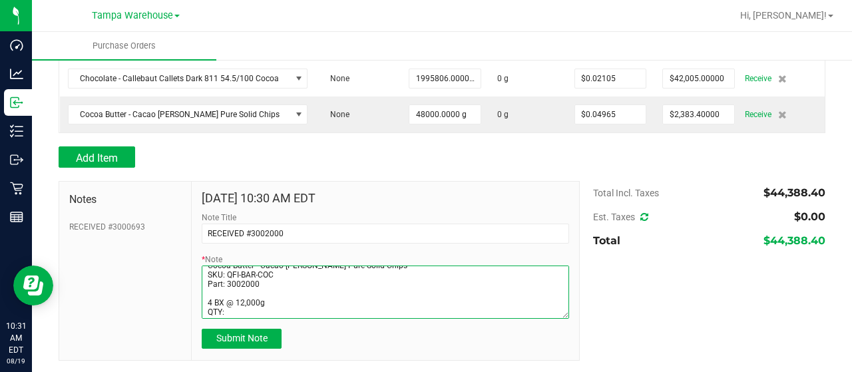
scroll to position [37, 0]
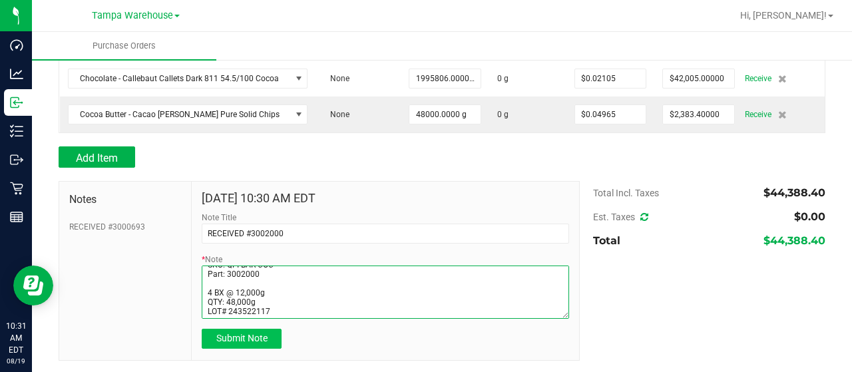
type textarea "PO00009485 Cocoa Butter - Cacao [PERSON_NAME] Pure Solid Chips SKU: QFI-BAR-COC…"
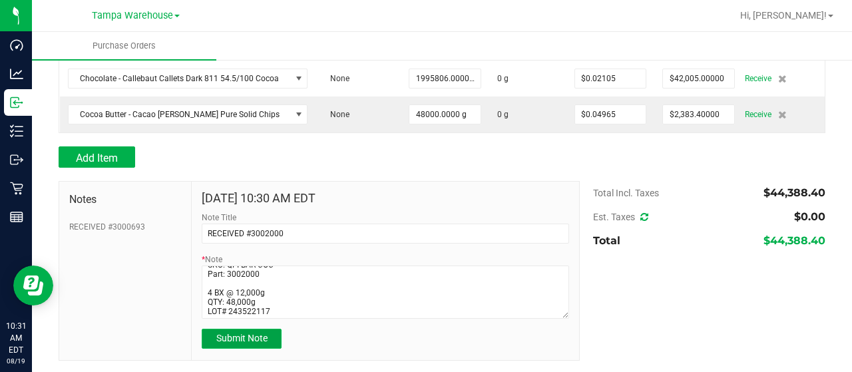
click at [246, 337] on span "Submit Note" at bounding box center [241, 338] width 51 height 11
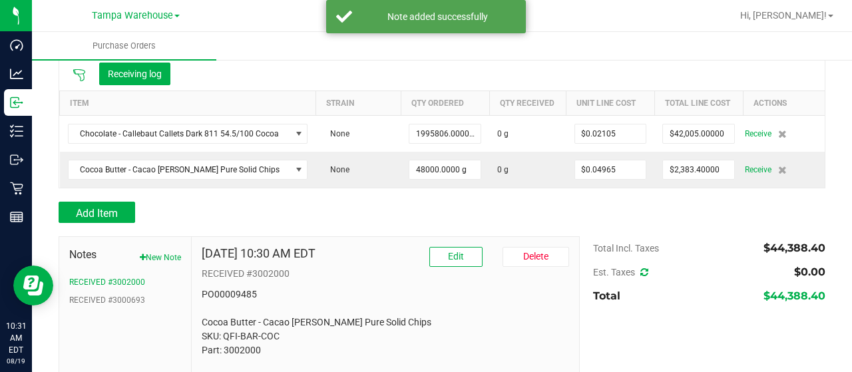
scroll to position [194, 0]
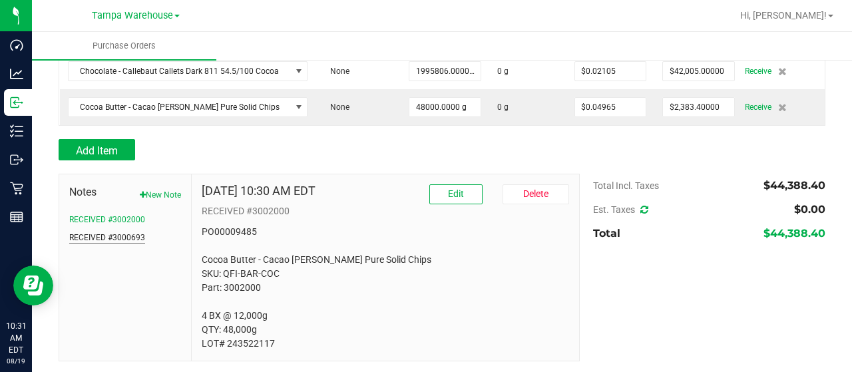
click at [116, 232] on button "RECEIVED #3000693" at bounding box center [107, 238] width 76 height 12
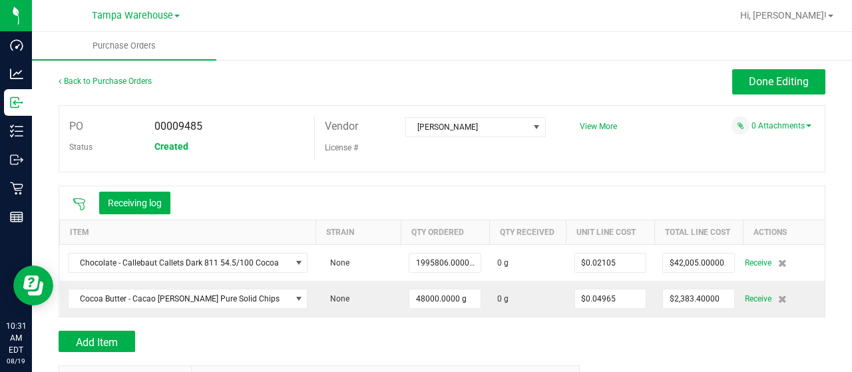
scroll to position [0, 0]
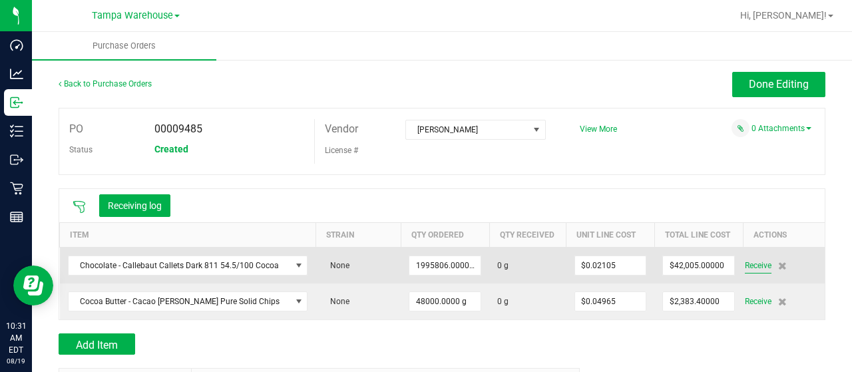
click at [746, 265] on span "Receive" at bounding box center [758, 266] width 27 height 16
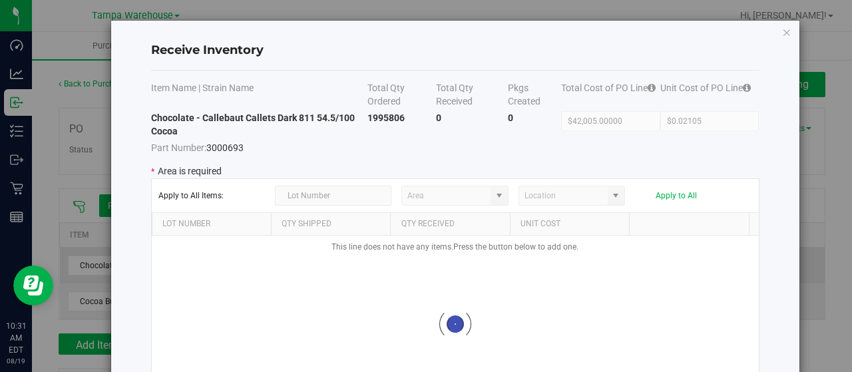
type input "State Pantry 1"
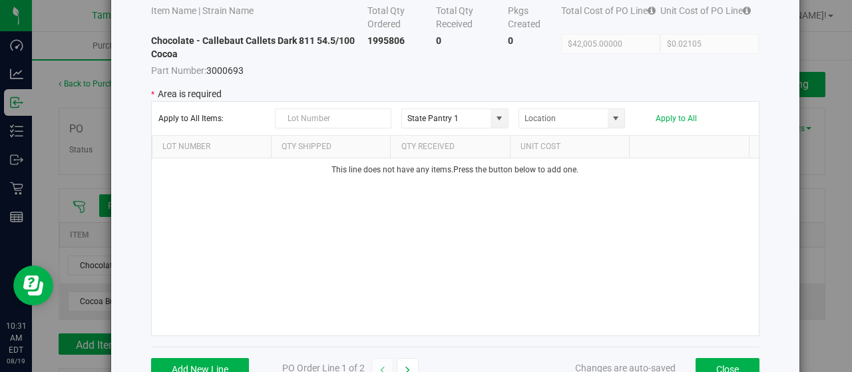
scroll to position [87, 0]
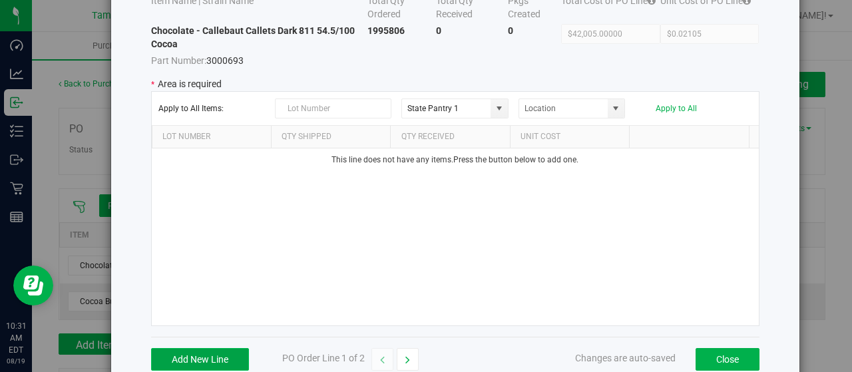
click at [217, 349] on button "Add New Line" at bounding box center [200, 359] width 98 height 23
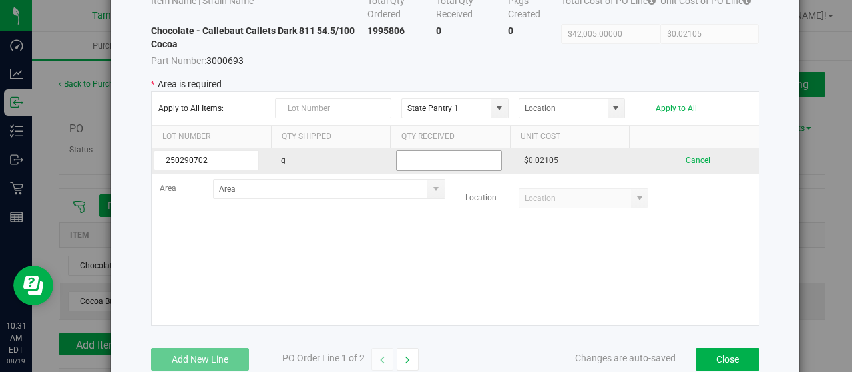
type input "250290702"
click at [463, 158] on input "text" at bounding box center [448, 160] width 105 height 21
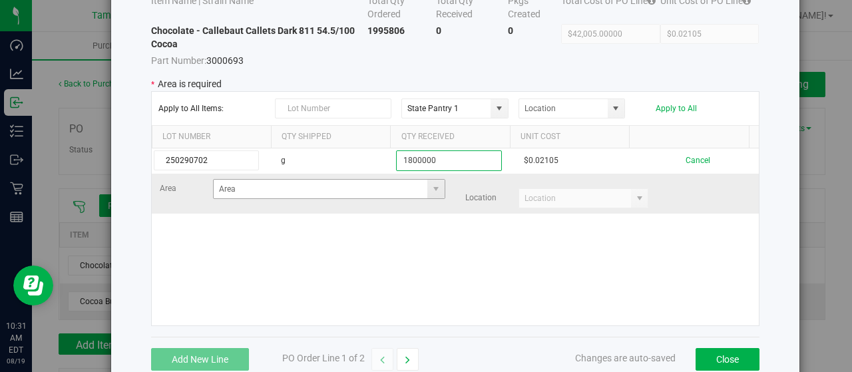
type input "1800000"
click at [412, 182] on kendo-grid-list "250290702 g 1800000 $0.02105 Cancel Area Location" at bounding box center [455, 236] width 607 height 177
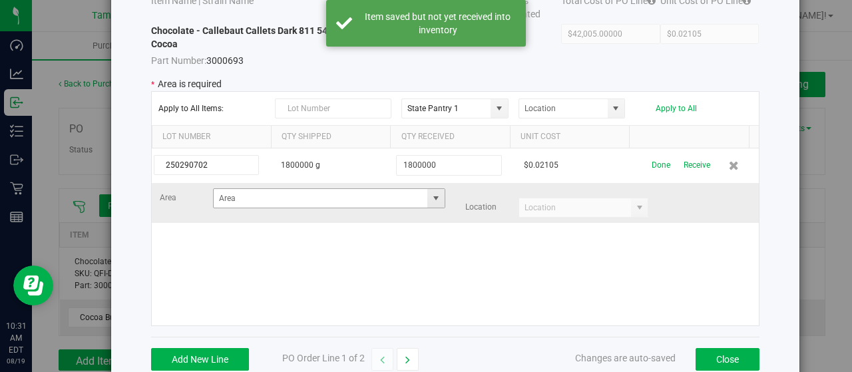
click at [431, 194] on span at bounding box center [436, 198] width 11 height 11
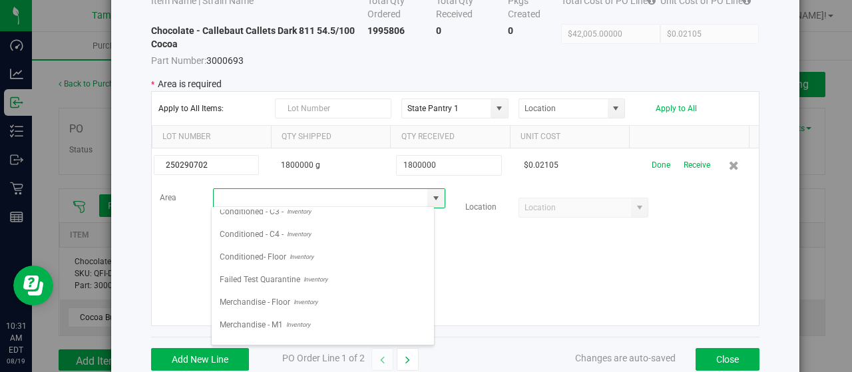
scroll to position [236, 0]
click at [291, 246] on span "Inventory" at bounding box center [299, 256] width 27 height 20
type input "Conditioned- Floor"
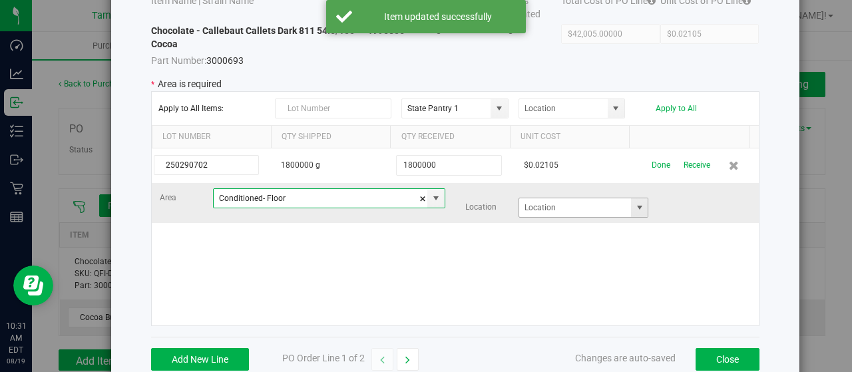
click at [634, 202] on span at bounding box center [639, 207] width 11 height 11
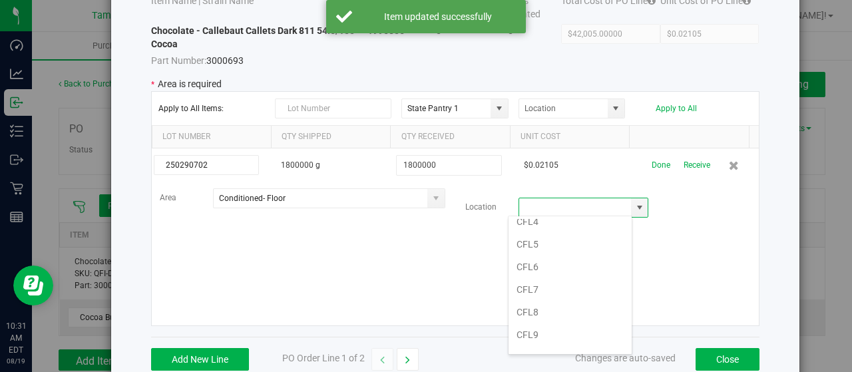
scroll to position [244, 0]
click at [537, 337] on li "Cooler" at bounding box center [569, 348] width 123 height 23
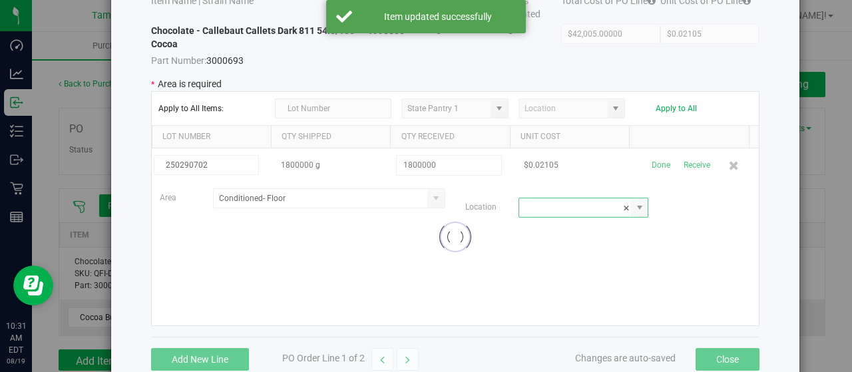
type input "Cooler"
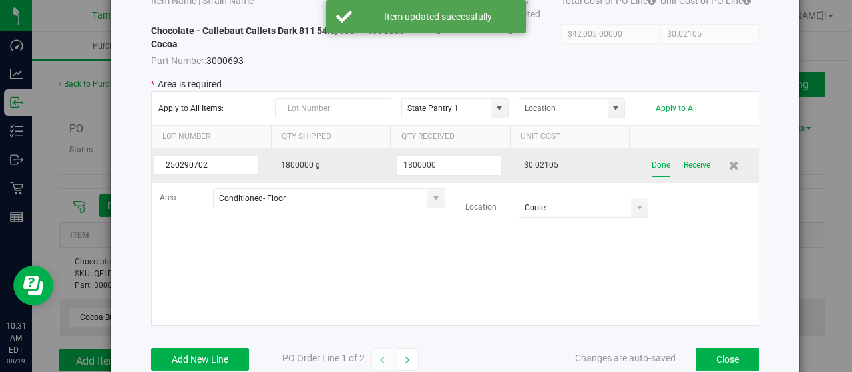
click at [651, 163] on button "Done" at bounding box center [660, 165] width 19 height 23
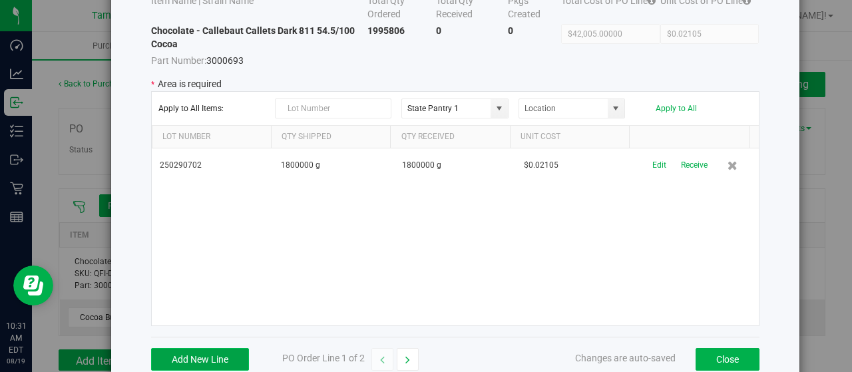
click at [214, 357] on button "Add New Line" at bounding box center [200, 359] width 98 height 23
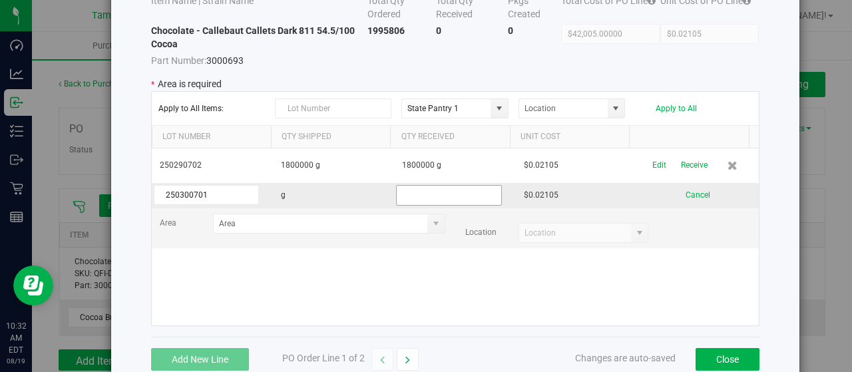
type input "250300701"
click at [438, 190] on input "text" at bounding box center [448, 195] width 105 height 21
click at [427, 220] on span at bounding box center [435, 223] width 17 height 19
type input "200000"
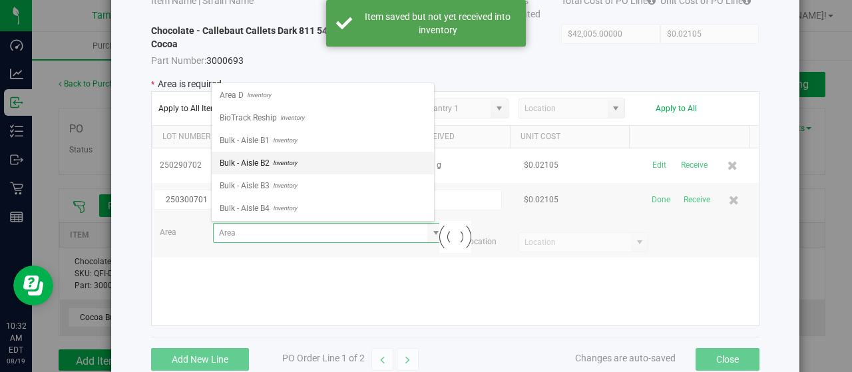
scroll to position [0, 0]
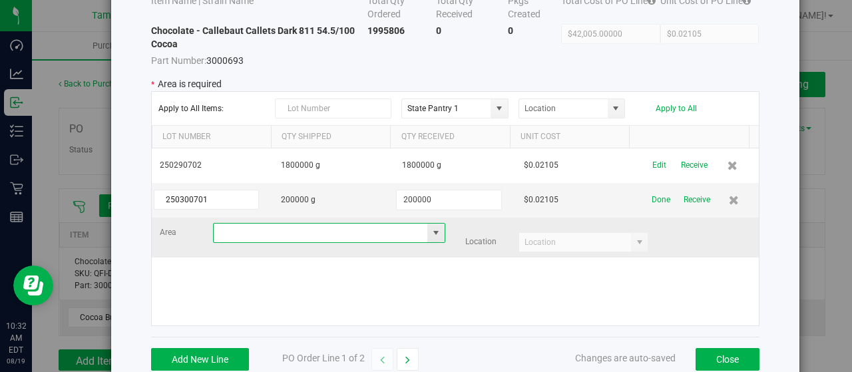
click at [276, 234] on input at bounding box center [321, 233] width 214 height 19
click at [427, 228] on span at bounding box center [435, 233] width 17 height 19
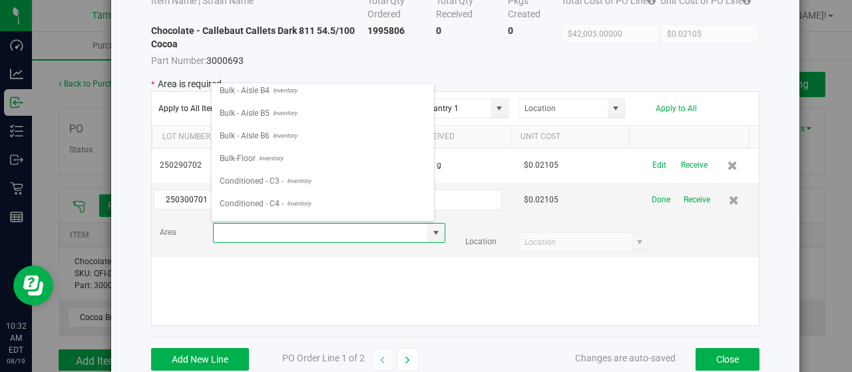
scroll to position [148, 0]
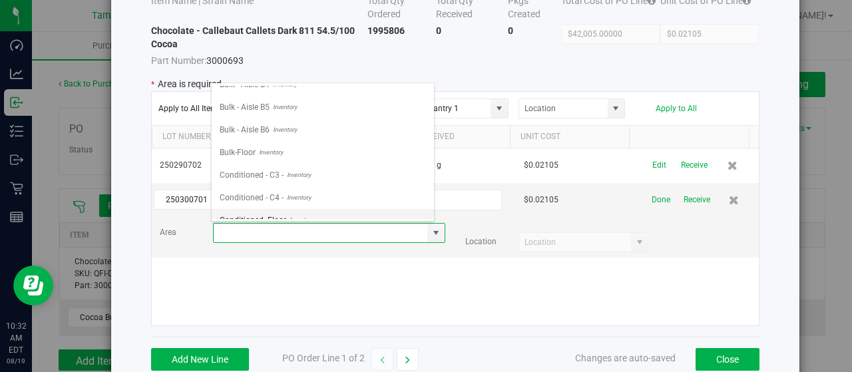
click at [265, 212] on span "Conditioned- Floor" at bounding box center [253, 220] width 67 height 20
type input "Conditioned- Floor"
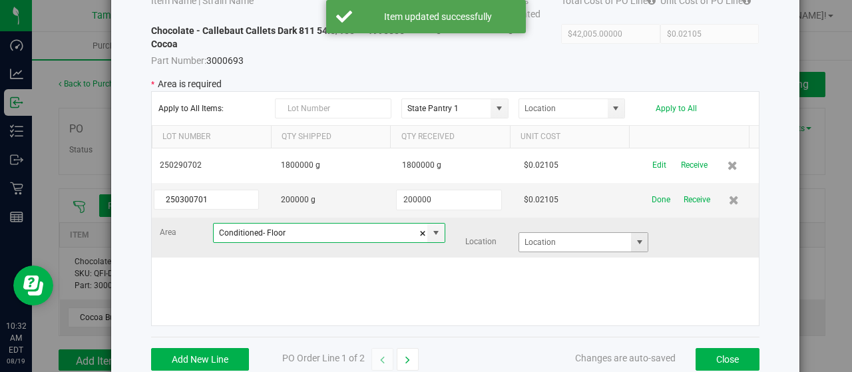
click at [634, 242] on span at bounding box center [639, 242] width 11 height 11
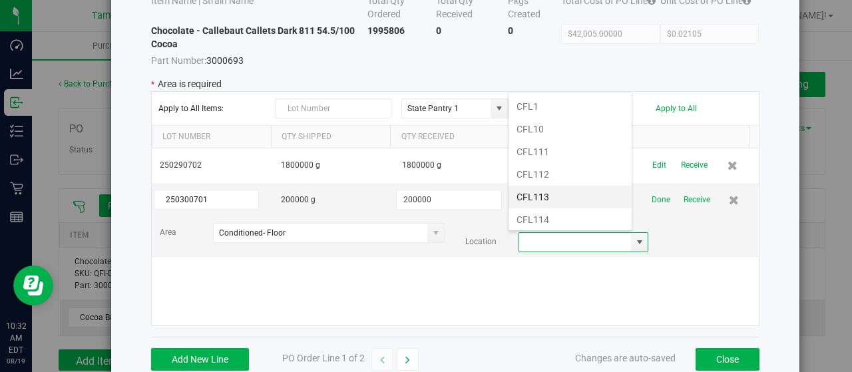
scroll to position [244, 0]
click at [548, 214] on li "Cooler" at bounding box center [569, 225] width 123 height 23
type input "Cooler"
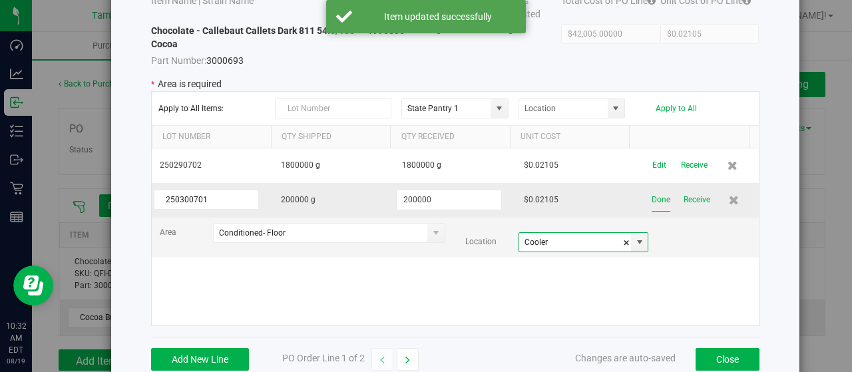
click at [651, 198] on button "Done" at bounding box center [660, 199] width 19 height 23
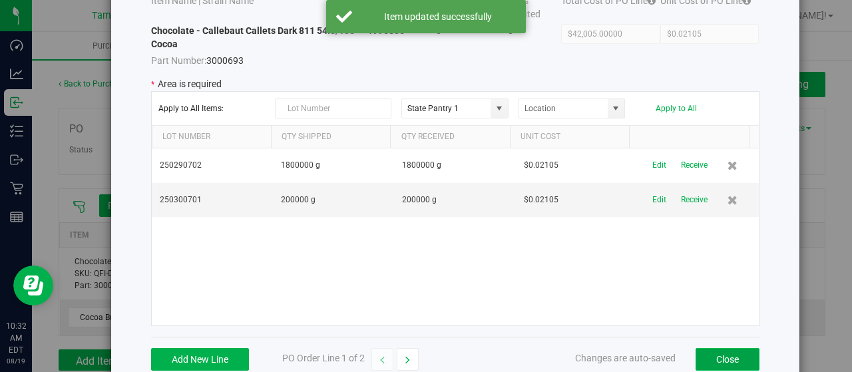
click at [708, 359] on button "Close" at bounding box center [727, 359] width 64 height 23
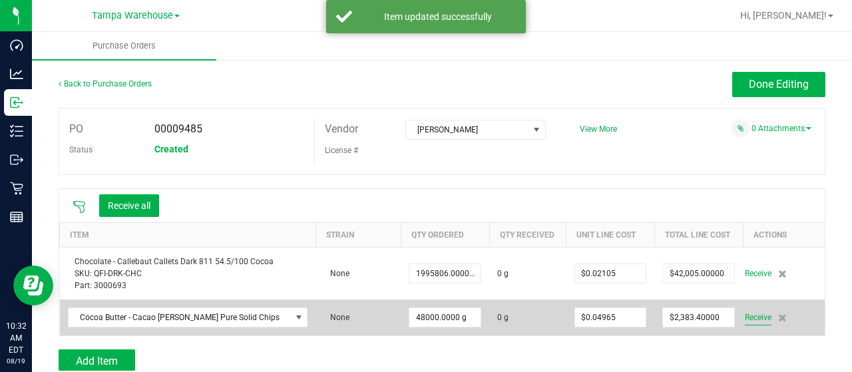
click at [745, 318] on span "Receive" at bounding box center [758, 317] width 27 height 16
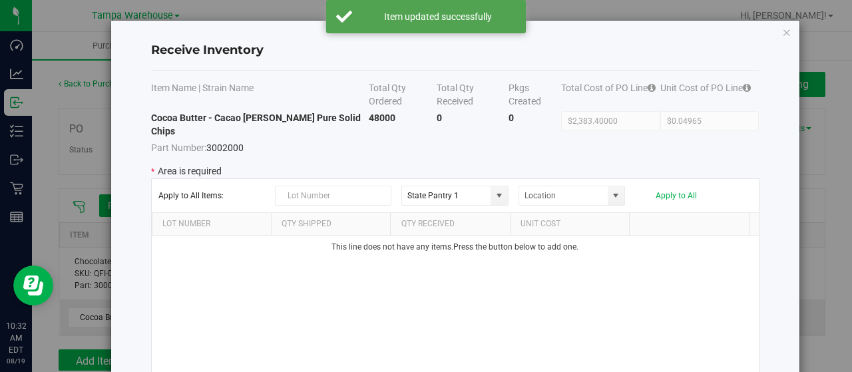
scroll to position [88, 0]
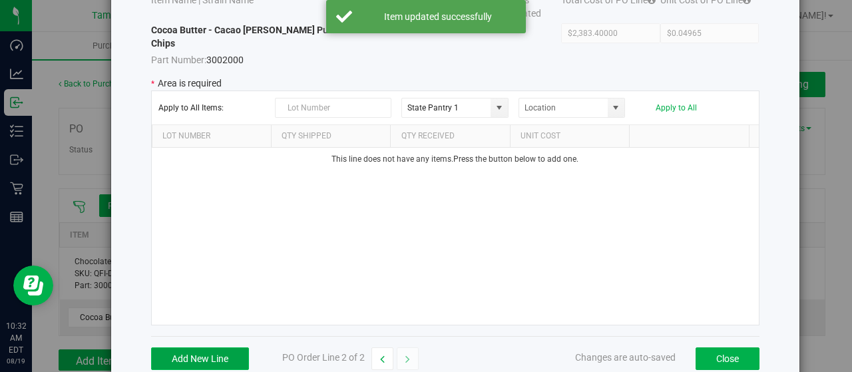
click at [192, 347] on button "Add New Line" at bounding box center [200, 358] width 98 height 23
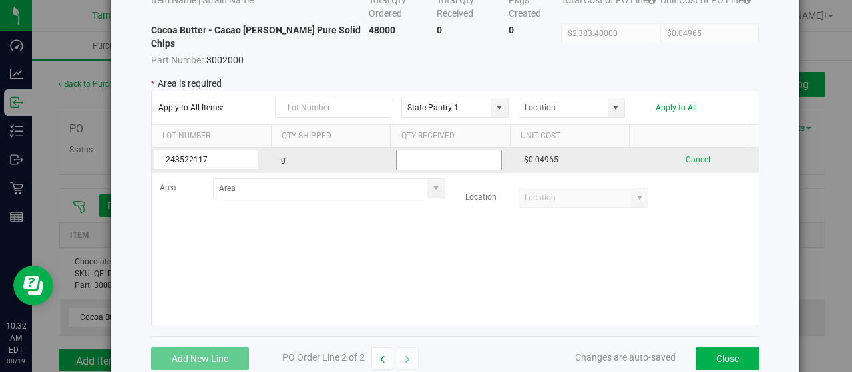
type input "243522117"
click at [414, 150] on input "text" at bounding box center [448, 160] width 105 height 21
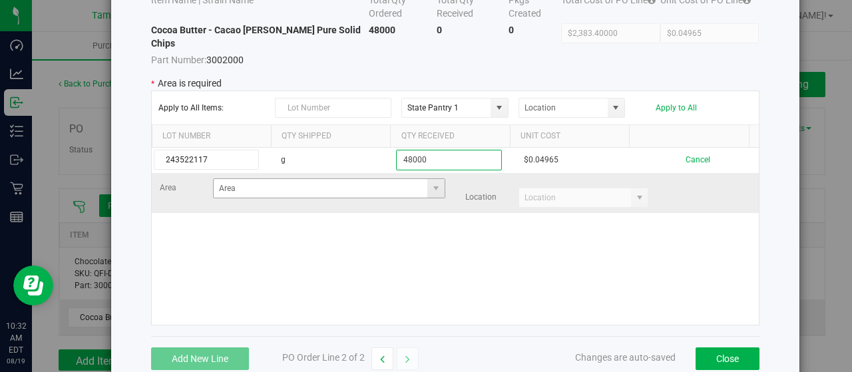
click at [427, 179] on span at bounding box center [435, 188] width 17 height 19
type input "48000"
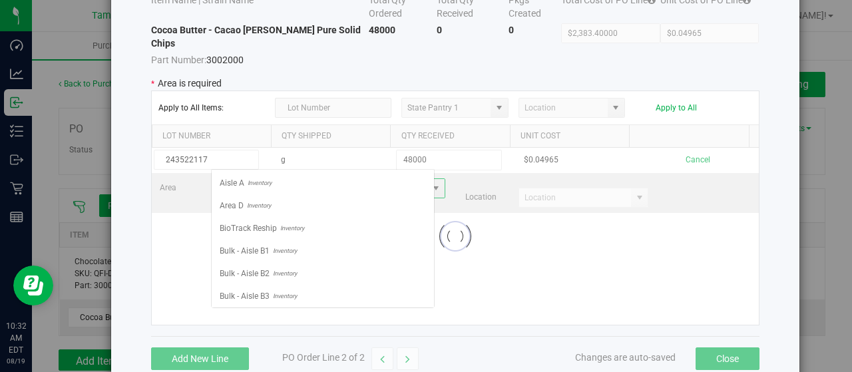
scroll to position [19, 224]
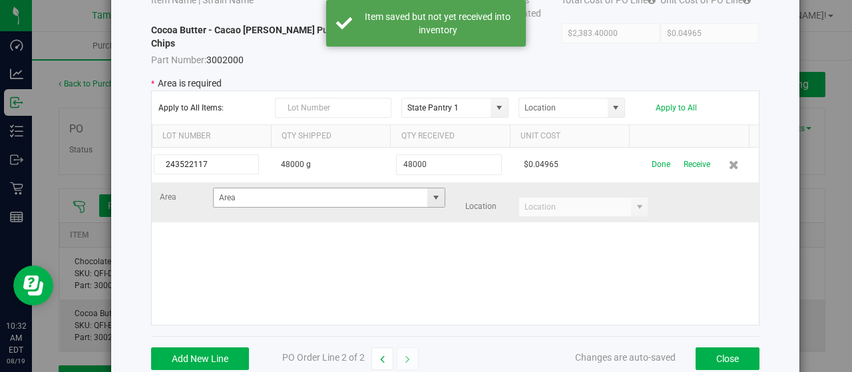
click at [431, 192] on span at bounding box center [436, 197] width 11 height 11
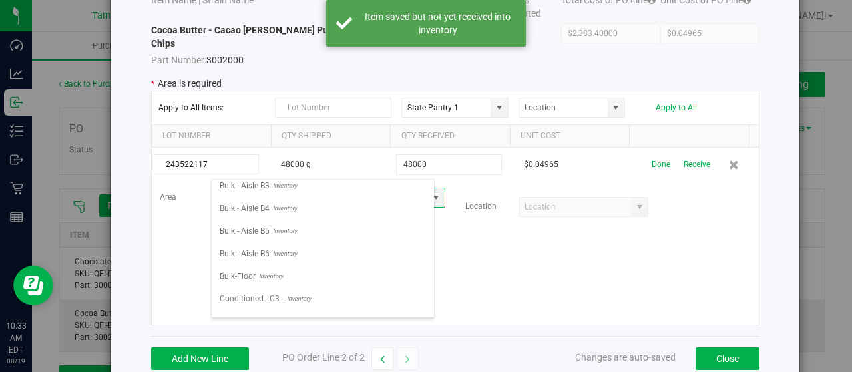
scroll to position [172, 0]
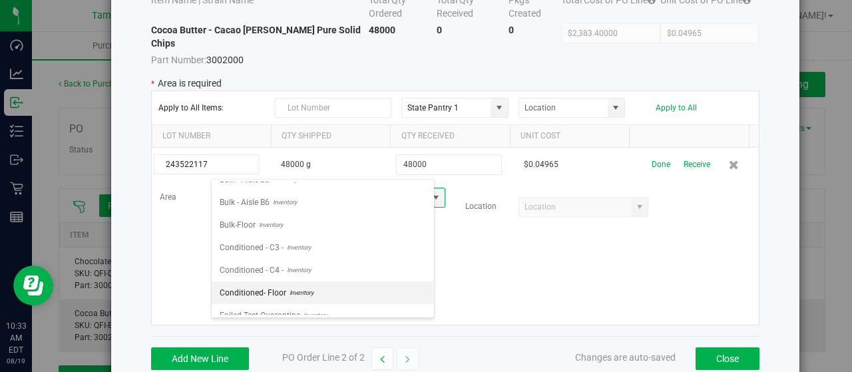
click at [281, 283] on span "Conditioned- Floor" at bounding box center [253, 293] width 67 height 20
type input "Conditioned- Floor"
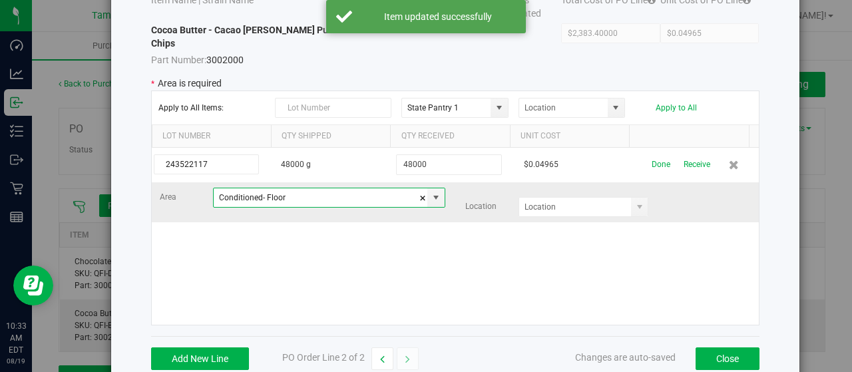
click at [635, 197] on div "Location" at bounding box center [557, 207] width 204 height 20
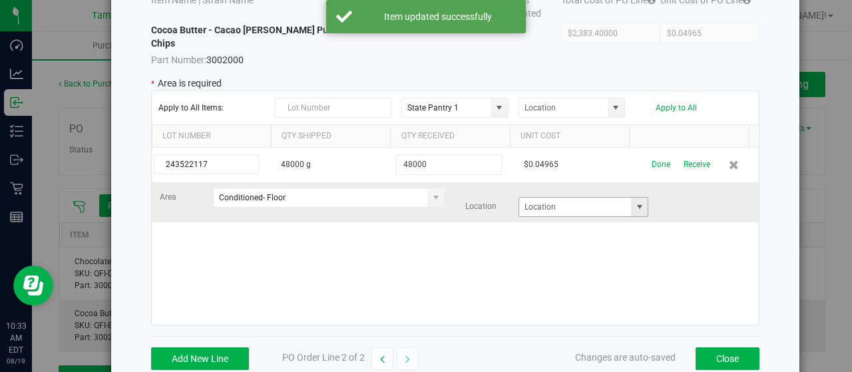
click at [634, 202] on span at bounding box center [639, 207] width 11 height 11
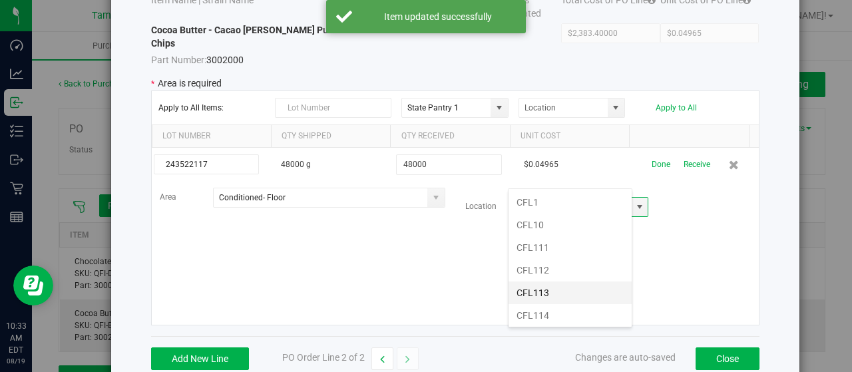
scroll to position [244, 0]
click at [566, 309] on li "Cooler" at bounding box center [569, 320] width 123 height 23
type input "Cooler"
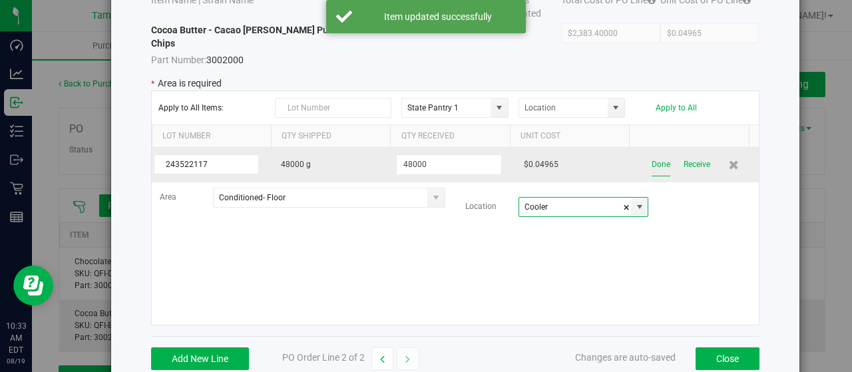
click at [651, 153] on button "Done" at bounding box center [660, 164] width 19 height 23
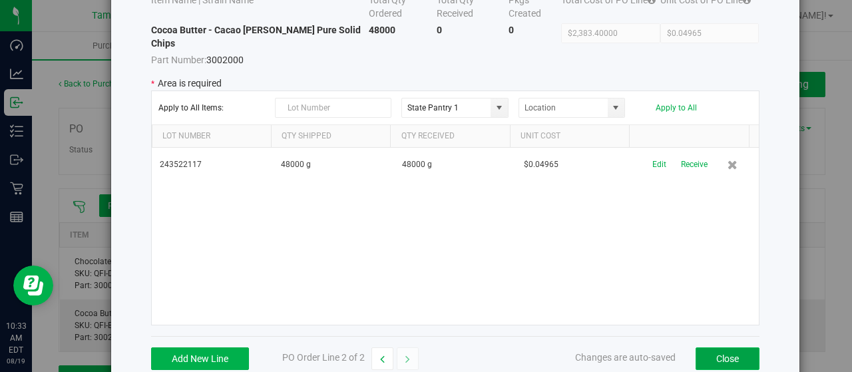
click at [727, 347] on button "Close" at bounding box center [727, 358] width 64 height 23
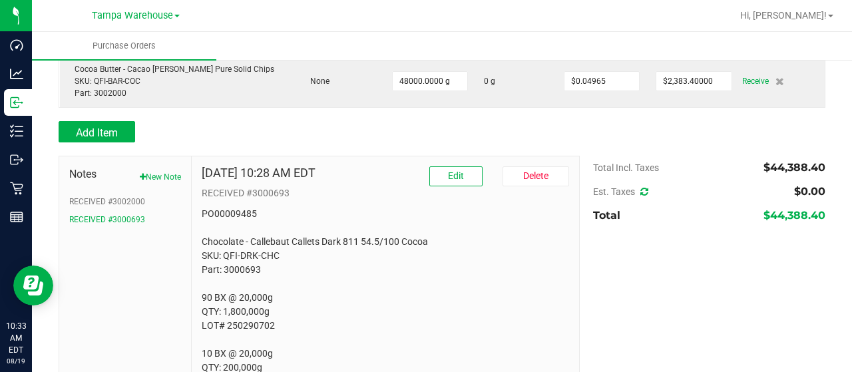
scroll to position [311, 0]
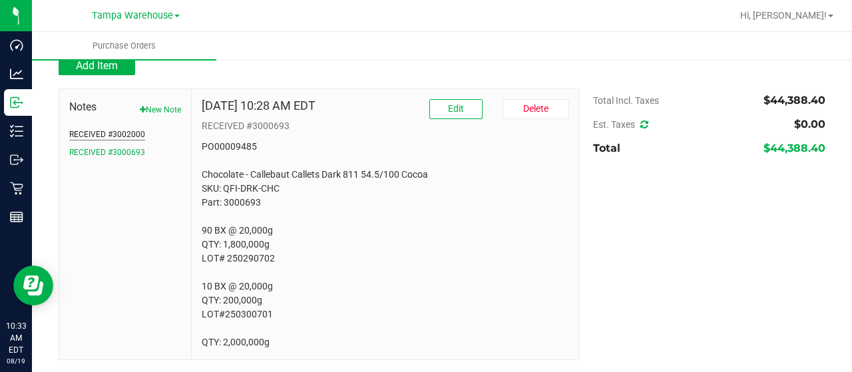
click at [125, 136] on button "RECEIVED #3002000" at bounding box center [107, 134] width 76 height 12
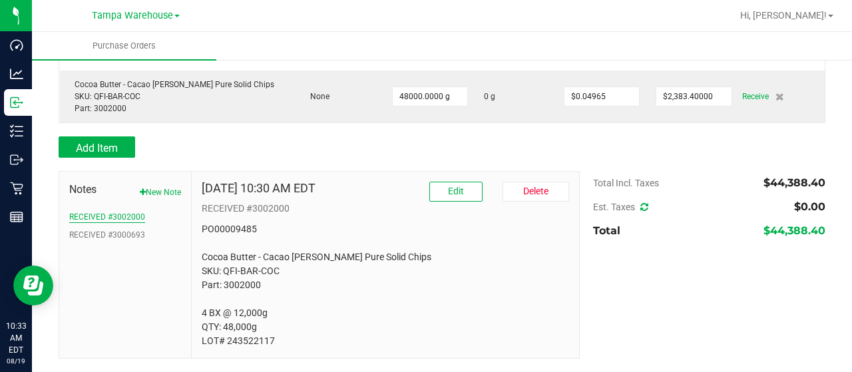
scroll to position [228, 0]
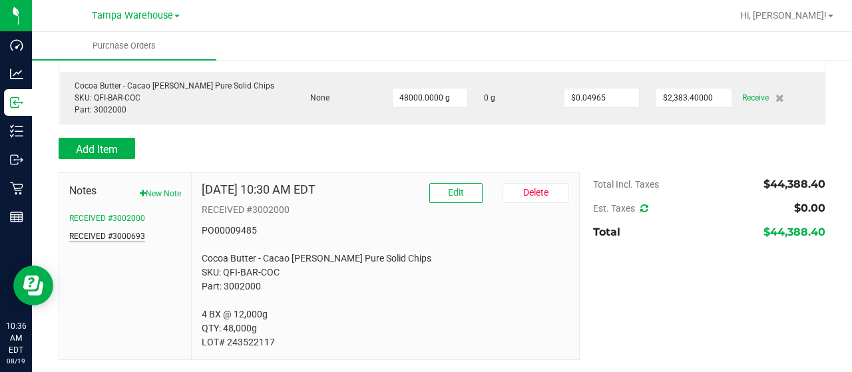
click at [111, 231] on button "RECEIVED #3000693" at bounding box center [107, 236] width 76 height 12
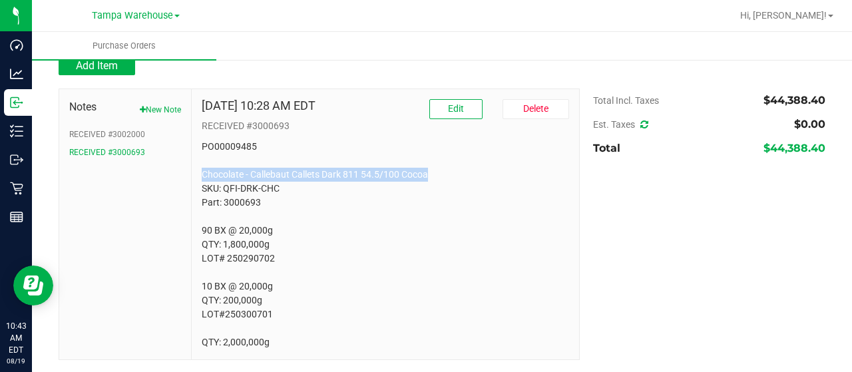
drag, startPoint x: 434, startPoint y: 176, endPoint x: 200, endPoint y: 171, distance: 233.6
click at [202, 171] on p "PO00009485 Chocolate - Callebaut Callets Dark 811 54.5/100 Cocoa SKU: QFI-DRK-C…" at bounding box center [385, 245] width 367 height 210
copy p "Chocolate - Callebaut Callets Dark 811 54.5/100 Cocoa"
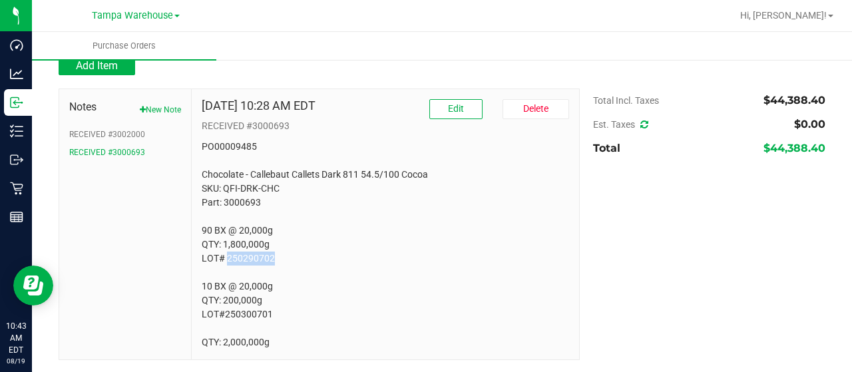
drag, startPoint x: 276, startPoint y: 259, endPoint x: 226, endPoint y: 256, distance: 49.3
click at [226, 256] on p "PO00009485 Chocolate - Callebaut Callets Dark 811 54.5/100 Cocoa SKU: QFI-DRK-C…" at bounding box center [385, 245] width 367 height 210
copy p "250290702"
drag, startPoint x: 274, startPoint y: 317, endPoint x: 224, endPoint y: 317, distance: 49.9
click at [224, 317] on p "PO00009485 Chocolate - Callebaut Callets Dark 811 54.5/100 Cocoa SKU: QFI-DRK-C…" at bounding box center [385, 245] width 367 height 210
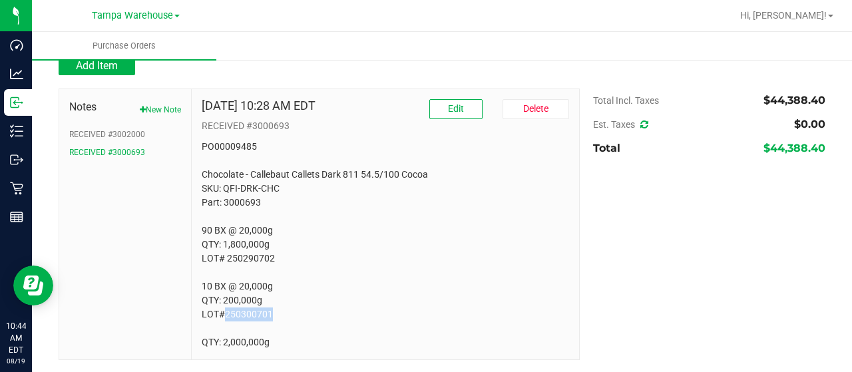
copy p "250300701"
click at [270, 220] on p "PO00009485 Chocolate - Callebaut Callets Dark 811 54.5/100 Cocoa SKU: QFI-DRK-C…" at bounding box center [385, 245] width 367 height 210
click at [116, 131] on button "RECEIVED #3002000" at bounding box center [107, 134] width 76 height 12
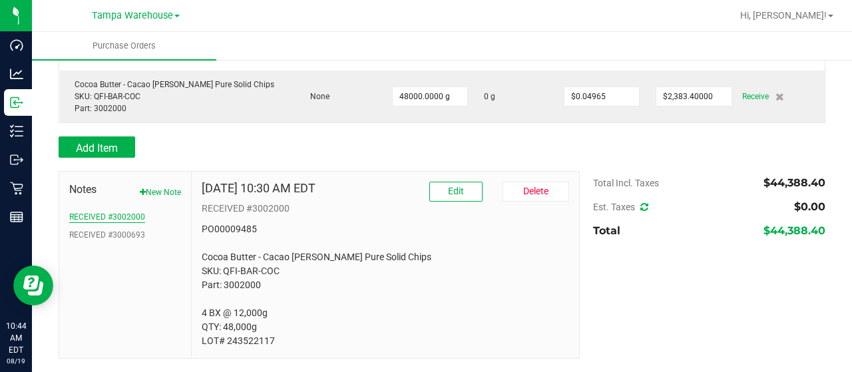
scroll to position [228, 0]
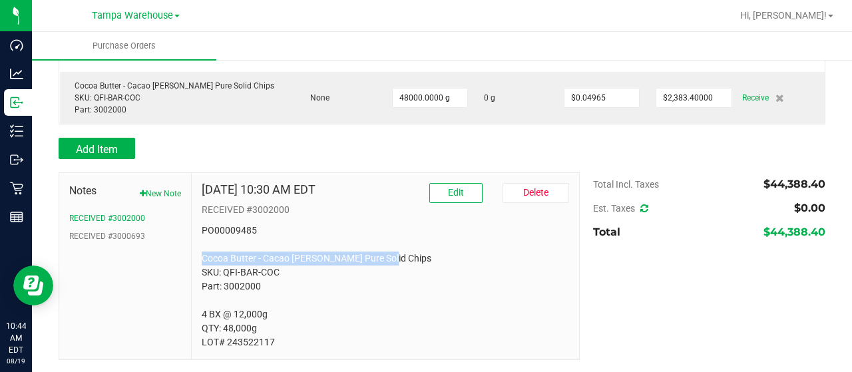
drag, startPoint x: 391, startPoint y: 258, endPoint x: 196, endPoint y: 255, distance: 195.0
click at [196, 255] on div "[DATE] 10:30 AM EDT Edit [GEOGRAPHIC_DATA] RECEIVED #3002000 PO00009485 Cocoa B…" at bounding box center [385, 266] width 387 height 186
copy p "Cocoa Butter - Cacao [PERSON_NAME] Pure Solid Chips"
click at [329, 291] on p "PO00009485 Cocoa Butter - Cacao [PERSON_NAME] Pure Solid Chips SKU: QFI-BAR-COC…" at bounding box center [385, 287] width 367 height 126
drag, startPoint x: 283, startPoint y: 343, endPoint x: 227, endPoint y: 341, distance: 56.6
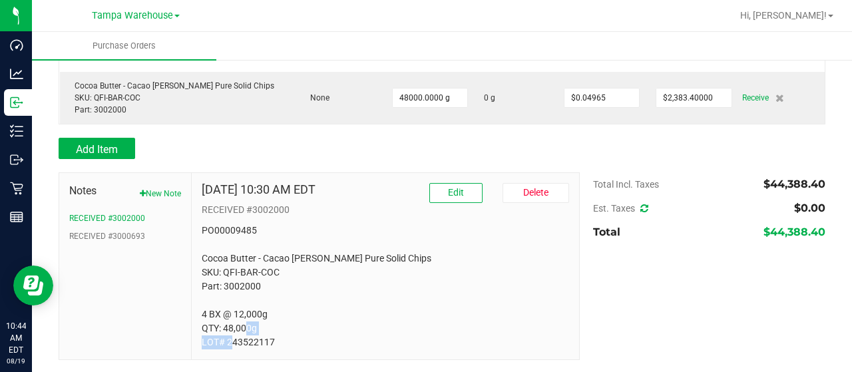
click at [227, 341] on p "PO00009485 Cocoa Butter - Cacao [PERSON_NAME] Pure Solid Chips SKU: QFI-BAR-COC…" at bounding box center [385, 287] width 367 height 126
copy p "243522117"
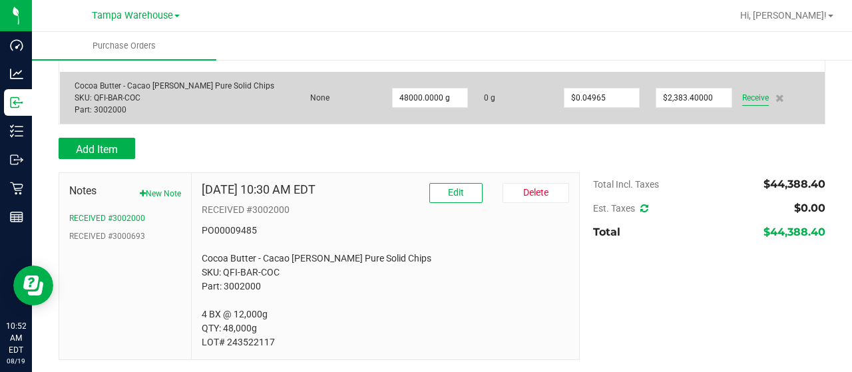
click at [742, 103] on span "Receive" at bounding box center [755, 98] width 27 height 16
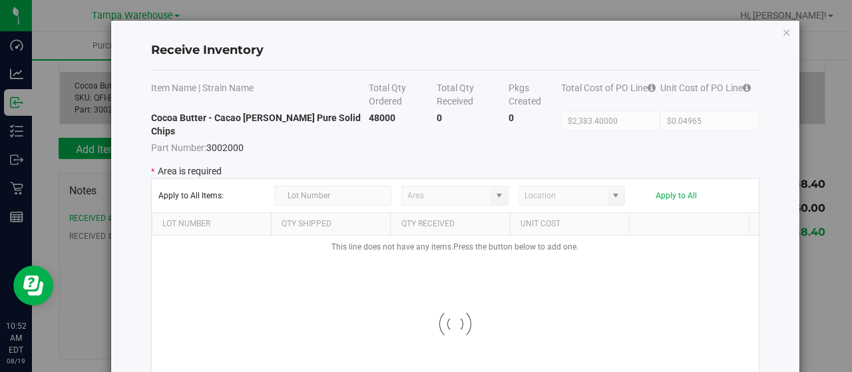
type input "State Pantry 1"
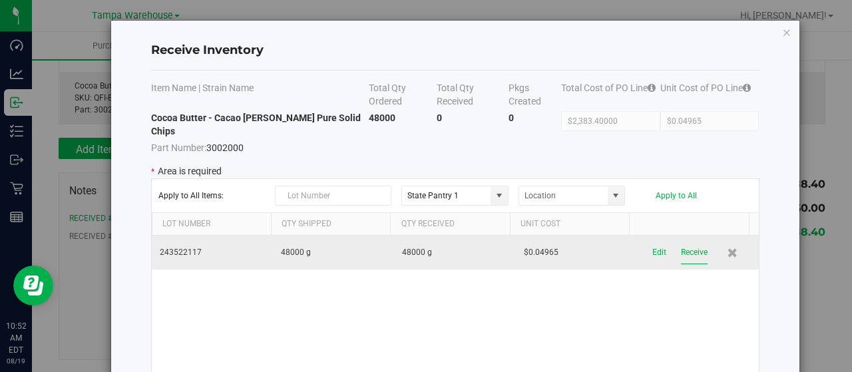
click at [681, 241] on button "Receive" at bounding box center [694, 252] width 27 height 23
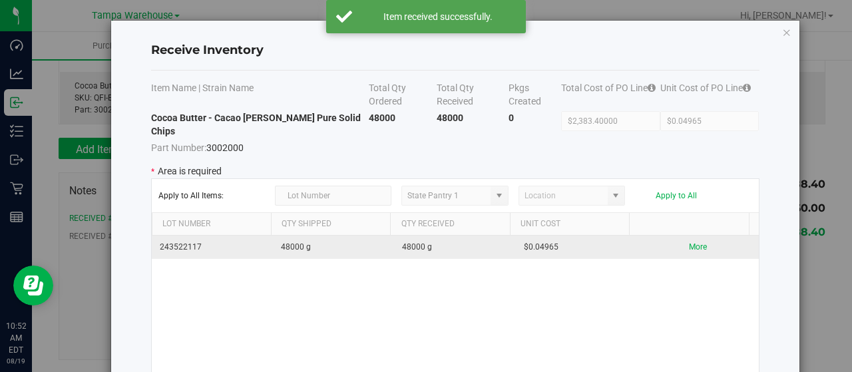
scroll to position [88, 0]
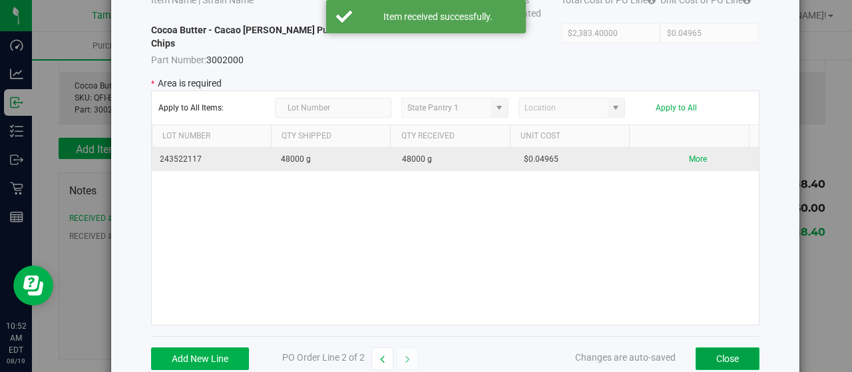
click at [737, 347] on button "Close" at bounding box center [727, 358] width 64 height 23
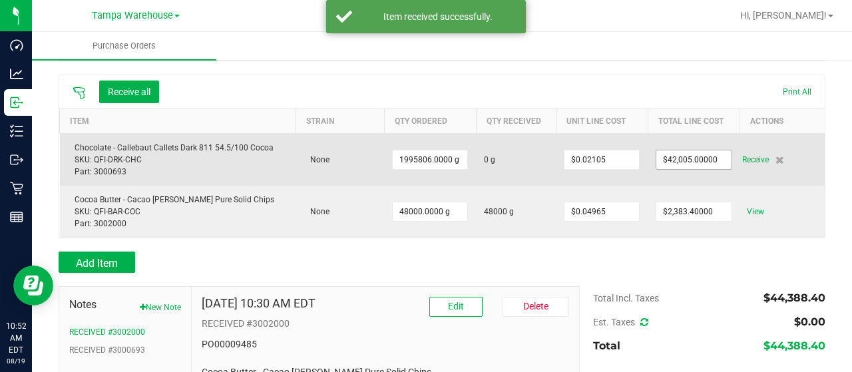
scroll to position [113, 0]
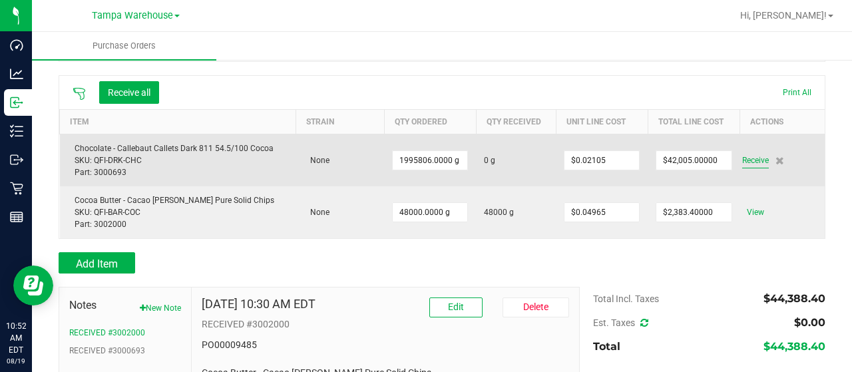
click at [742, 162] on span "Receive" at bounding box center [755, 160] width 27 height 16
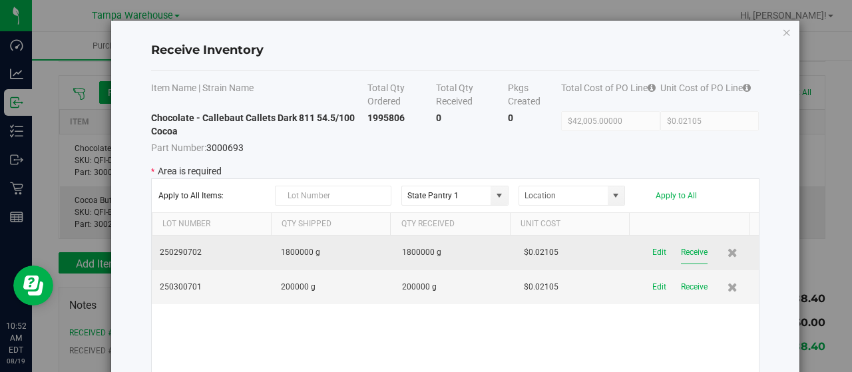
click at [686, 250] on button "Receive" at bounding box center [694, 252] width 27 height 23
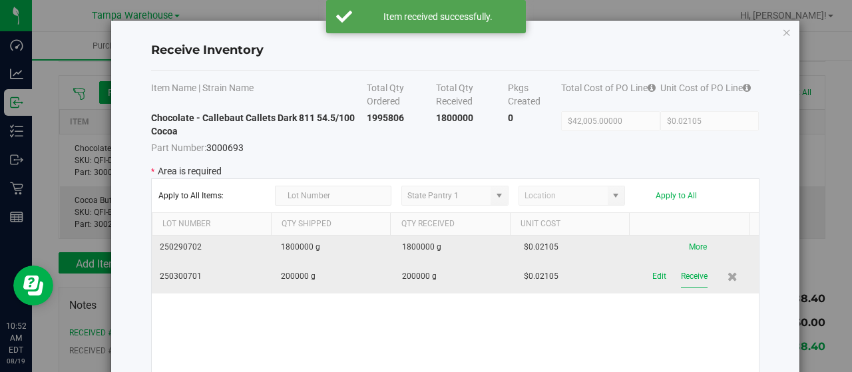
click at [681, 279] on button "Receive" at bounding box center [694, 276] width 27 height 23
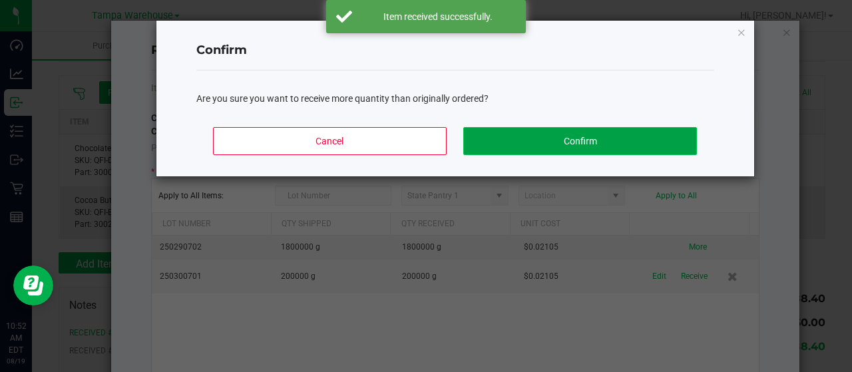
click at [523, 149] on button "Confirm" at bounding box center [579, 141] width 233 height 28
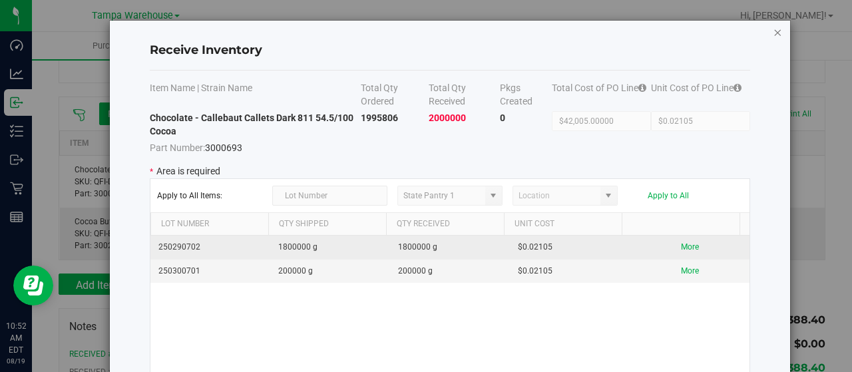
click at [775, 35] on icon "Close modal" at bounding box center [777, 32] width 9 height 16
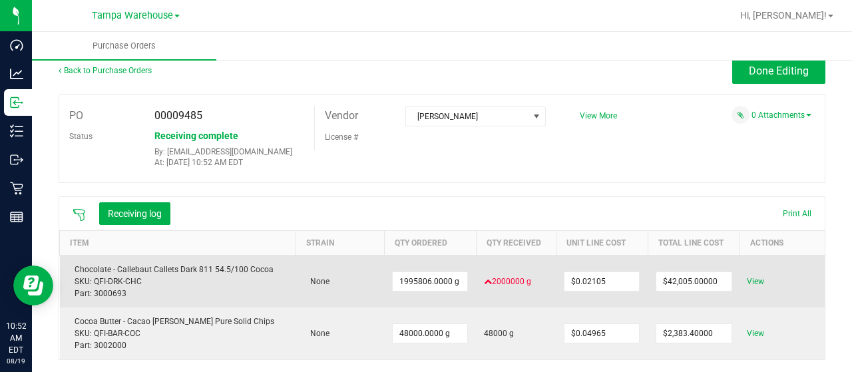
scroll to position [0, 0]
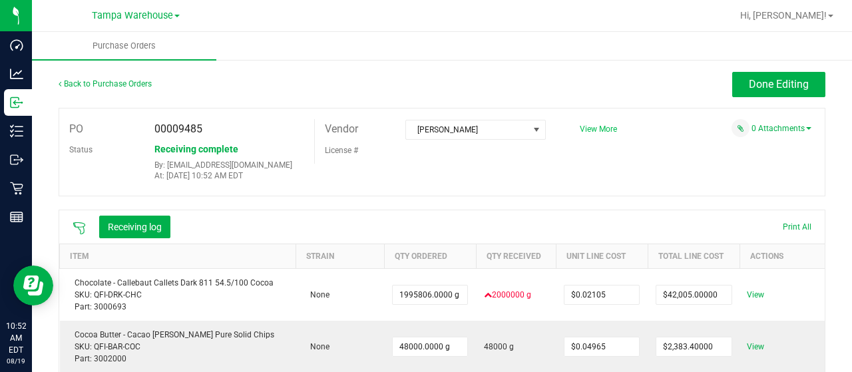
click at [589, 126] on span "View More" at bounding box center [598, 128] width 37 height 9
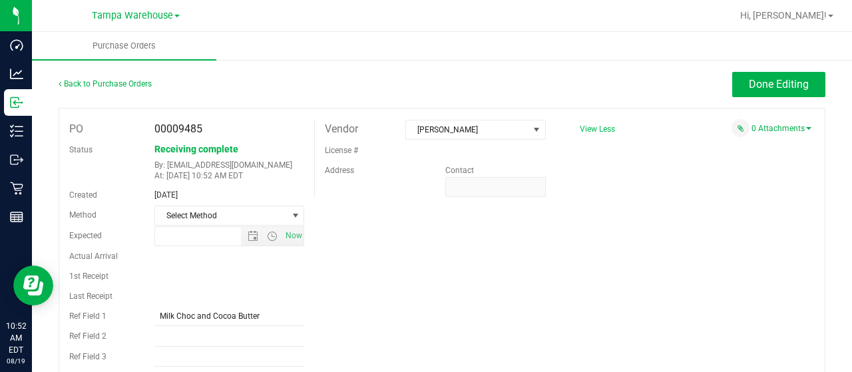
type input "[DATE] 3:24 PM"
click at [241, 321] on input "Milk Choc and Cocoa Butter" at bounding box center [229, 316] width 150 height 20
type input "p"
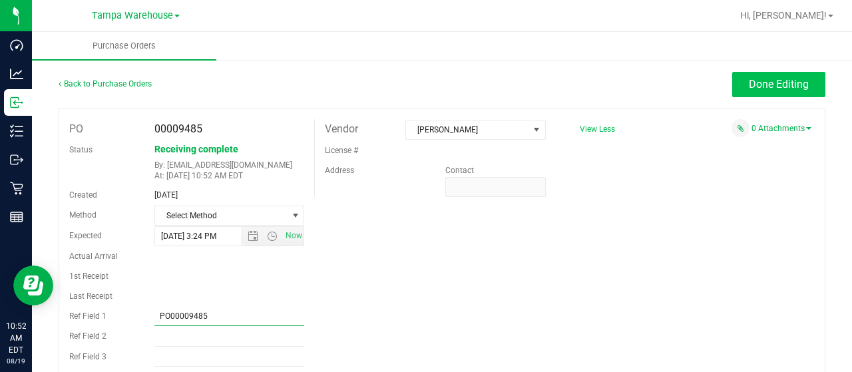
type input "PO00009485"
click at [772, 83] on span "Done Editing" at bounding box center [779, 84] width 60 height 13
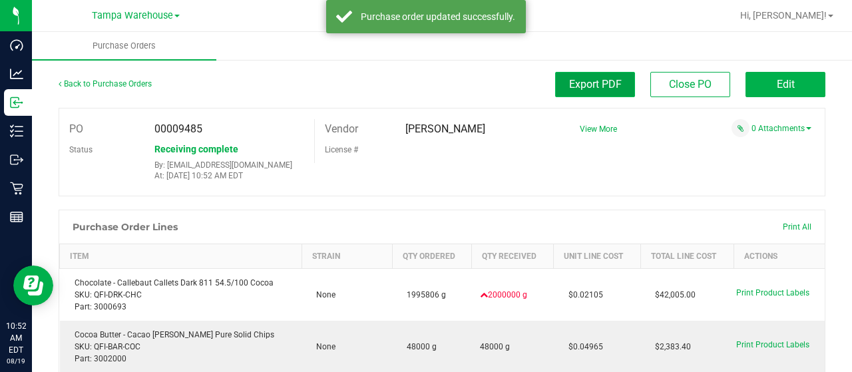
click at [573, 91] on span "Export PDF" at bounding box center [595, 84] width 53 height 13
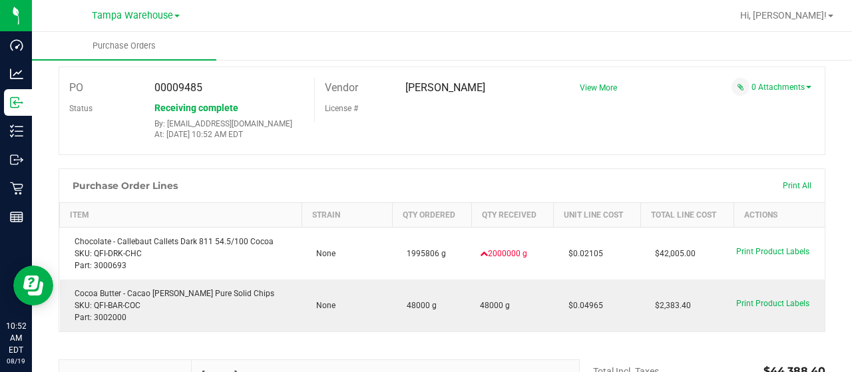
scroll to position [38, 0]
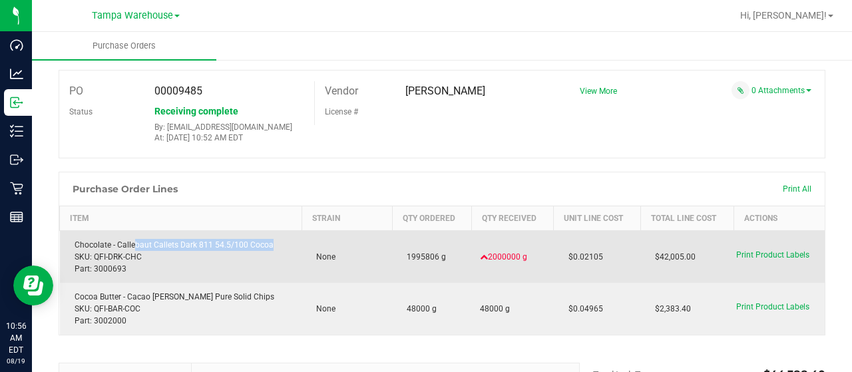
drag, startPoint x: 270, startPoint y: 244, endPoint x: 134, endPoint y: 245, distance: 135.8
click at [134, 245] on div "Chocolate - Callebaut Callets Dark 811 54.5/100 Cocoa SKU: QFI-DRK-CHC Part: 30…" at bounding box center [181, 257] width 226 height 36
drag, startPoint x: 117, startPoint y: 245, endPoint x: 193, endPoint y: 246, distance: 75.9
click at [193, 246] on div "Chocolate - Callebaut Callets Dark 811 54.5/100 Cocoa SKU: QFI-DRK-CHC Part: 30…" at bounding box center [181, 257] width 226 height 36
copy div "[PERSON_NAME] Dark"
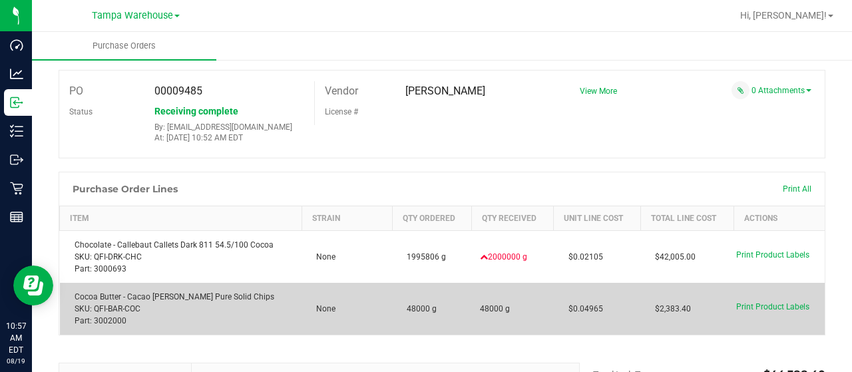
click at [227, 305] on div "Cocoa Butter - Cacao [PERSON_NAME] Pure Solid Chips SKU: QFI-BAR-COC Part: 3002…" at bounding box center [181, 309] width 226 height 36
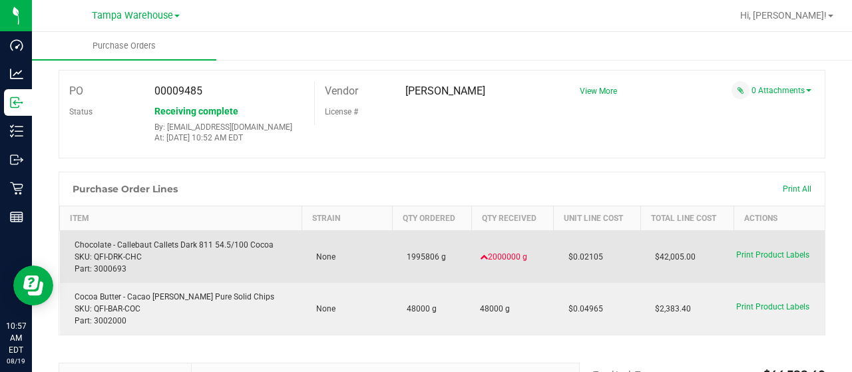
click at [383, 279] on td "None" at bounding box center [346, 257] width 91 height 53
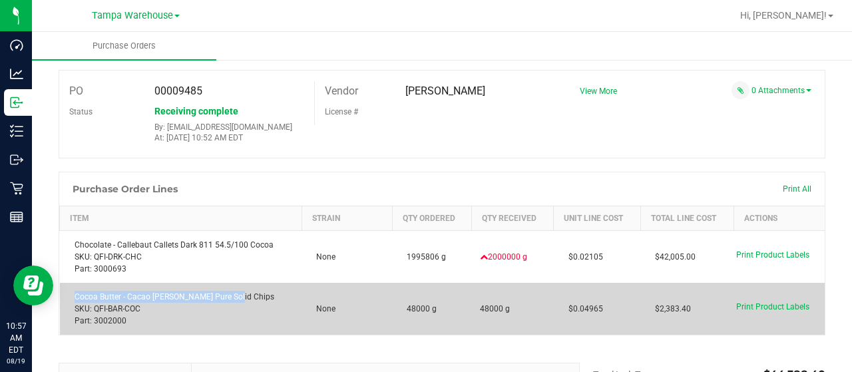
drag, startPoint x: 237, startPoint y: 295, endPoint x: 60, endPoint y: 289, distance: 177.1
click at [60, 289] on td "Cocoa Butter - Cacao [PERSON_NAME] Pure Solid Chips SKU: QFI-BAR-COC Part: 3002…" at bounding box center [181, 309] width 242 height 52
copy div "Cocoa Butter - Cacao [PERSON_NAME] Pure Solid Chips"
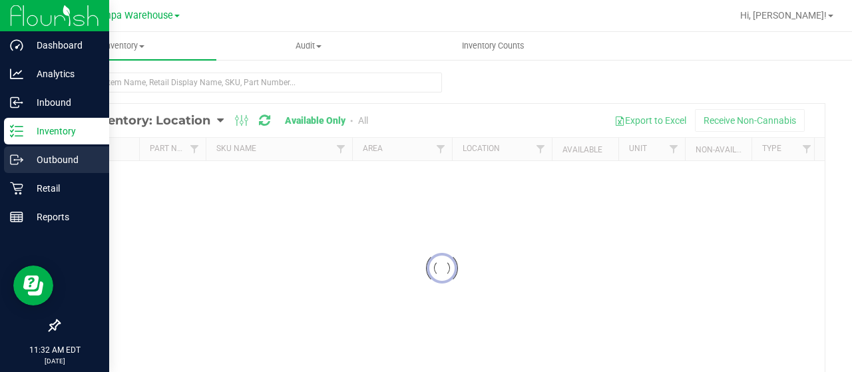
click at [51, 166] on p "Outbound" at bounding box center [63, 160] width 80 height 16
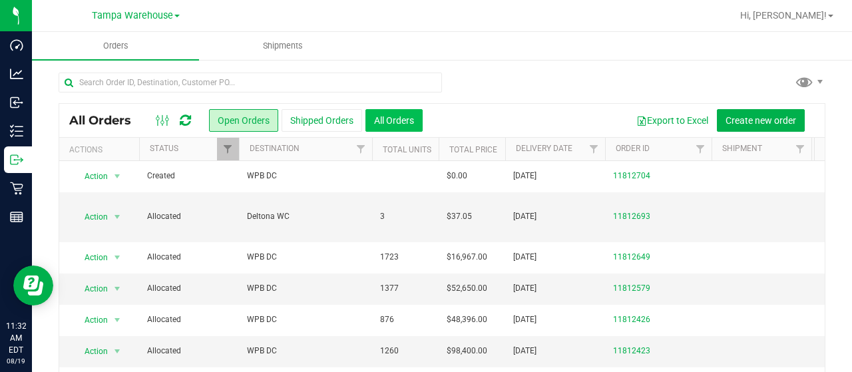
click at [398, 129] on button "All Orders" at bounding box center [393, 120] width 57 height 23
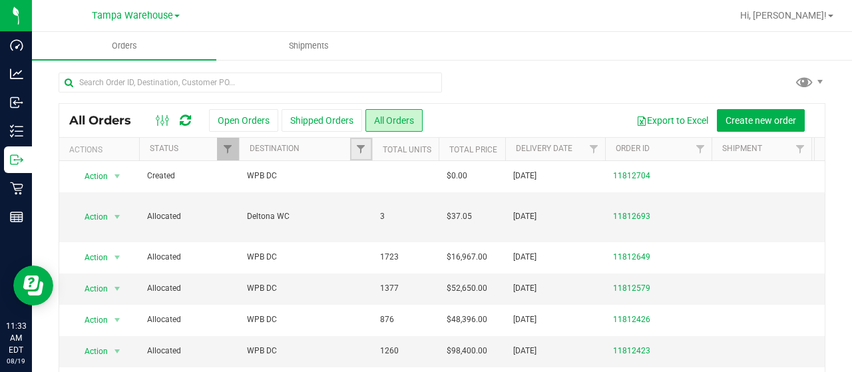
click at [361, 154] on link "Filter" at bounding box center [361, 149] width 22 height 23
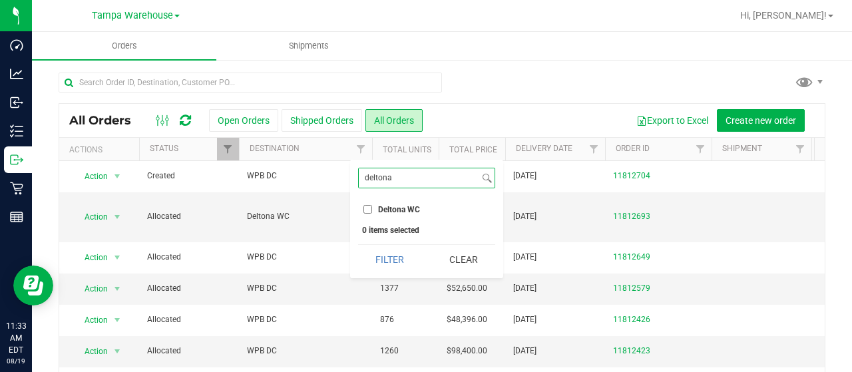
type input "deltona"
click at [370, 211] on input "Deltona WC" at bounding box center [367, 209] width 9 height 9
checkbox input "true"
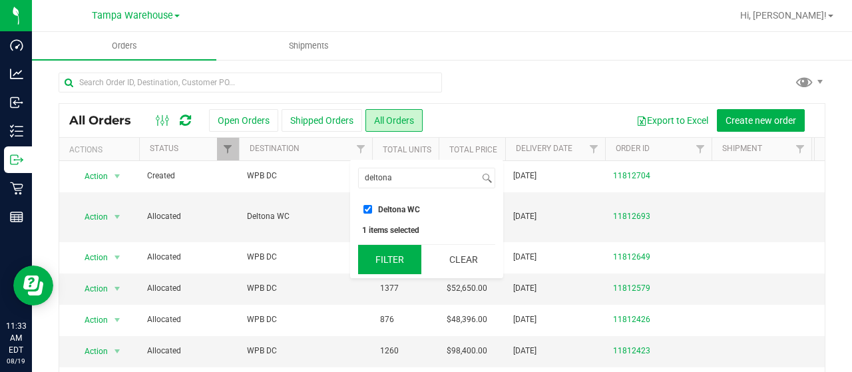
click at [387, 259] on button "Filter" at bounding box center [390, 259] width 64 height 29
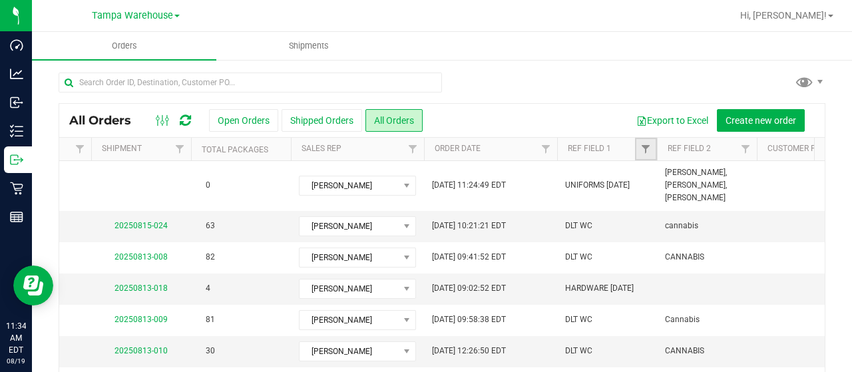
click at [640, 148] on link "Filter" at bounding box center [646, 149] width 22 height 23
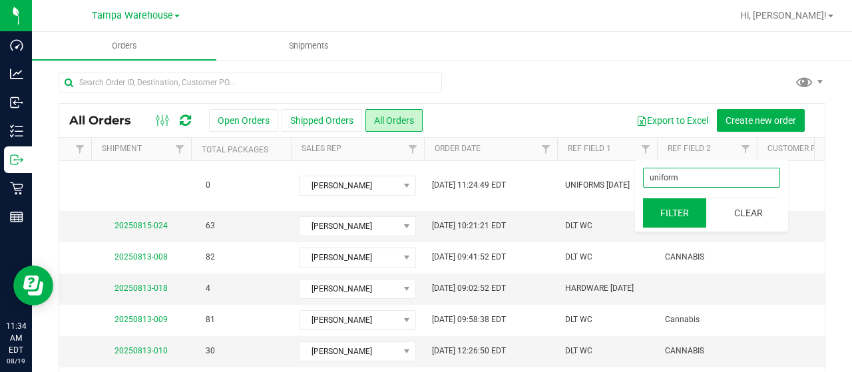
type input "uniform"
click at [671, 210] on button "Filter" at bounding box center [675, 212] width 64 height 29
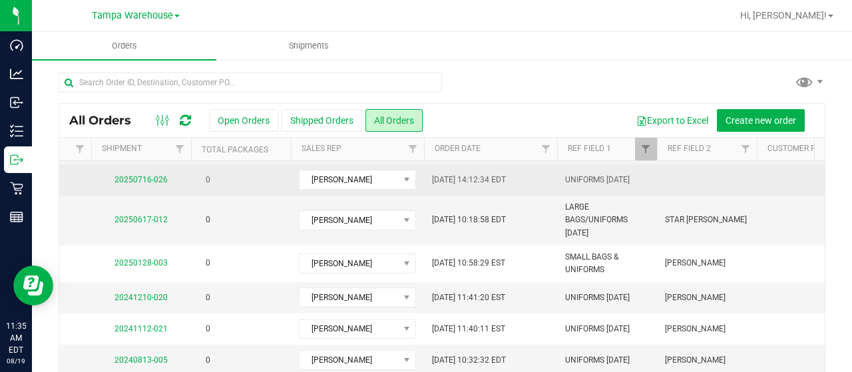
scroll to position [149, 610]
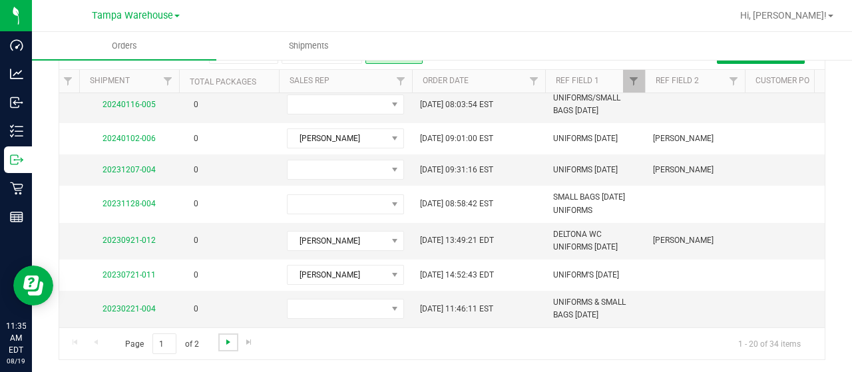
click at [228, 339] on span "Go to the next page" at bounding box center [228, 342] width 11 height 11
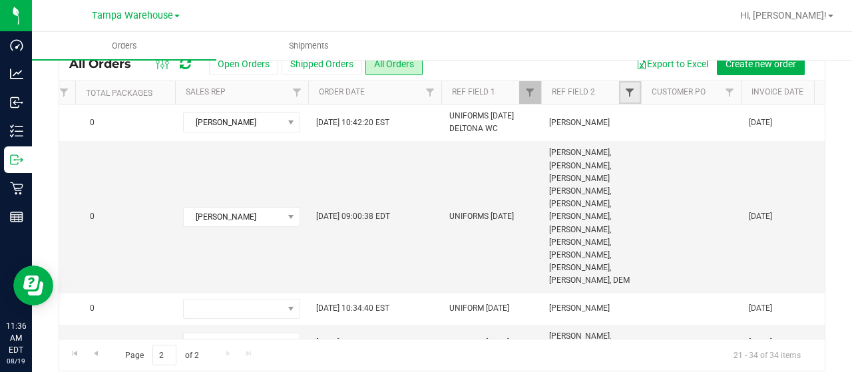
click at [629, 87] on span "Filter" at bounding box center [629, 92] width 11 height 11
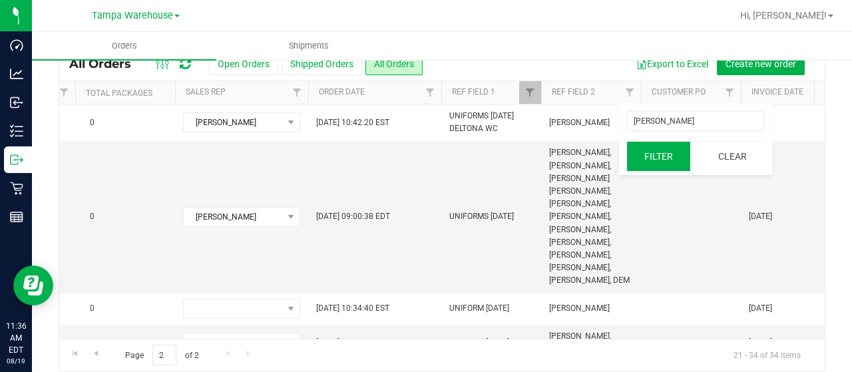
click at [663, 146] on button "Filter" at bounding box center [659, 156] width 64 height 29
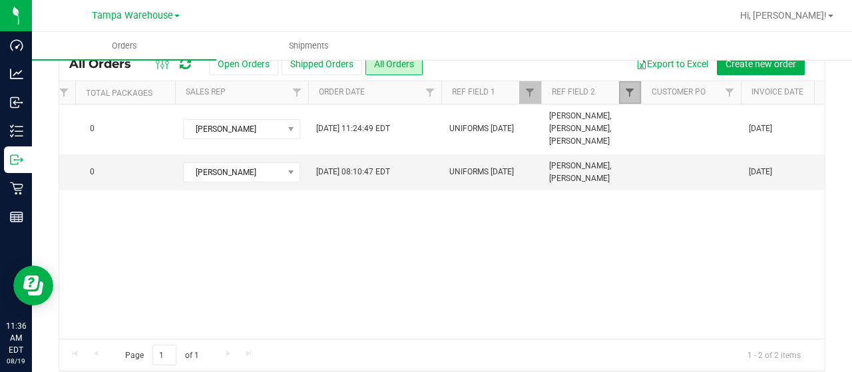
click at [628, 88] on span "Filter" at bounding box center [629, 92] width 11 height 11
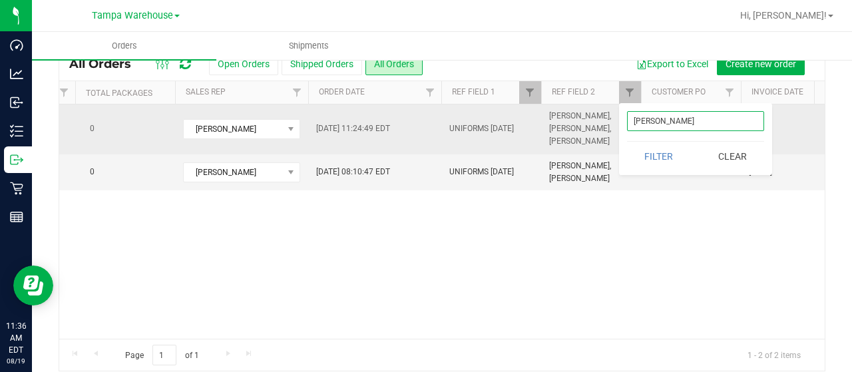
drag, startPoint x: 691, startPoint y: 120, endPoint x: 578, endPoint y: 116, distance: 113.2
click at [578, 116] on body "Dashboard Analytics Inbound Inventory Outbound Retail Reports 11:36 AM EDT 08/1…" at bounding box center [426, 186] width 852 height 372
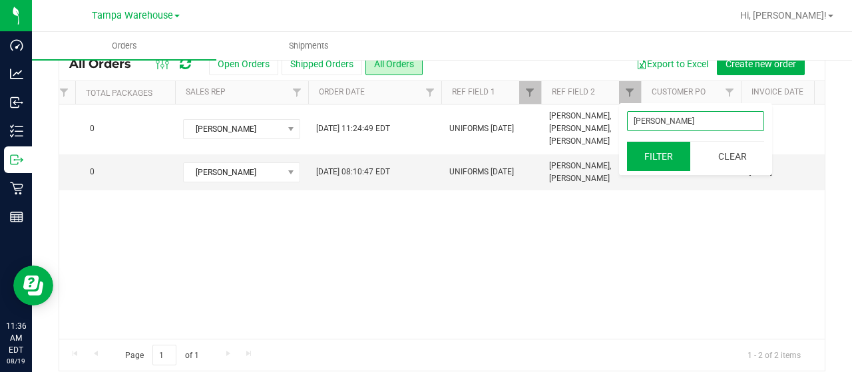
type input "kendra"
click at [655, 149] on button "Filter" at bounding box center [659, 156] width 64 height 29
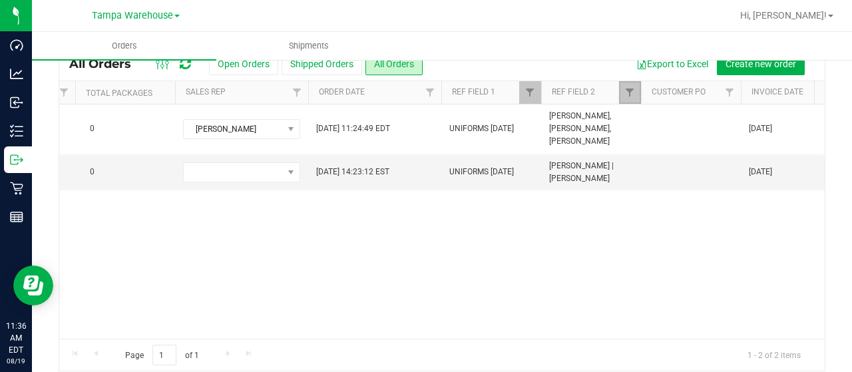
click at [636, 95] on link "Filter" at bounding box center [630, 92] width 22 height 23
click at [746, 157] on button "Clear" at bounding box center [731, 156] width 64 height 29
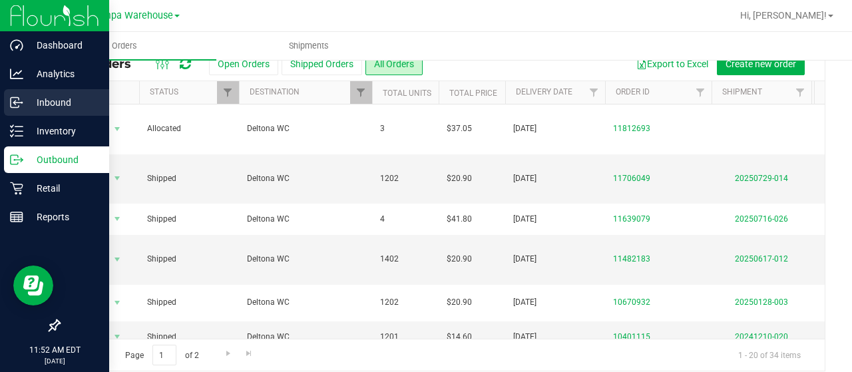
click at [22, 102] on circle at bounding box center [22, 103] width 2 height 2
